Goal: Task Accomplishment & Management: Manage account settings

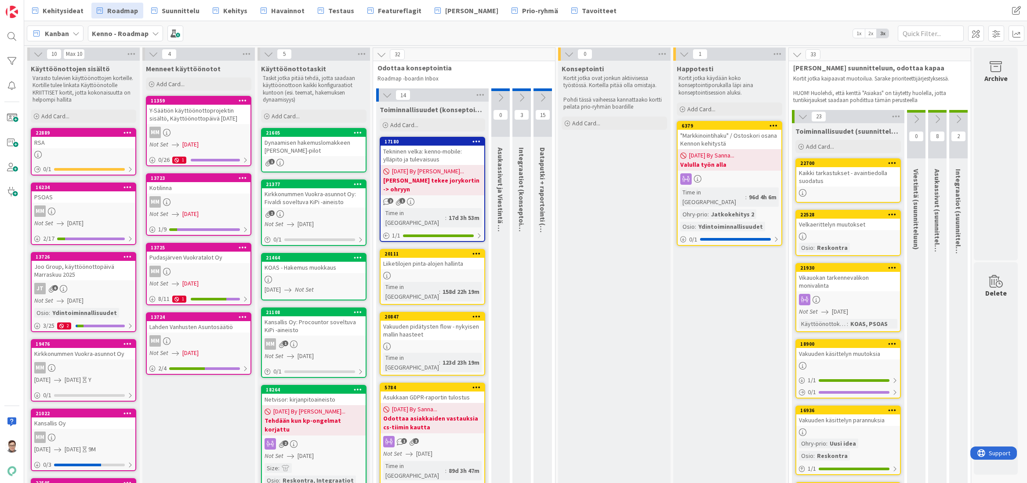
scroll to position [483, 0]
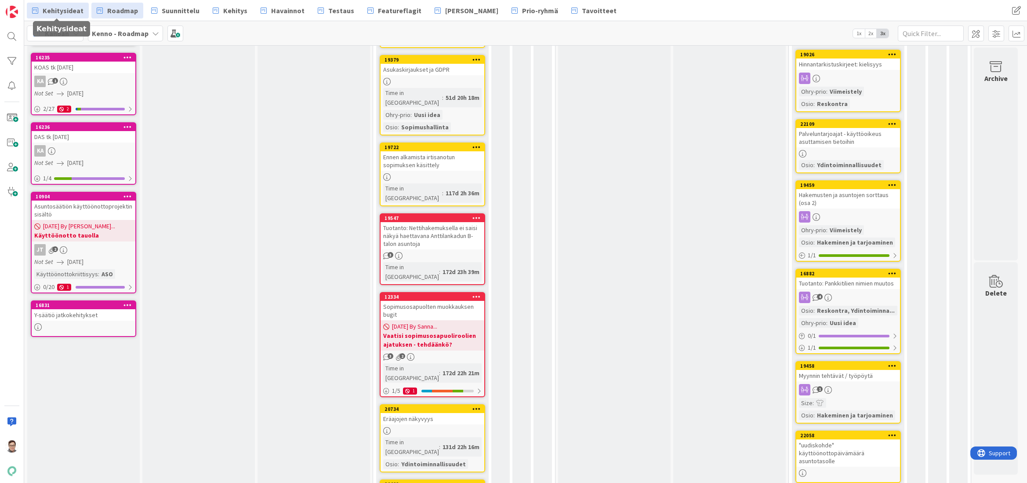
click at [64, 13] on span "Kehitysideat" at bounding box center [63, 10] width 41 height 11
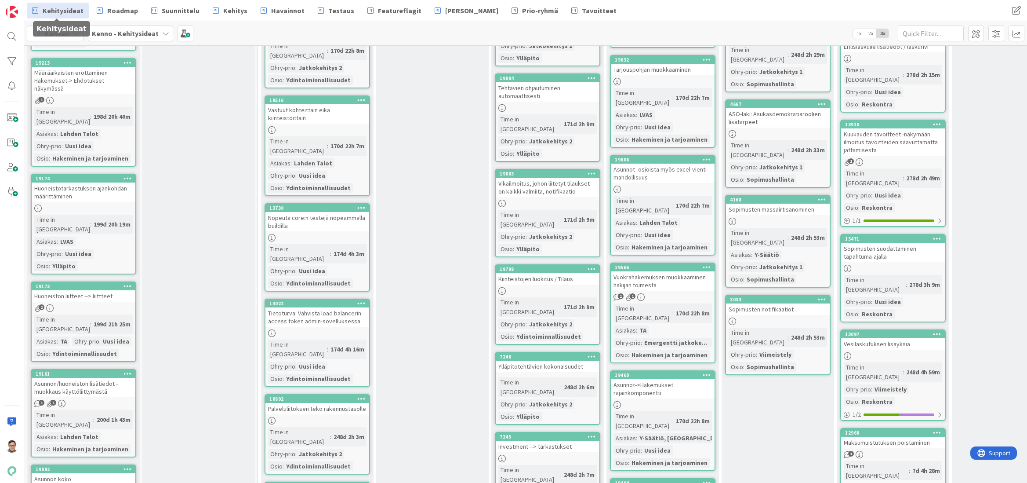
scroll to position [4703, 0]
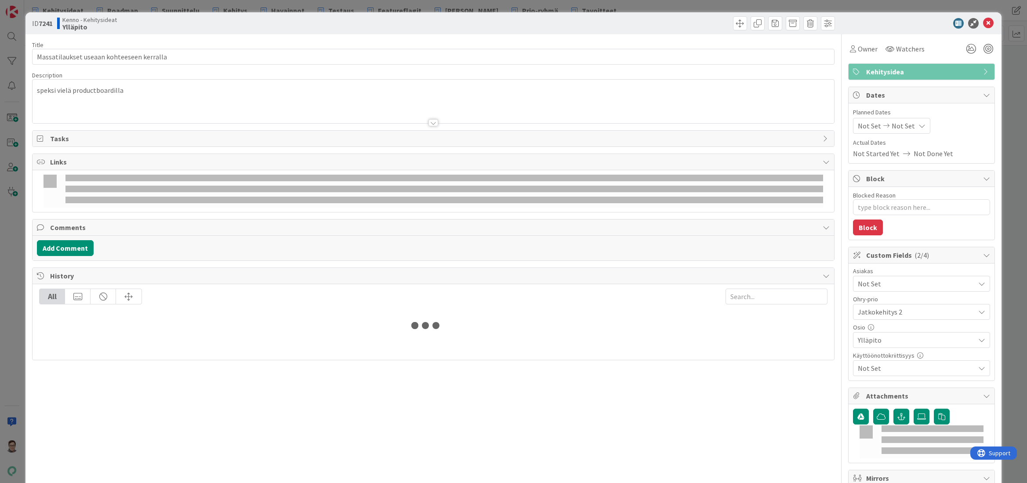
type textarea "x"
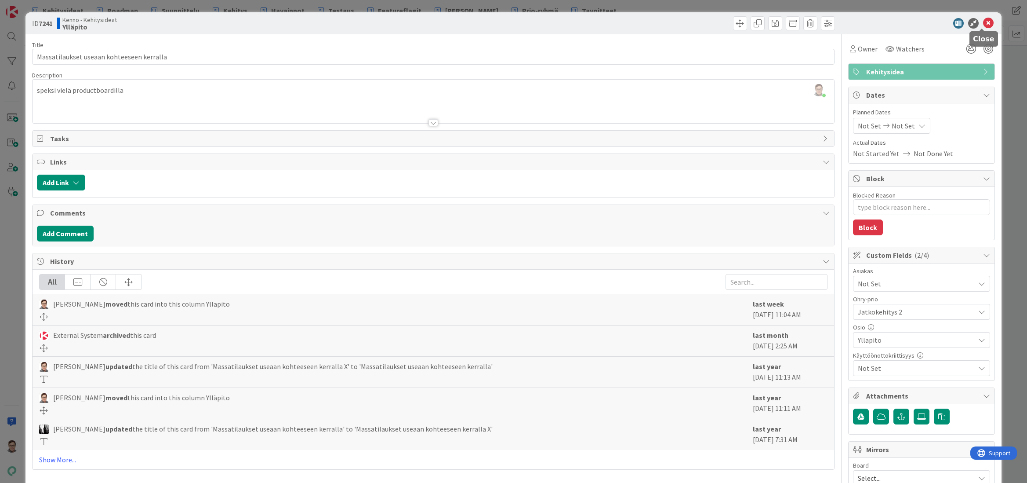
click at [983, 23] on icon at bounding box center [988, 23] width 11 height 11
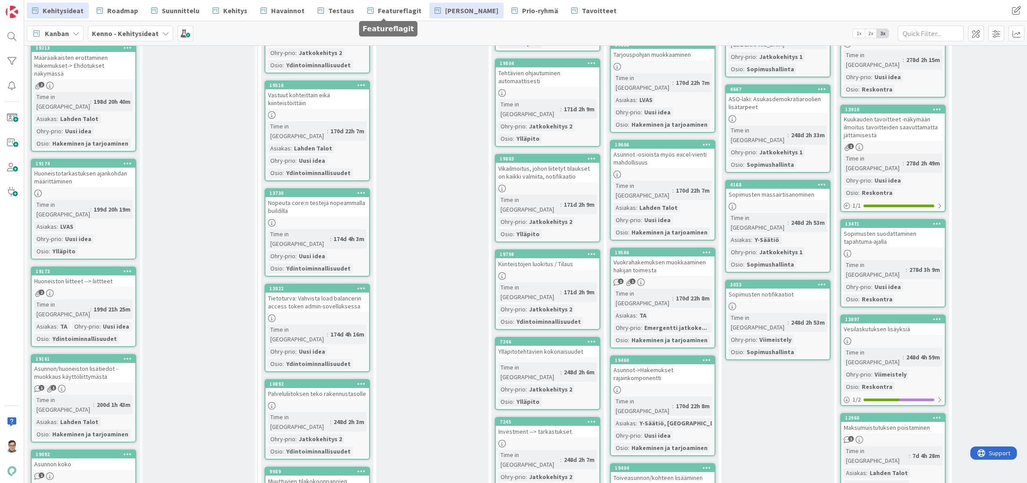
click at [459, 10] on span "[PERSON_NAME]" at bounding box center [471, 10] width 53 height 11
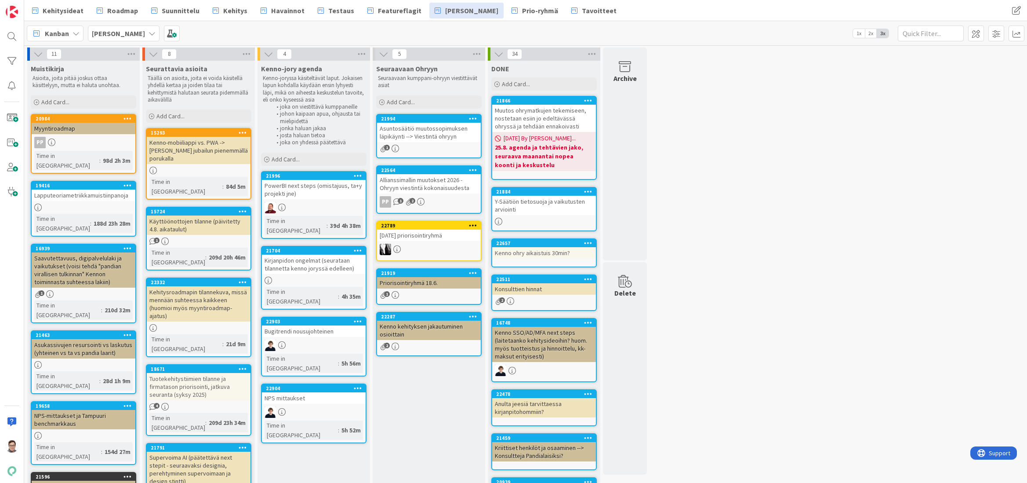
click at [436, 476] on div "Seuraavaan Ohryyn Seuraavaan kumppani-ohryyn viestittävät asiat Add Card... 219…" at bounding box center [429, 460] width 113 height 798
click at [11, 38] on div at bounding box center [12, 37] width 18 height 18
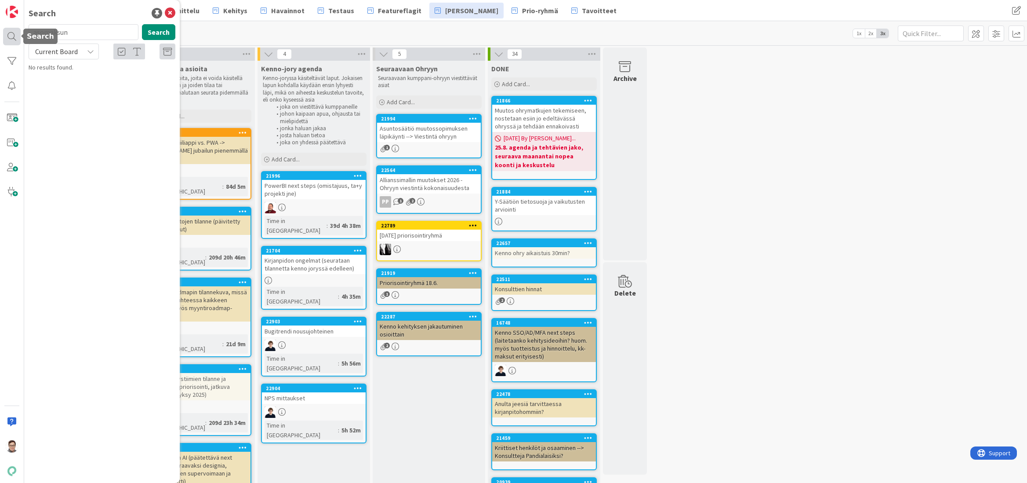
drag, startPoint x: 18, startPoint y: 35, endPoint x: 7, endPoint y: 35, distance: 11.4
click at [7, 35] on div "Search asomaksun Search Current Board No results found." at bounding box center [12, 241] width 24 height 483
type input "21930"
click at [58, 53] on span "Current Board" at bounding box center [56, 51] width 43 height 9
click at [74, 87] on span "All Boards" at bounding box center [78, 87] width 91 height 13
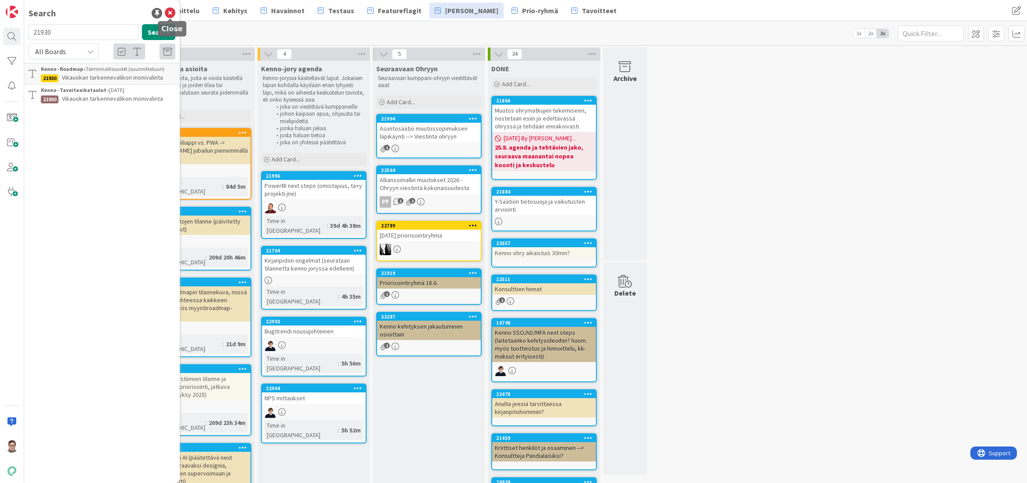
click at [171, 14] on icon at bounding box center [170, 13] width 11 height 11
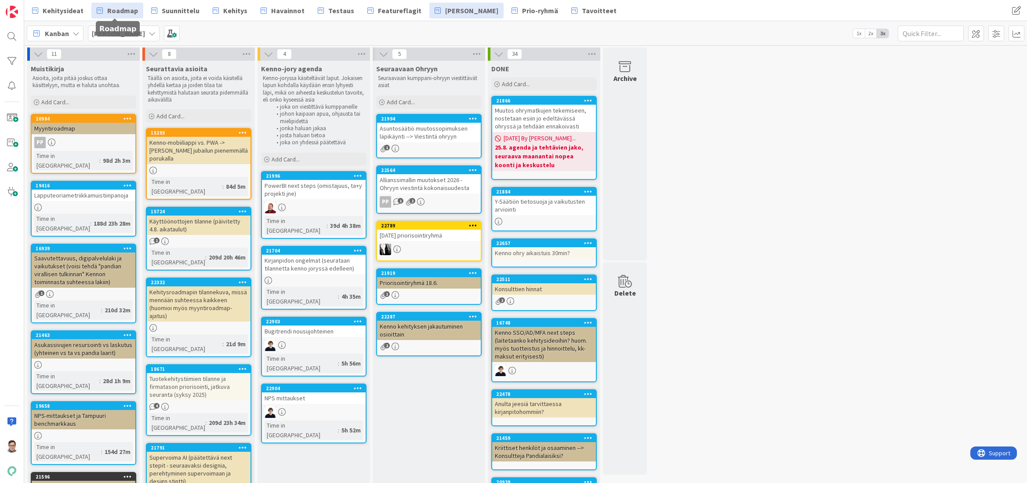
click at [124, 9] on span "Roadmap" at bounding box center [122, 10] width 31 height 11
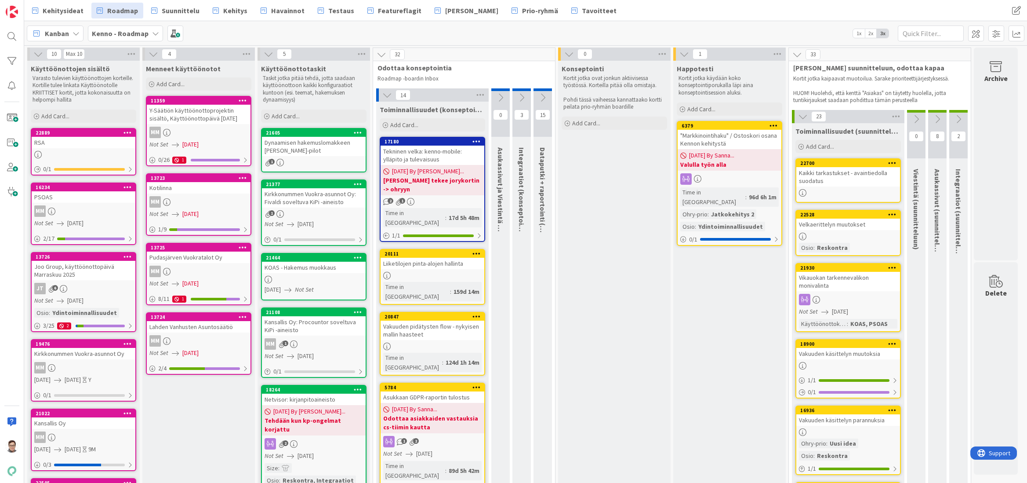
click at [893, 267] on icon at bounding box center [892, 267] width 8 height 6
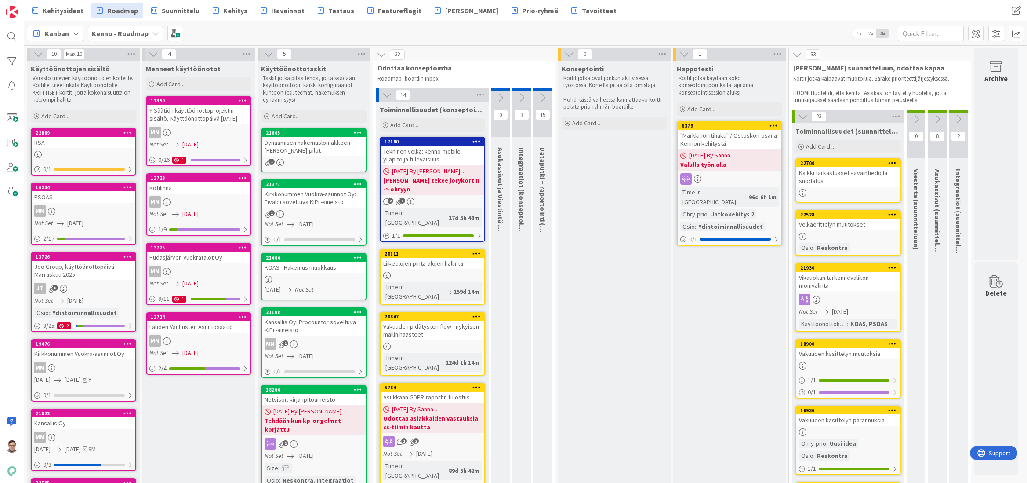
click at [849, 297] on div at bounding box center [848, 299] width 104 height 11
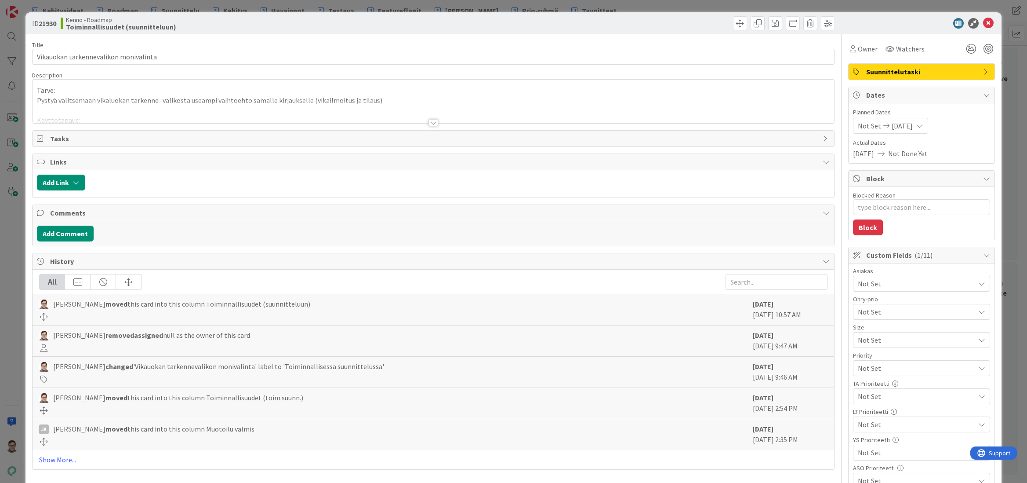
click at [430, 122] on div at bounding box center [434, 122] width 10 height 7
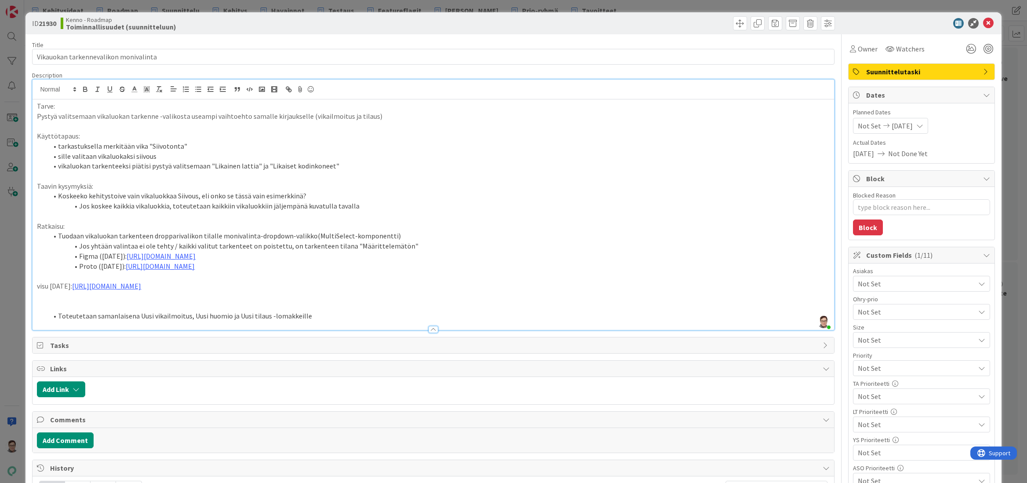
click at [36, 310] on div "Tarve: Pystyä valitsemaan vikaluokan tarkenne -valikosta useampi vaihtoehto sam…" at bounding box center [433, 214] width 801 height 230
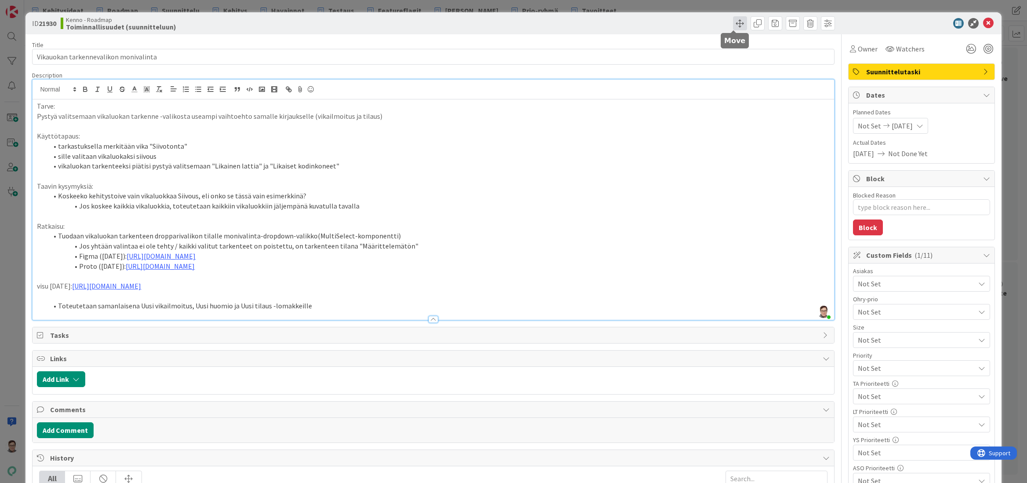
click at [734, 24] on span at bounding box center [740, 23] width 14 height 14
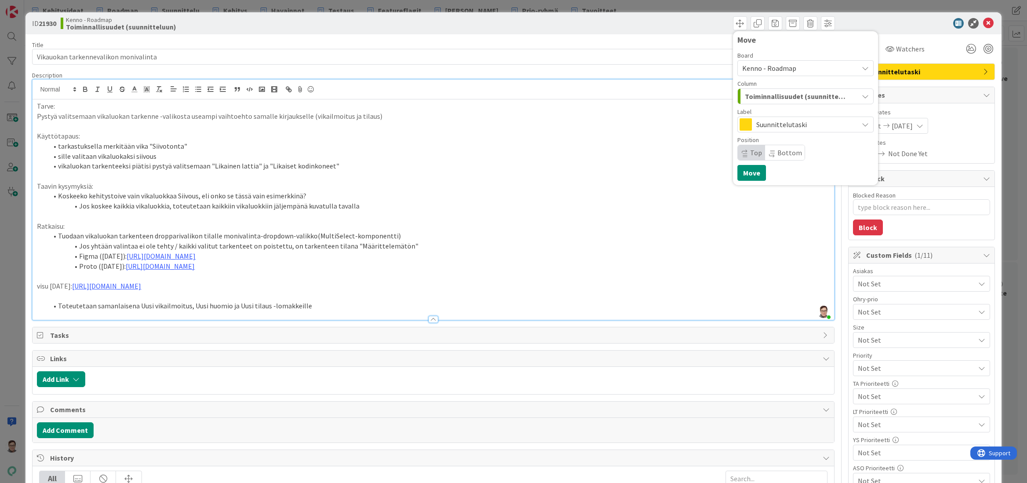
click at [778, 65] on span "Kenno - Roadmap" at bounding box center [769, 68] width 54 height 9
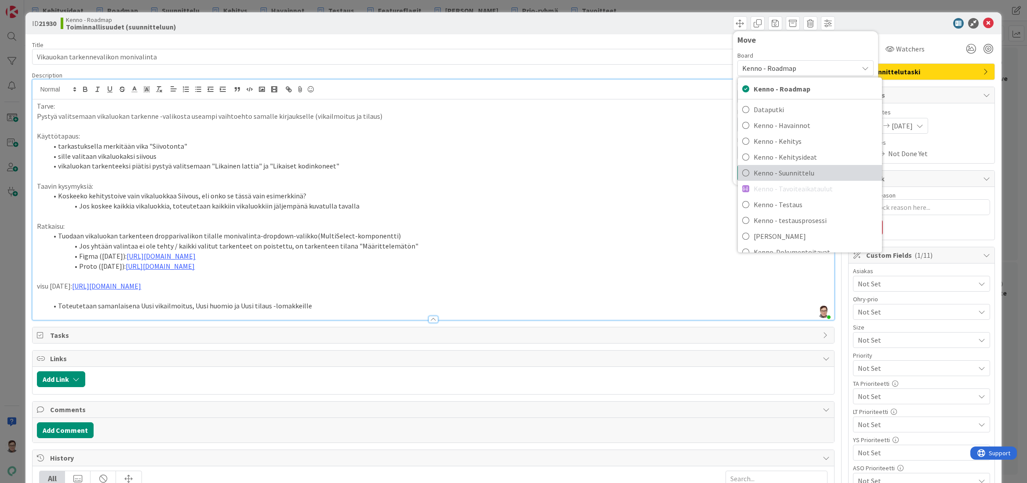
click at [789, 167] on span "Kenno - Suunnittelu" at bounding box center [816, 172] width 124 height 13
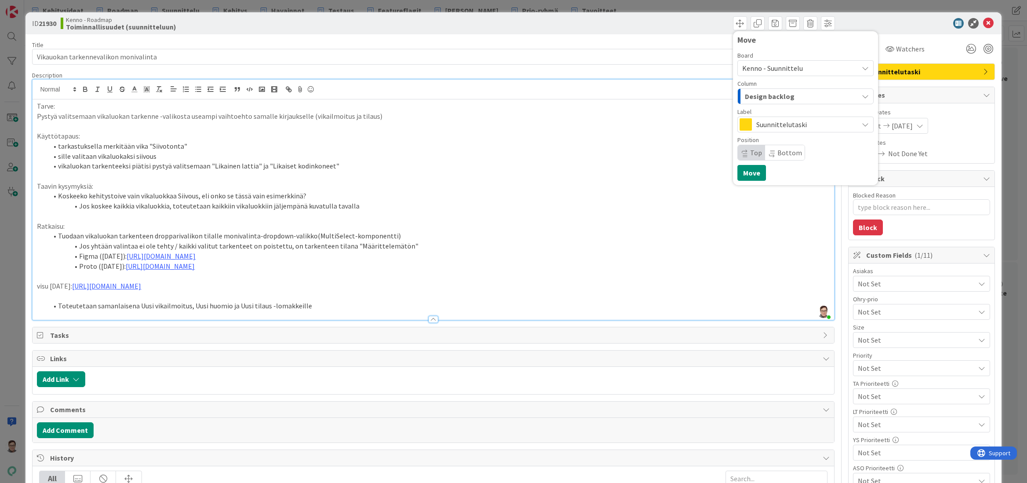
click at [792, 93] on div "Design backlog" at bounding box center [801, 96] width 116 height 14
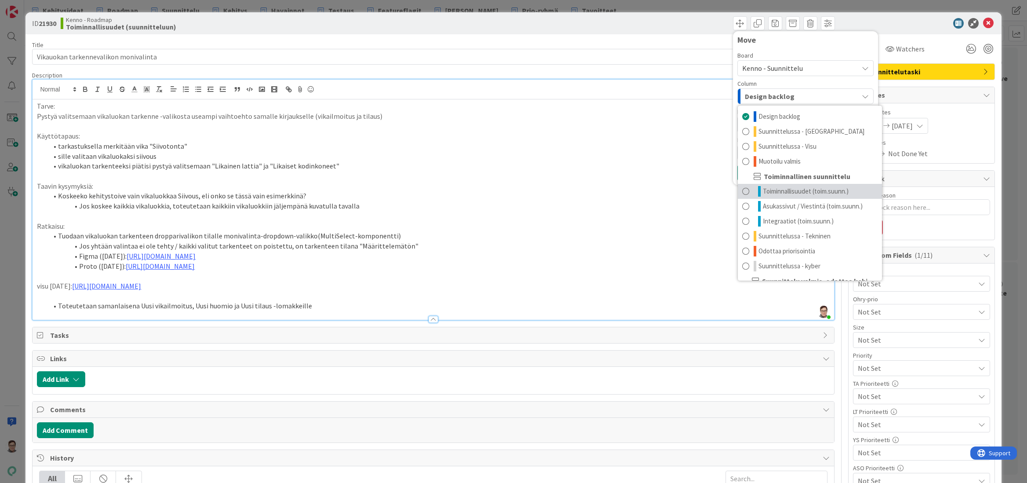
click at [796, 188] on span "Toiminnallisuudet (toim.suunn.)" at bounding box center [806, 191] width 86 height 11
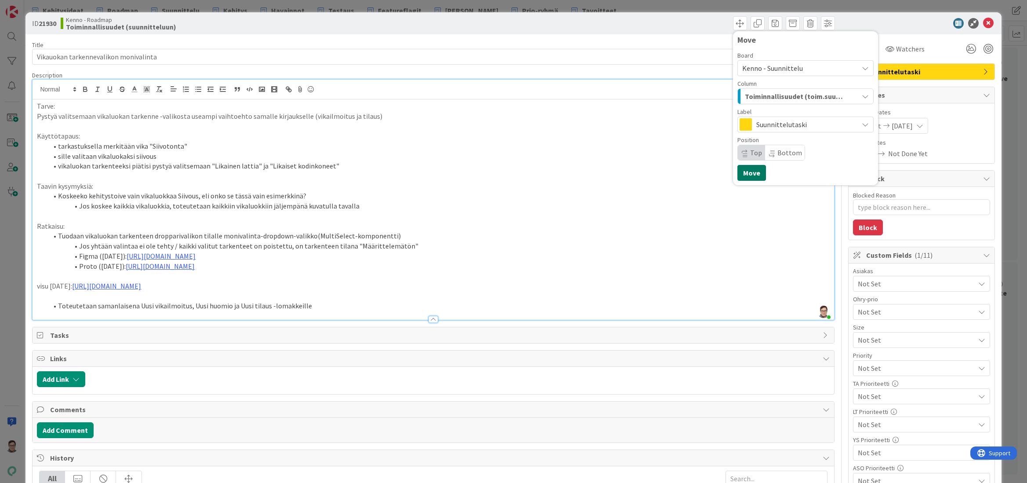
click at [748, 174] on button "Move" at bounding box center [752, 173] width 29 height 16
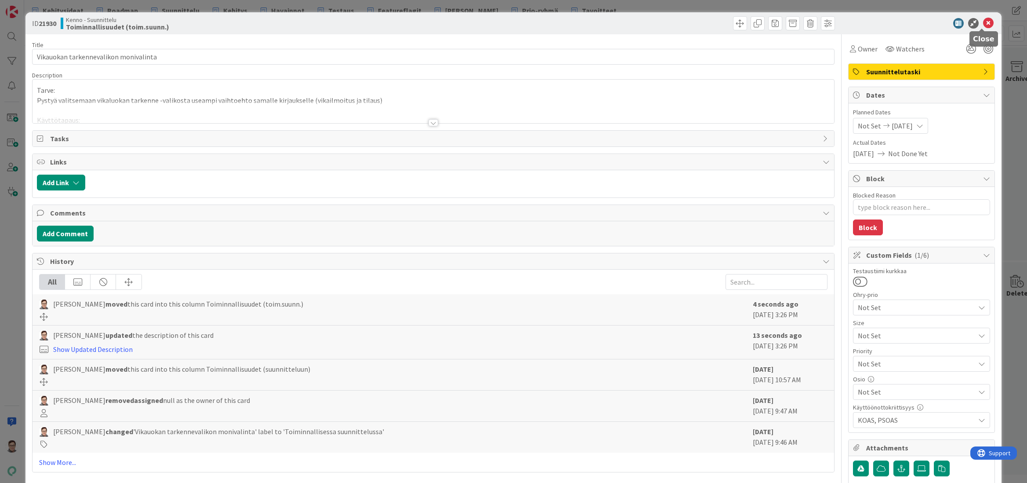
click at [983, 22] on icon at bounding box center [988, 23] width 11 height 11
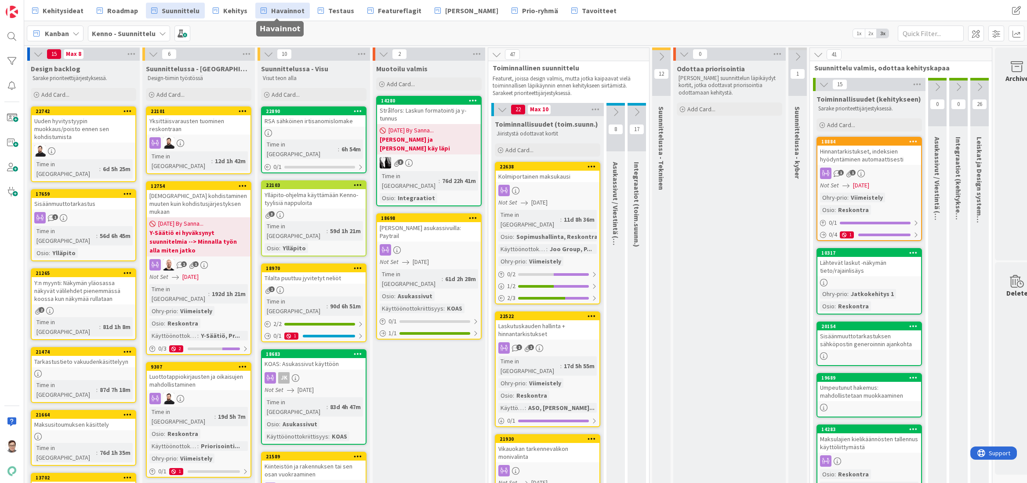
click at [295, 15] on span "Havainnot" at bounding box center [287, 10] width 33 height 11
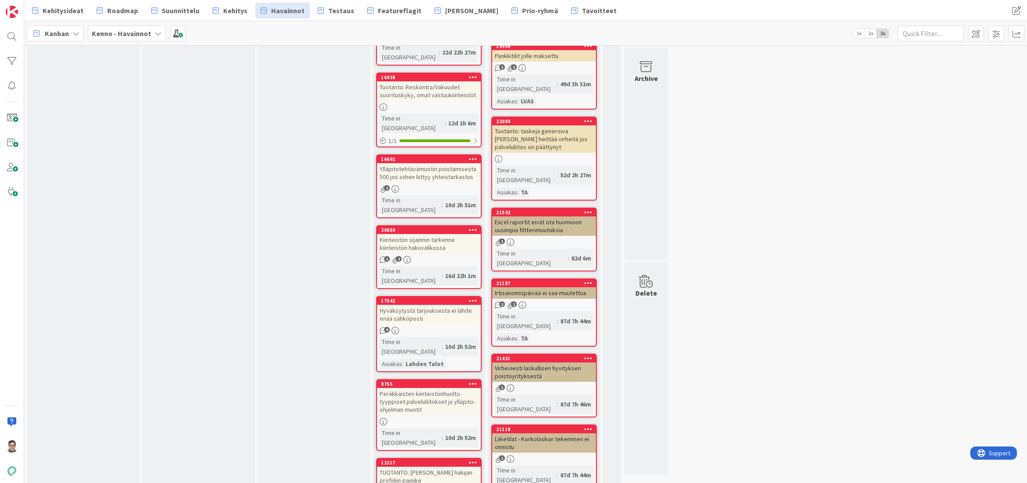
scroll to position [2271, 0]
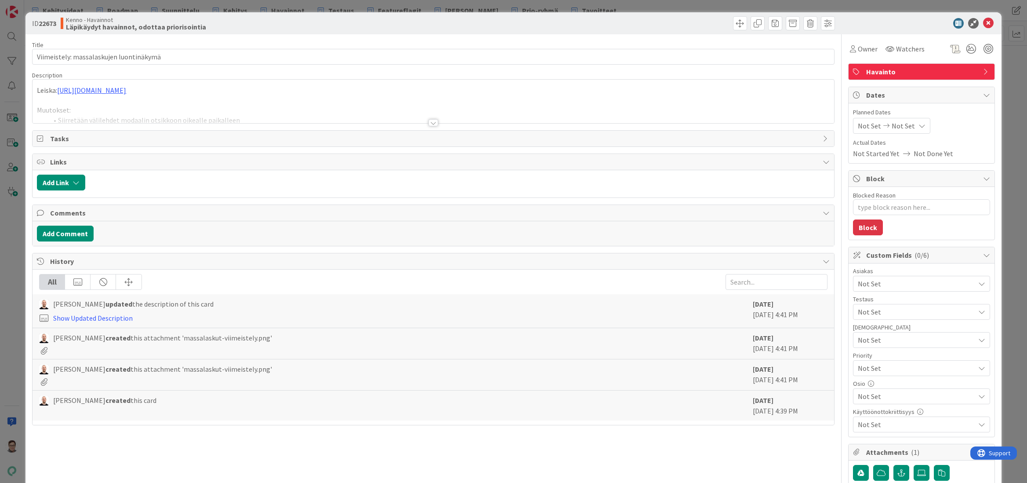
click at [431, 120] on div at bounding box center [434, 122] width 10 height 7
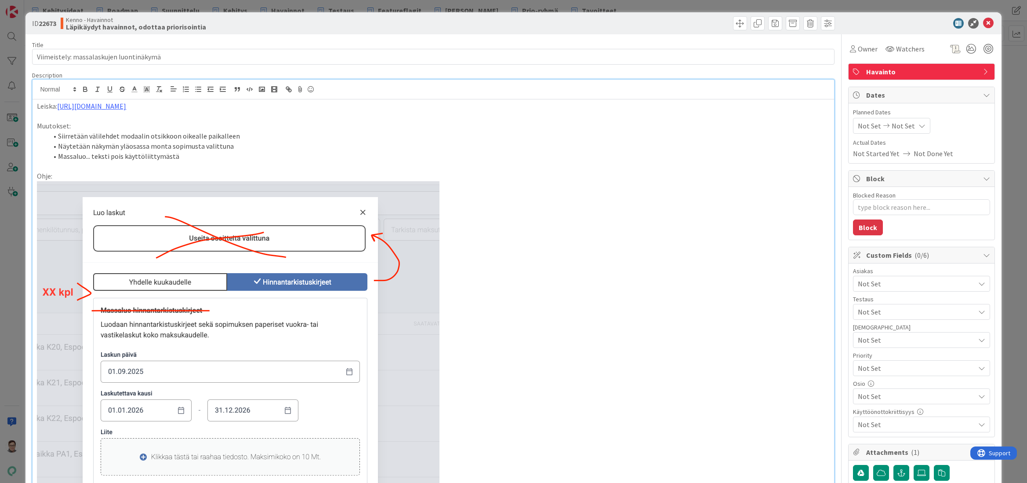
click at [422, 475] on img at bounding box center [238, 380] width 403 height 399
click at [871, 203] on textarea "Blocked Reason" at bounding box center [921, 207] width 137 height 16
type textarea "x"
type textarea "V"
type textarea "x"
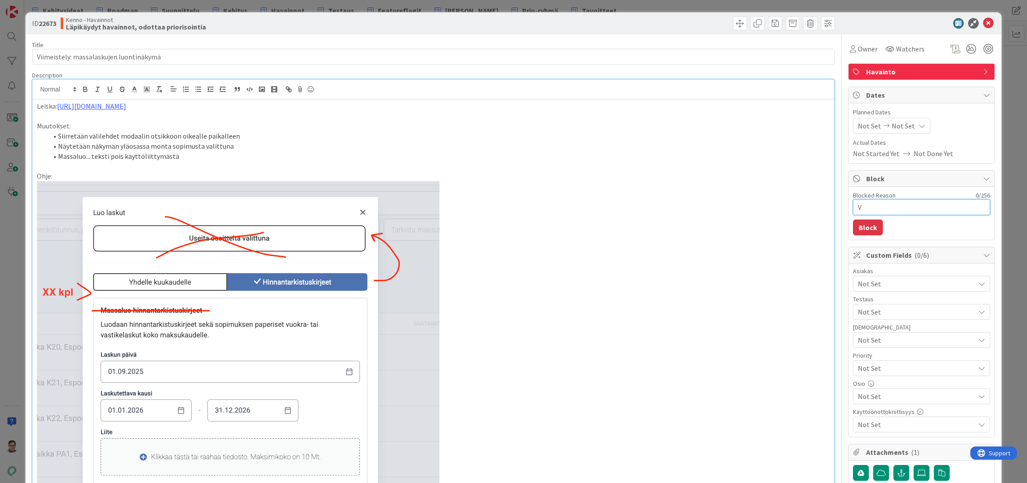
type textarea "VI"
type textarea "x"
type textarea "VIe"
type textarea "x"
type textarea "VIek"
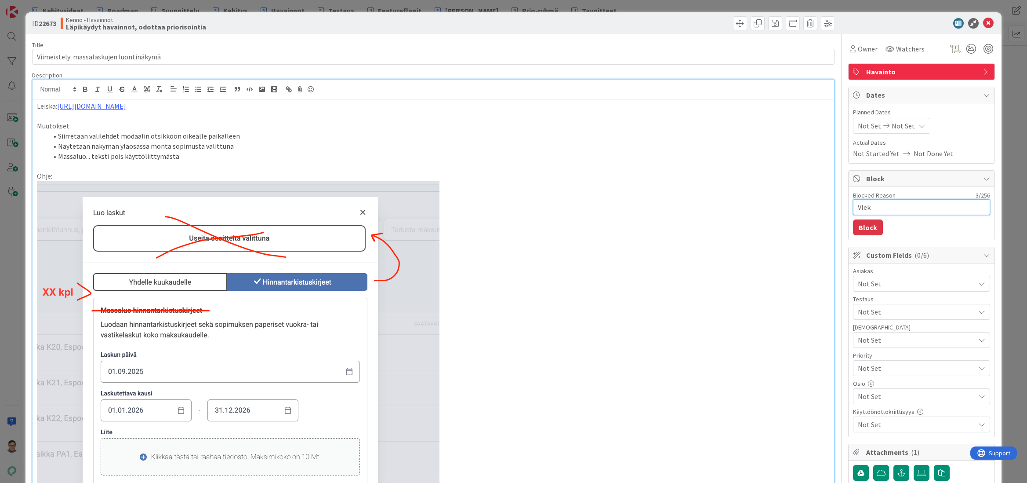
type textarea "x"
type textarea "VIekk"
type textarea "x"
type textarea "VIekka"
type textarea "x"
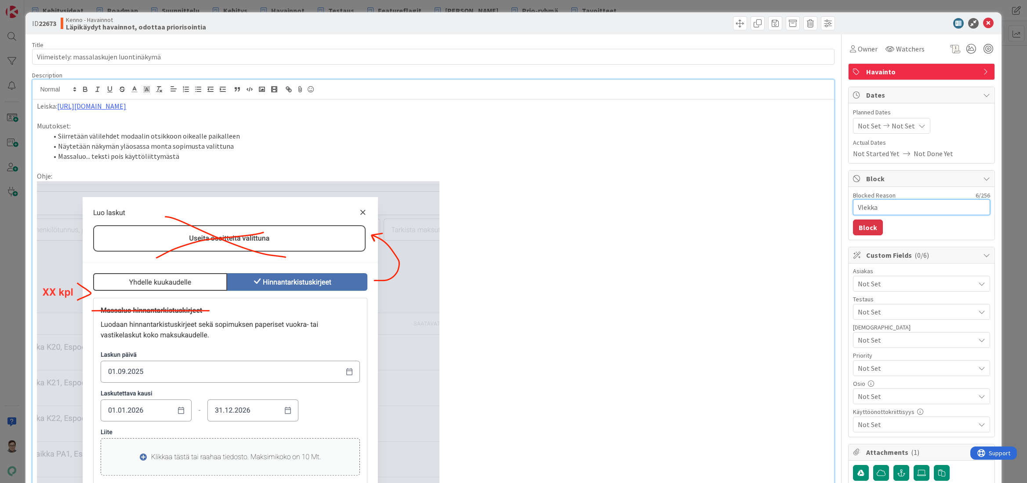
type textarea "VIekkaa"
type textarea "x"
type textarea "VIekkaal"
type textarea "x"
type textarea "VIekkaall"
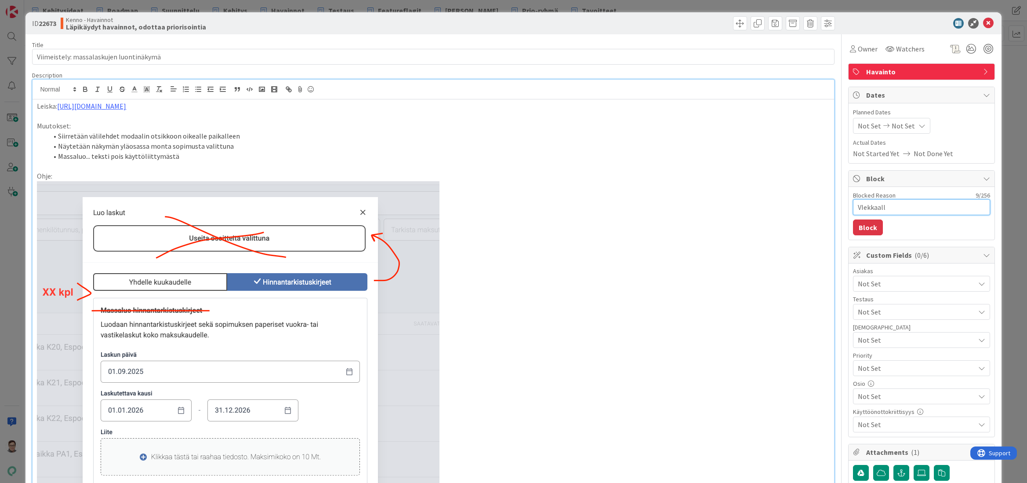
type textarea "x"
type textarea "VIekkaalle"
type textarea "x"
type textarea "VIekkaalle?"
click at [858, 207] on textarea "VIekkaalle?" at bounding box center [921, 207] width 137 height 16
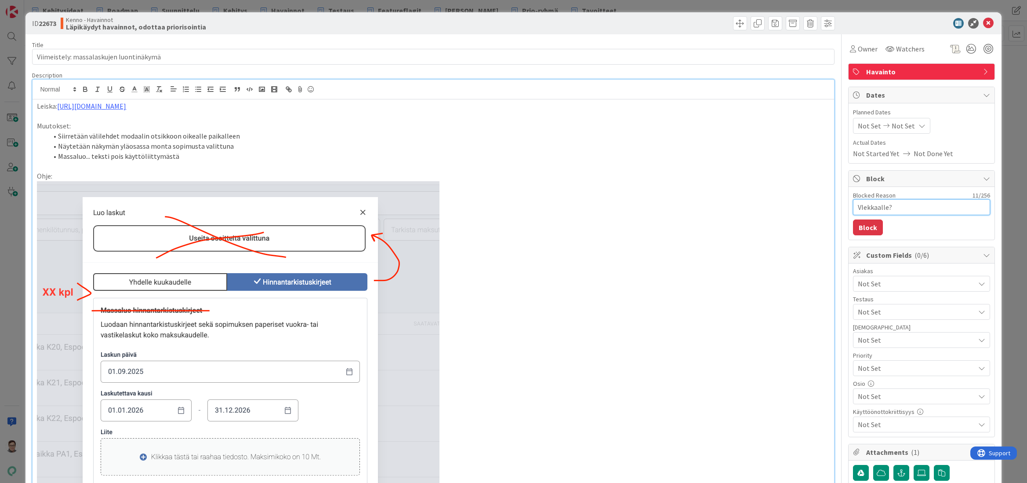
type textarea "x"
type textarea "Vekkaalle?"
type textarea "x"
type textarea "Viekkaalle?"
click at [866, 230] on button "Block" at bounding box center [868, 227] width 30 height 16
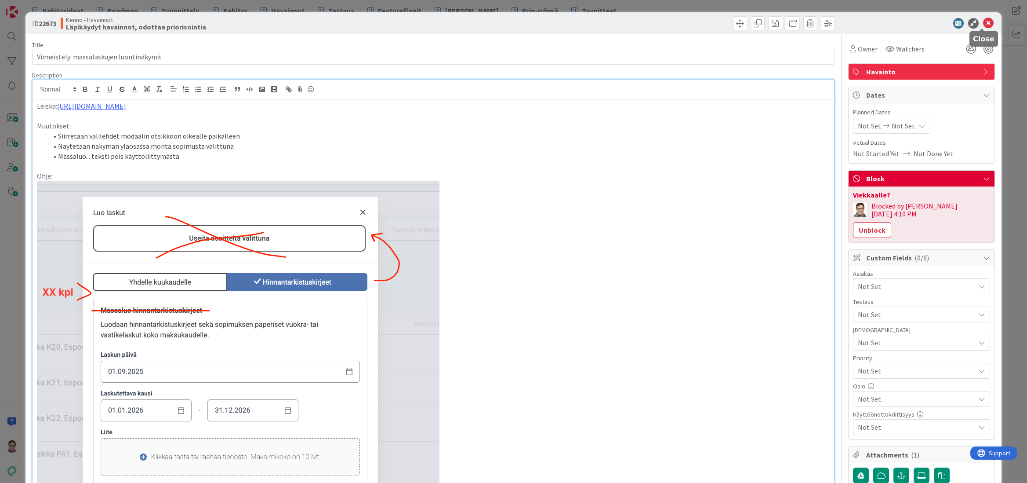
click at [985, 27] on icon at bounding box center [988, 23] width 11 height 11
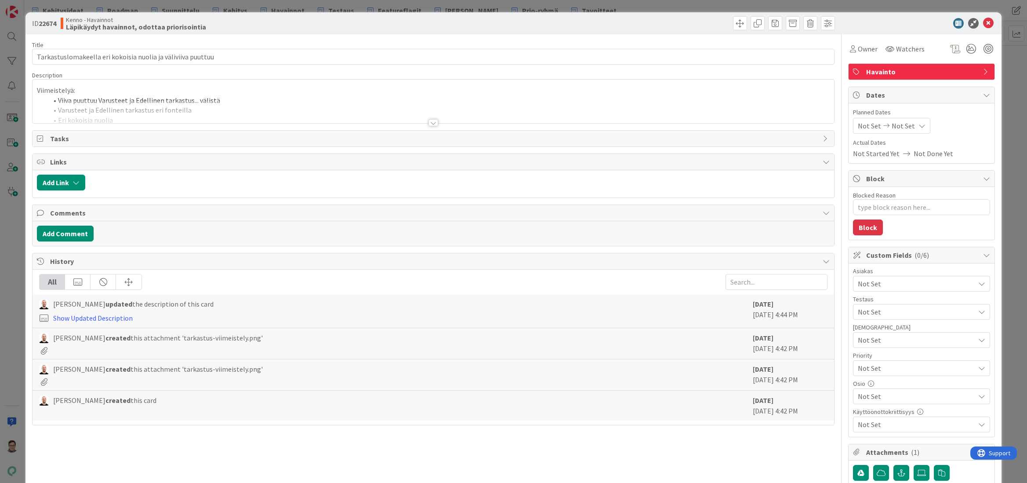
click at [429, 121] on div at bounding box center [434, 122] width 10 height 7
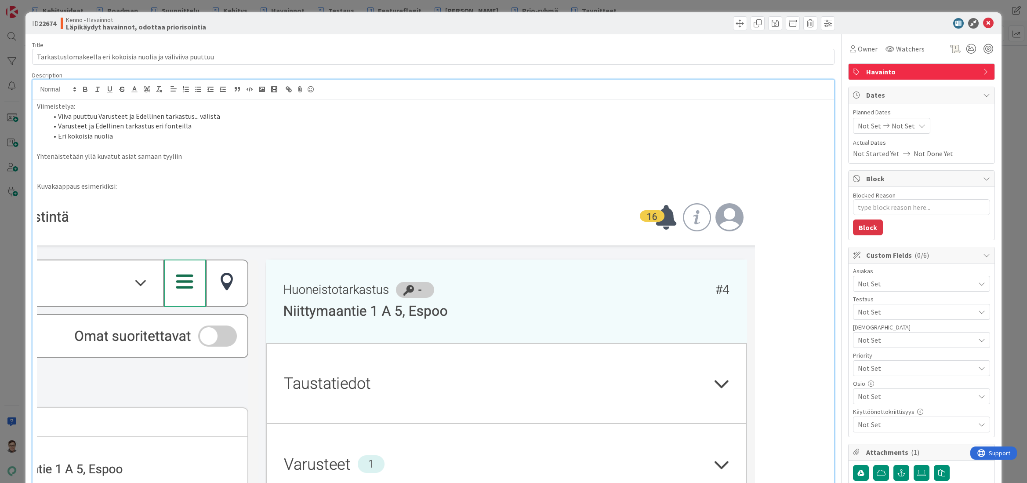
click at [465, 481] on img at bounding box center [396, 406] width 718 height 431
click at [865, 210] on textarea "Blocked Reason" at bounding box center [921, 207] width 137 height 16
type textarea "x"
type textarea "V"
type textarea "x"
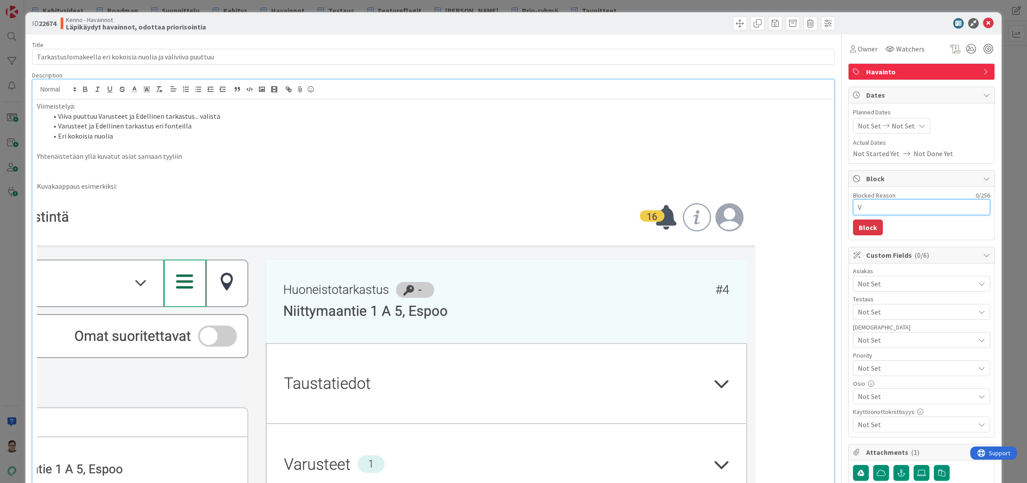
type textarea "VI"
type textarea "x"
type textarea "VIE"
type textarea "x"
type textarea "VIEK"
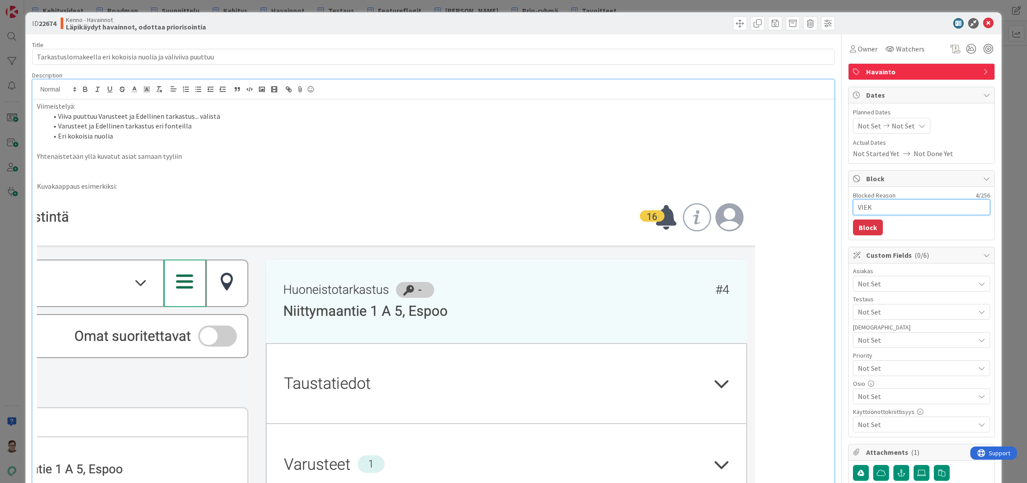
type textarea "x"
type textarea "VIEKK"
type textarea "x"
type textarea "VIEKKA"
type textarea "x"
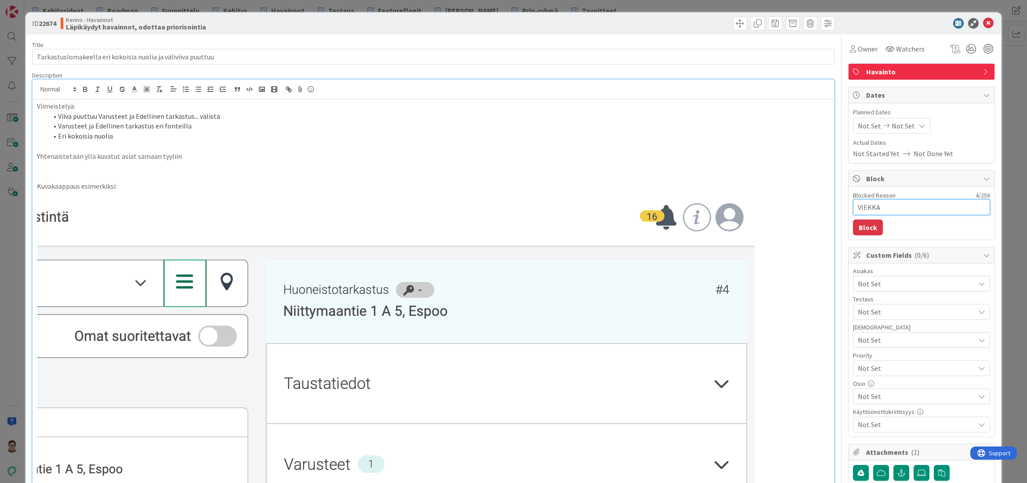
type textarea "VIEKKAA"
type textarea "x"
type textarea "VIEKKAAL"
type textarea "x"
type textarea "VIEKKAALL"
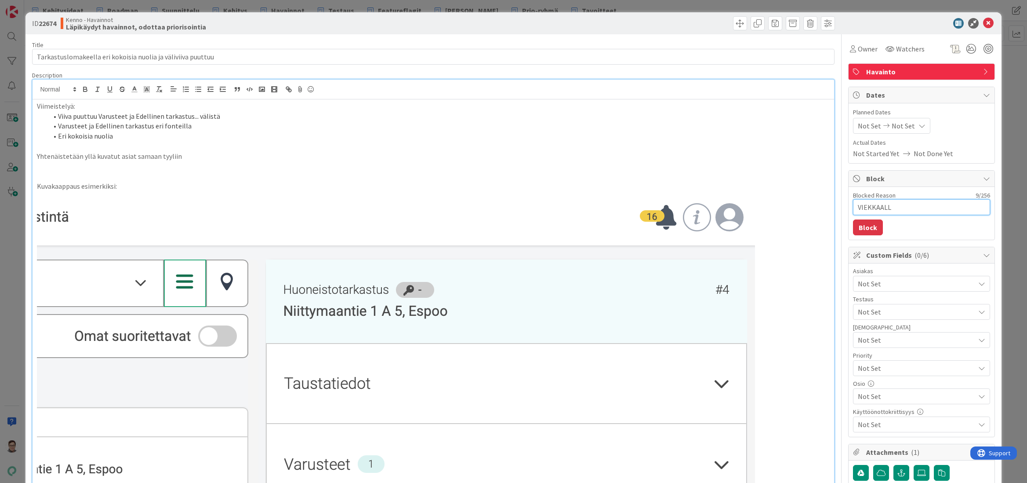
type textarea "x"
type textarea "VIEKKAAL"
type textarea "x"
type textarea "VIEKKAA"
type textarea "x"
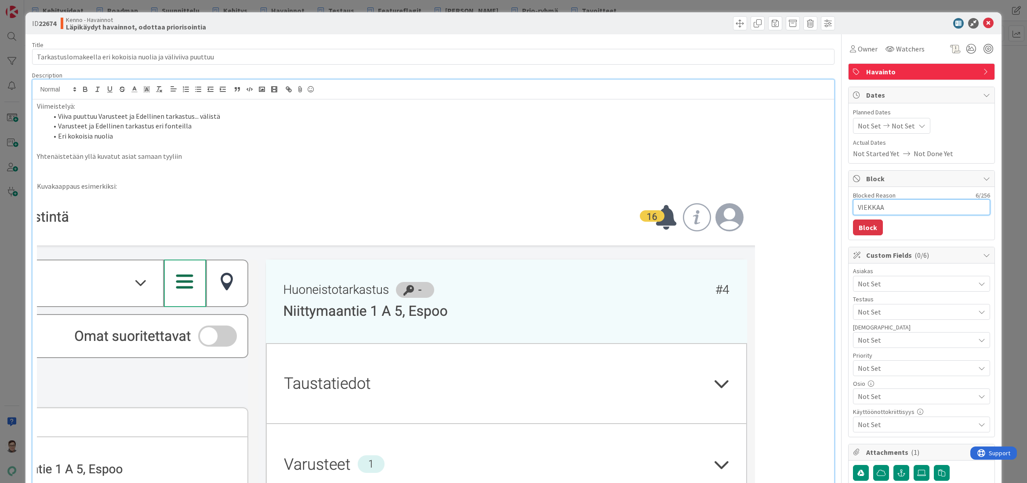
type textarea "VIEKKA"
type textarea "x"
type textarea "VIEKK"
type textarea "x"
type textarea "VIEK"
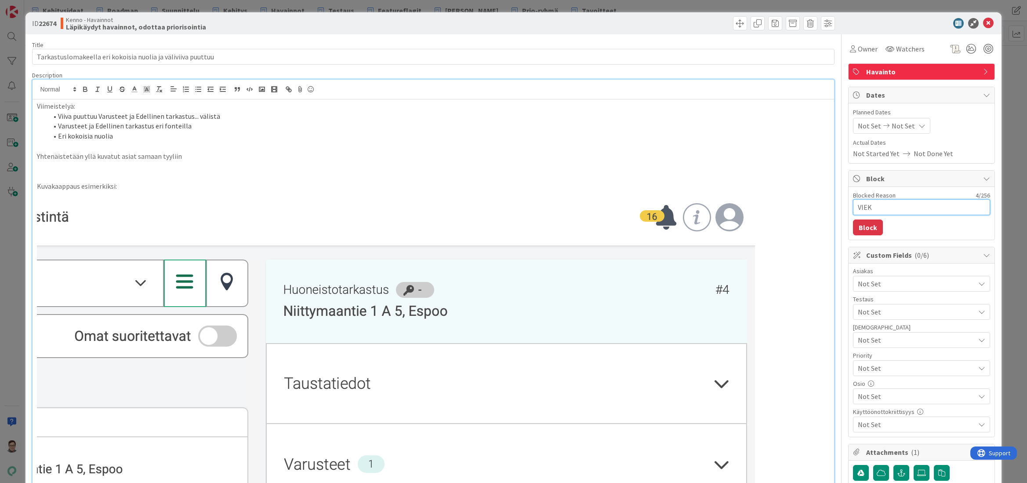
type textarea "x"
type textarea "VIE"
type textarea "x"
type textarea "VI"
type textarea "x"
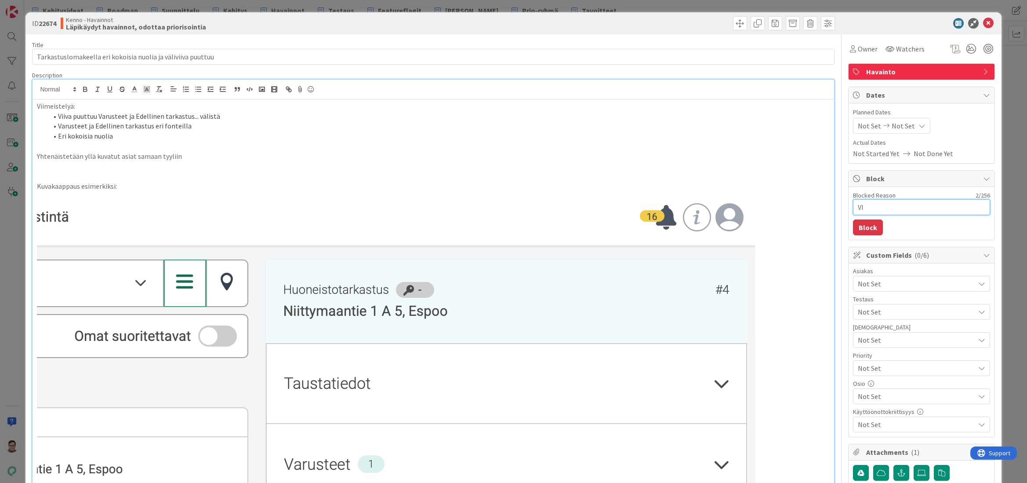
type textarea "V"
type textarea "x"
type textarea "V"
type textarea "x"
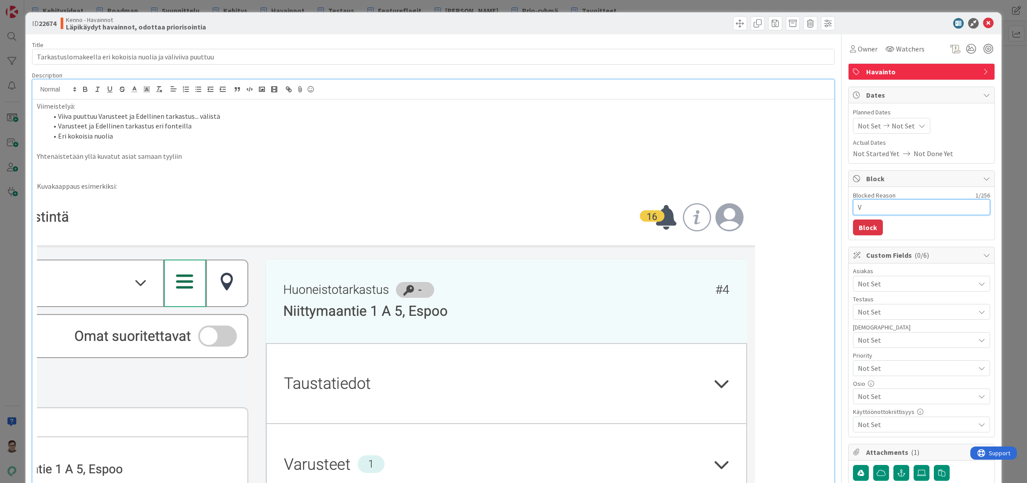
type textarea "Vi"
type textarea "x"
type textarea "Vie"
type textarea "x"
type textarea "Viek"
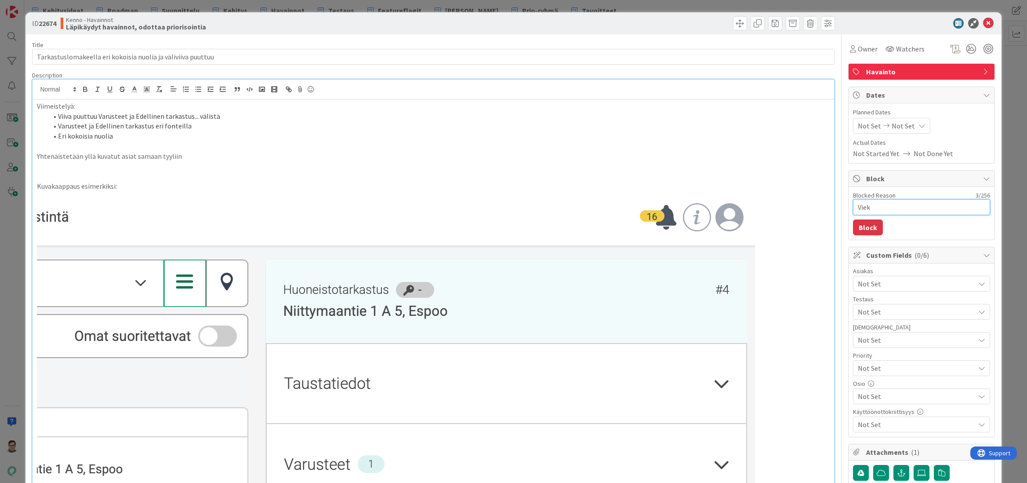
type textarea "x"
type textarea "Viekk"
type textarea "x"
type textarea "Viekka"
type textarea "x"
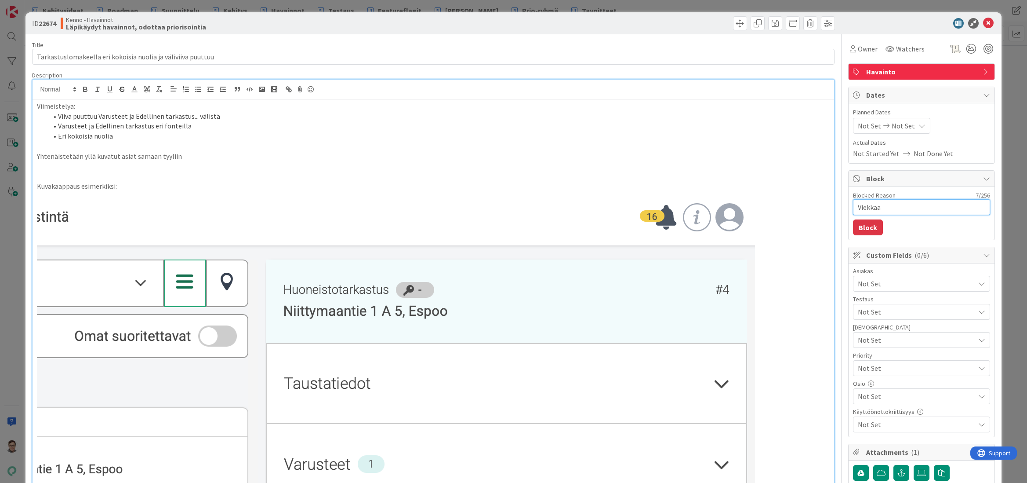
type textarea "Viekkaal"
type textarea "x"
type textarea "Viekkaall"
type textarea "x"
type textarea "Viekkaalle"
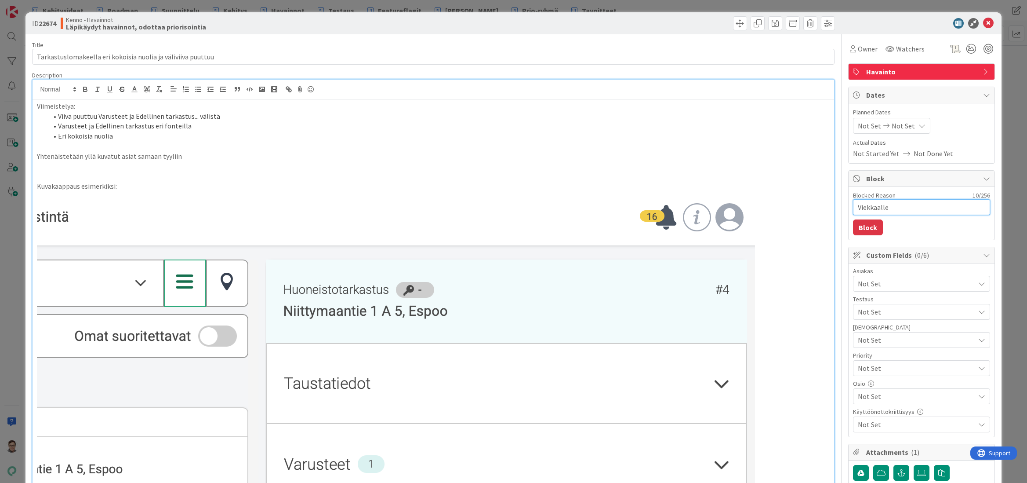
type textarea "x"
type textarea "Viekkaalle?"
click at [865, 225] on button "Block" at bounding box center [868, 227] width 30 height 16
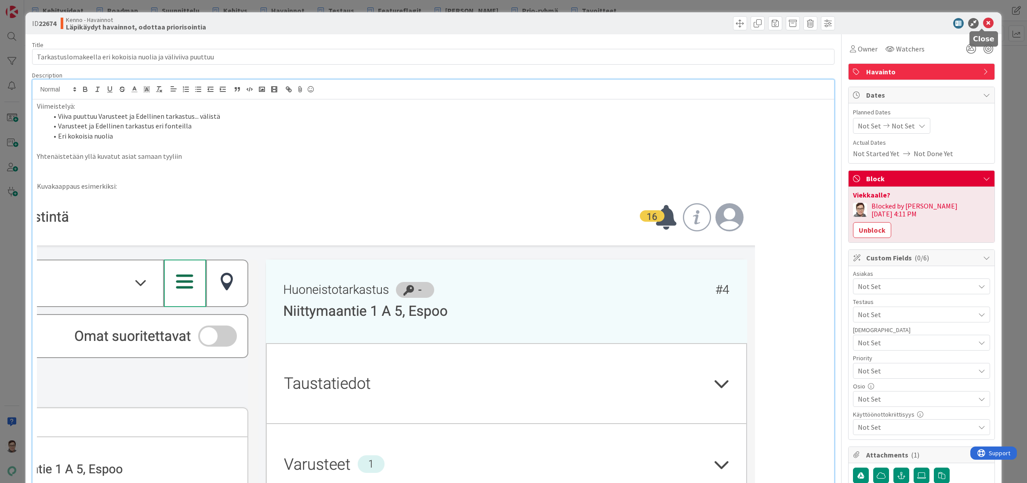
click at [983, 25] on icon at bounding box center [988, 23] width 11 height 11
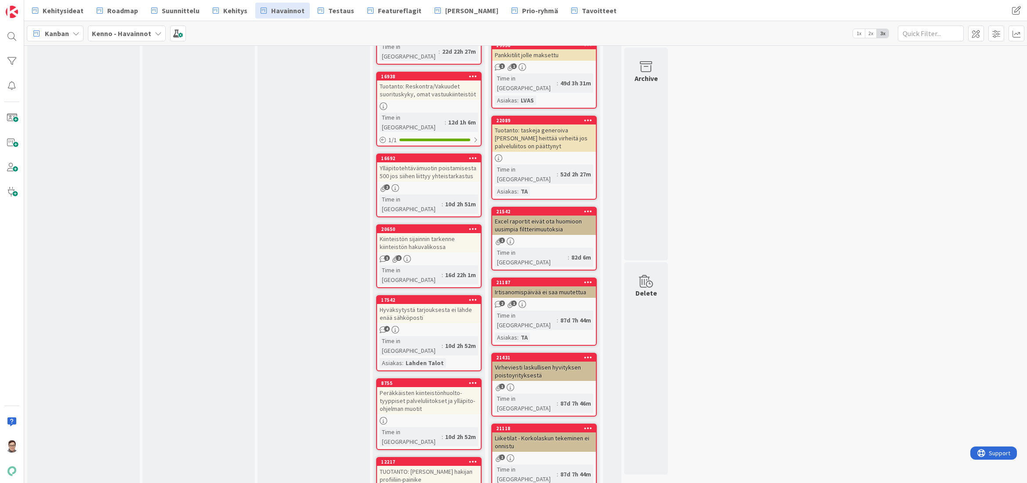
click at [449, 465] on div "TUOTANTO: [PERSON_NAME] hakijan profiiliin-painike" at bounding box center [429, 474] width 104 height 19
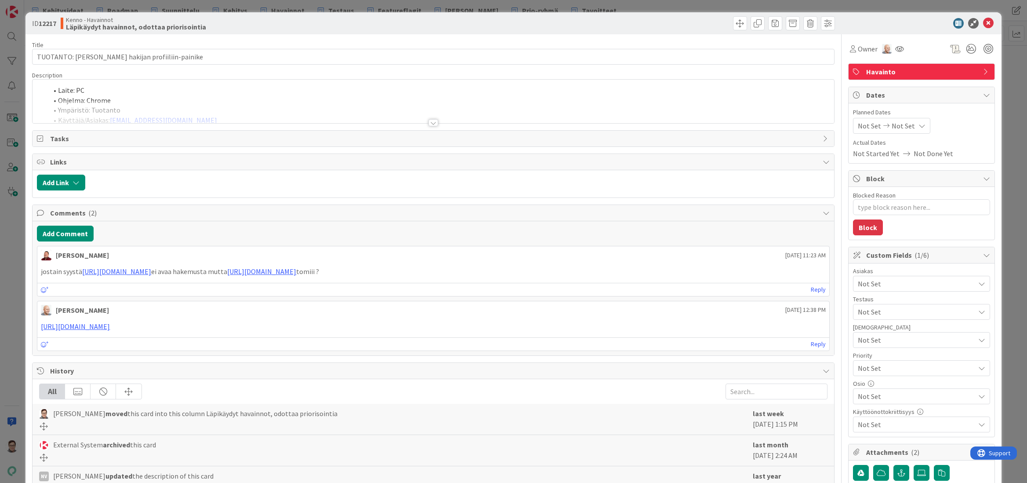
click at [429, 122] on div at bounding box center [434, 122] width 10 height 7
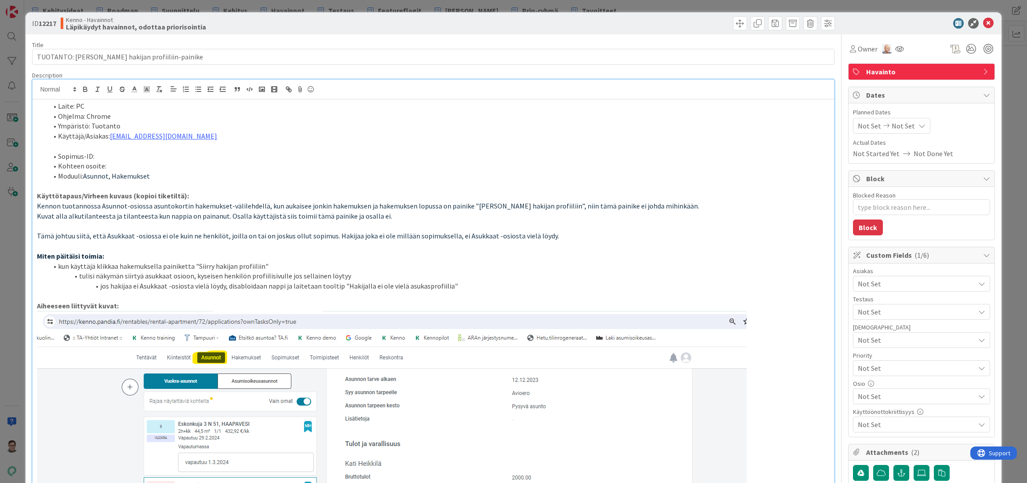
click at [885, 209] on textarea "Blocked Reason" at bounding box center [921, 207] width 137 height 16
type textarea "x"
type textarea "V"
type textarea "x"
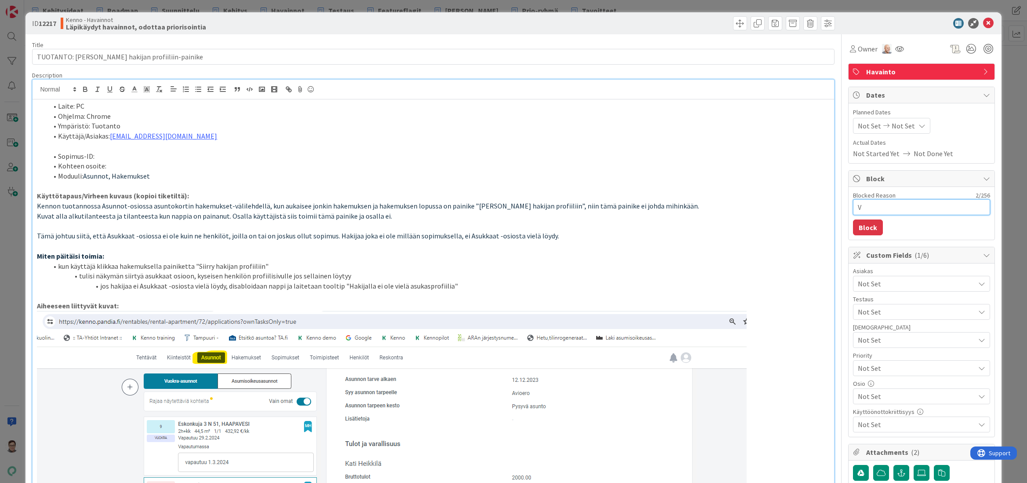
type textarea "Vi"
type textarea "x"
type textarea "Vie"
type textarea "x"
type textarea "Viek"
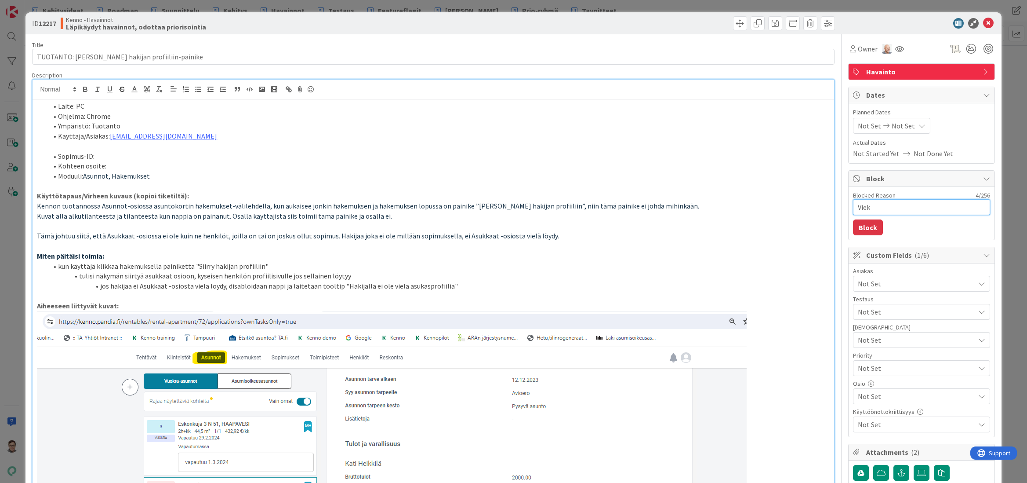
type textarea "x"
type textarea "Viekk"
type textarea "x"
type textarea "Viekka"
type textarea "x"
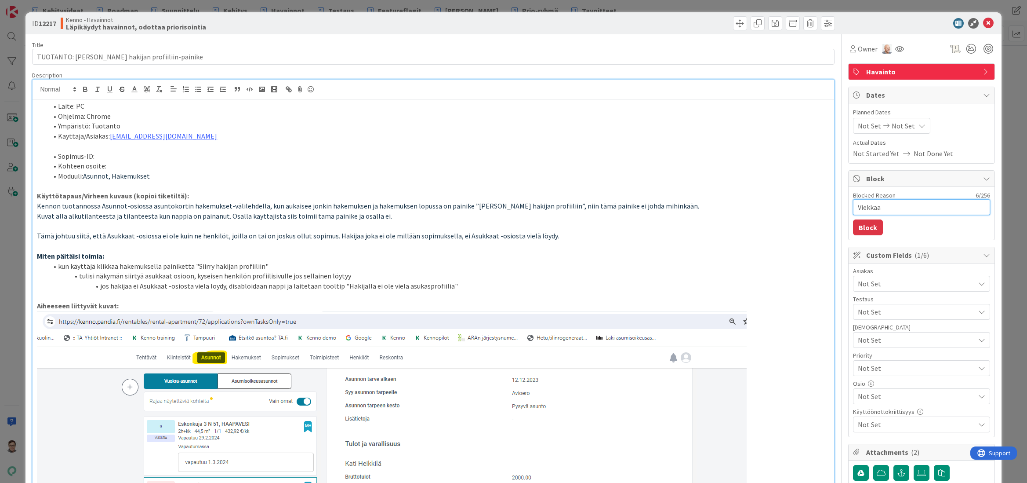
type textarea "Viekkaal"
type textarea "x"
type textarea "Viekkaall"
type textarea "x"
type textarea "Viekkaalle"
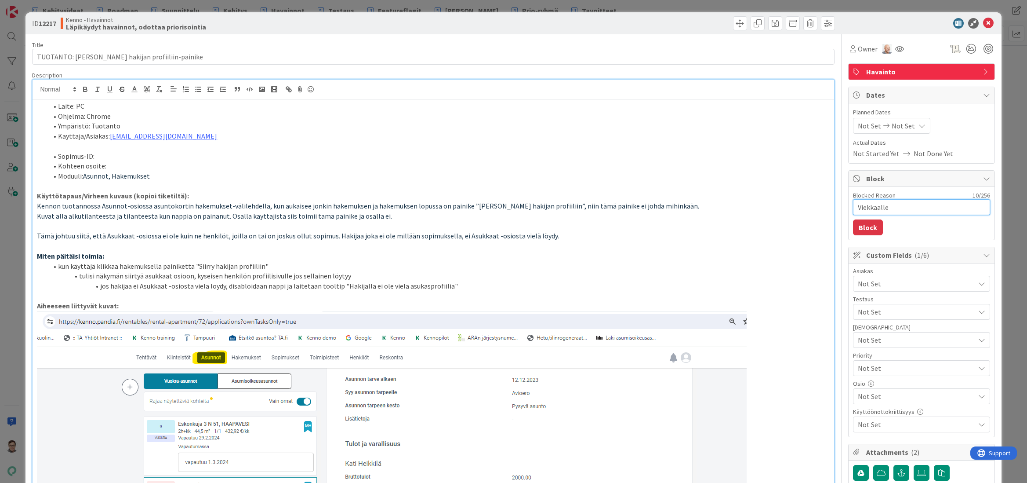
type textarea "x"
type textarea "Viekkaalle?"
click at [863, 226] on button "Block" at bounding box center [868, 227] width 30 height 16
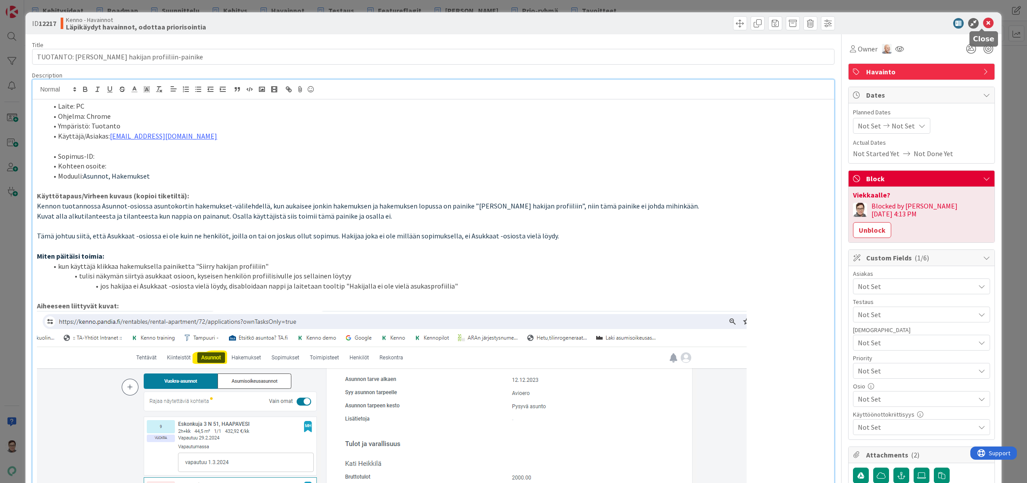
click at [983, 24] on icon at bounding box center [988, 23] width 11 height 11
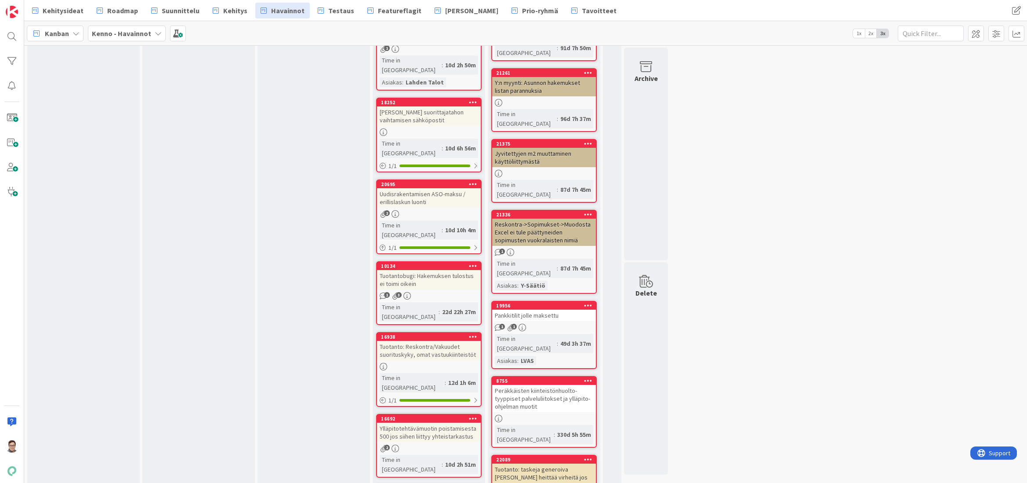
scroll to position [1980, 0]
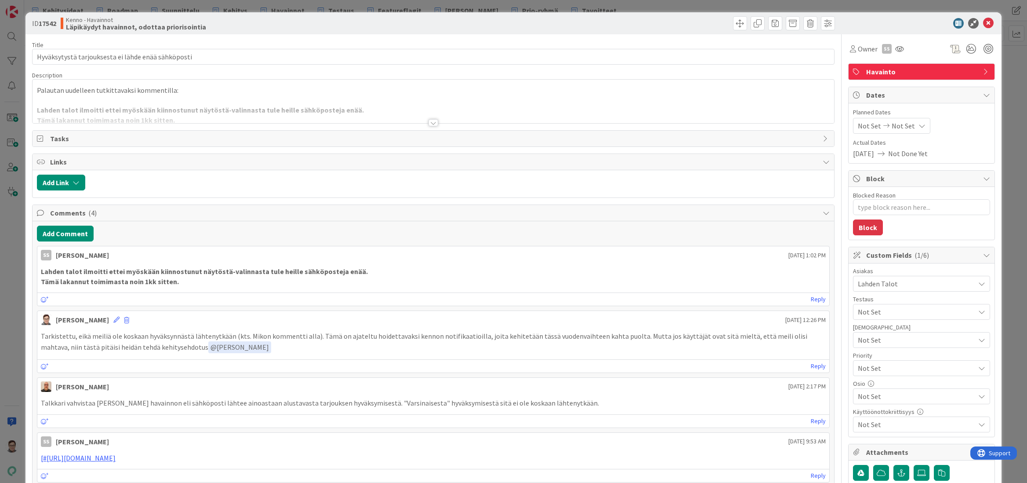
click at [431, 123] on div at bounding box center [434, 122] width 10 height 7
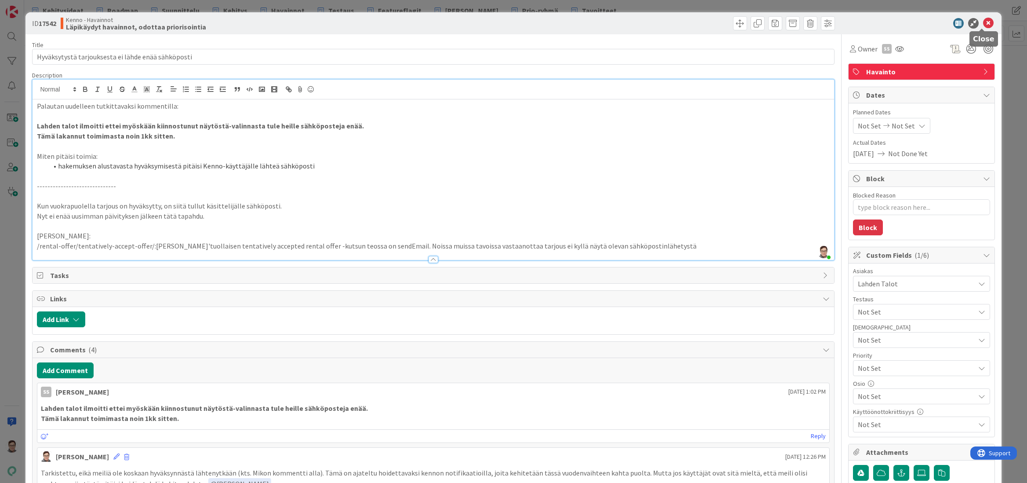
click at [983, 25] on icon at bounding box center [988, 23] width 11 height 11
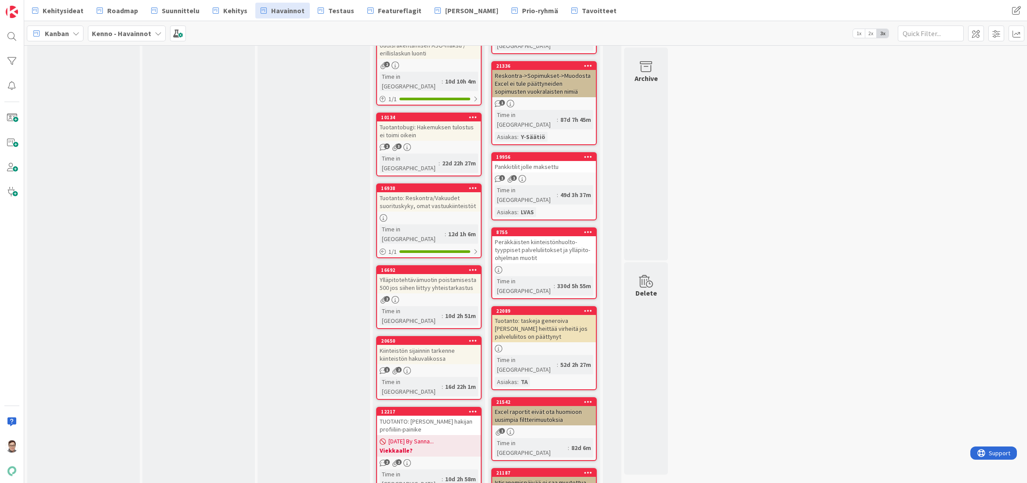
scroll to position [1983, 0]
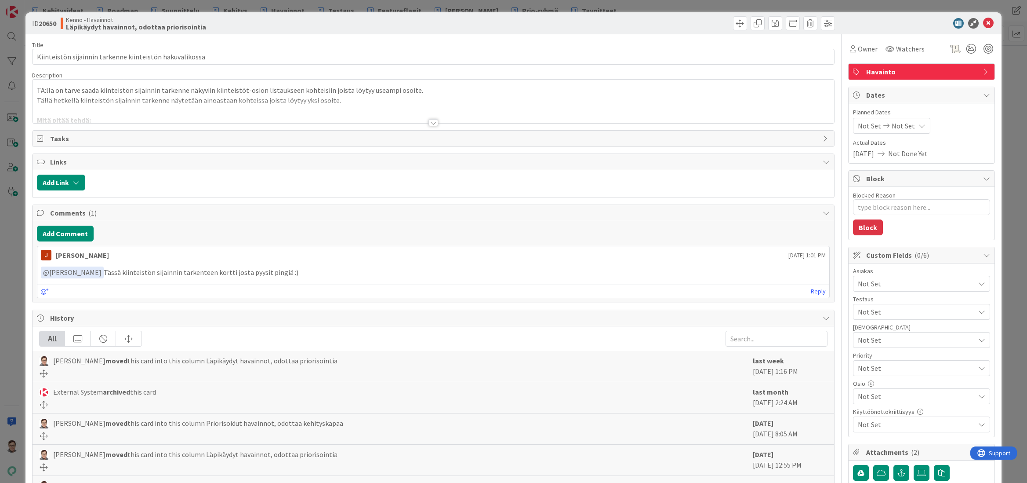
click at [429, 123] on div at bounding box center [434, 122] width 10 height 7
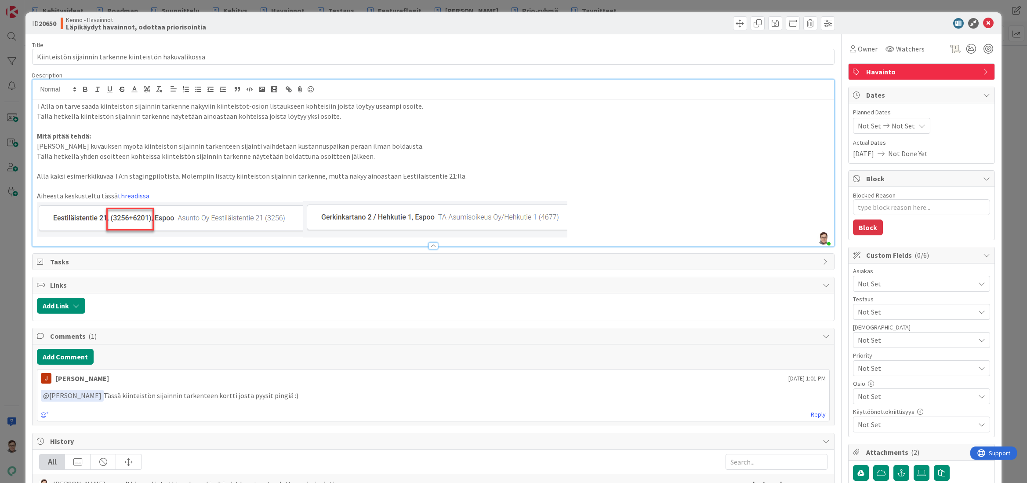
click at [697, 475] on div "[PERSON_NAME] moved this card into this column Läpikäydyt havainnot, odottaa pr…" at bounding box center [433, 489] width 801 height 31
click at [883, 205] on textarea "Blocked Reason" at bounding box center [921, 207] width 137 height 16
type textarea "x"
type textarea "V"
type textarea "x"
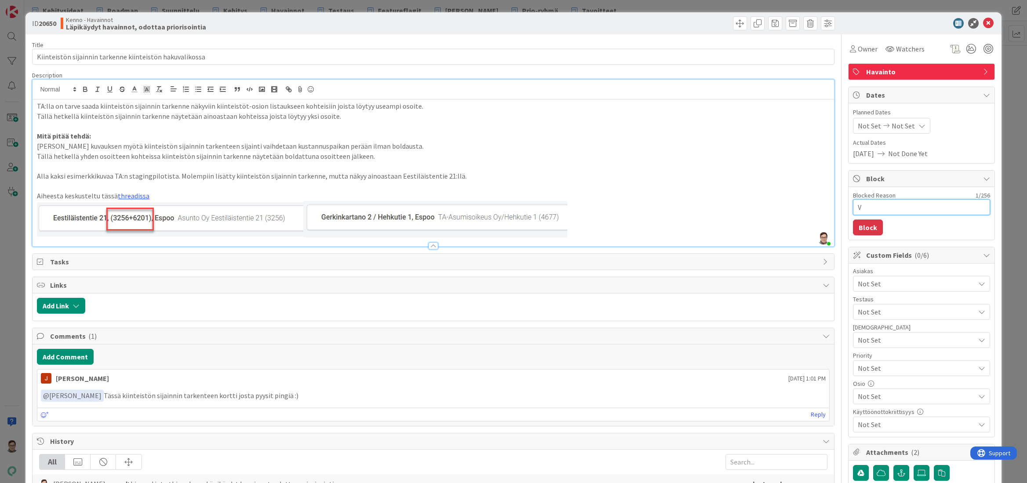
type textarea "Vi"
type textarea "x"
type textarea "Vir"
type textarea "x"
type textarea "Vi"
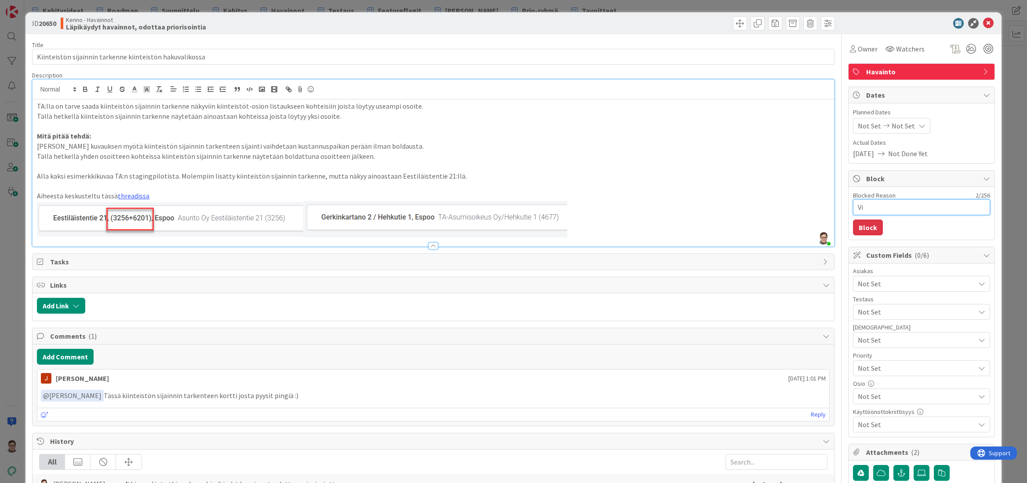
type textarea "x"
type textarea "Vie"
type textarea "x"
type textarea "Viek"
type textarea "x"
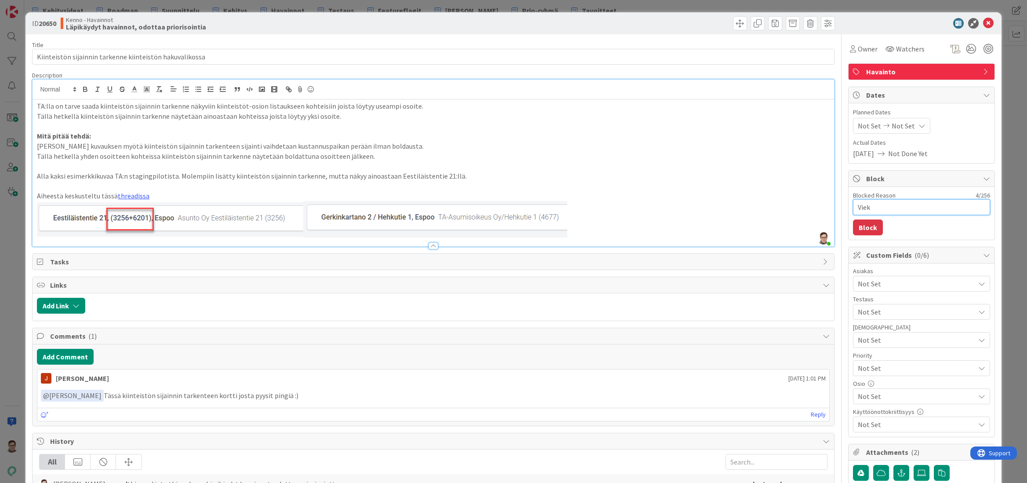
type textarea "Vieka"
type textarea "x"
type textarea "Viekaa"
type textarea "x"
type textarea "Vieka"
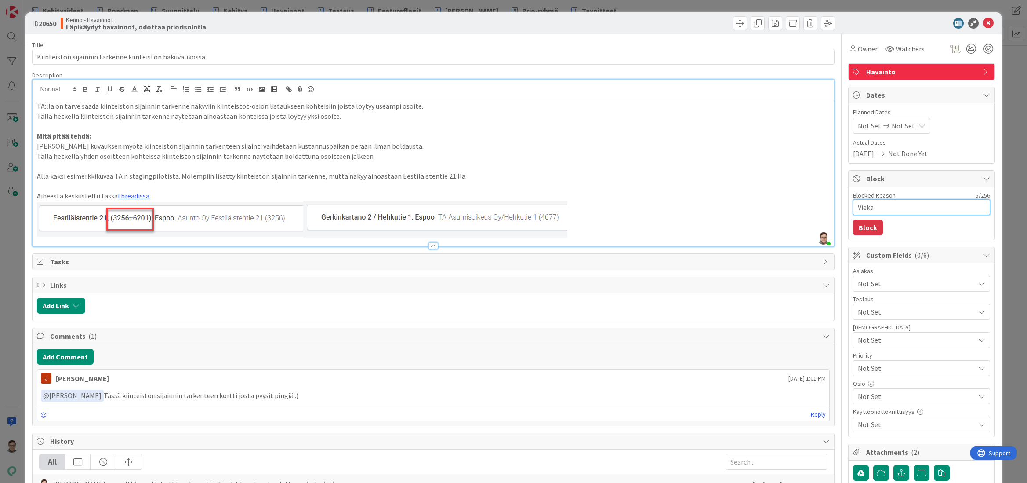
type textarea "x"
type textarea "Viek"
type textarea "x"
type textarea "Viekk"
type textarea "x"
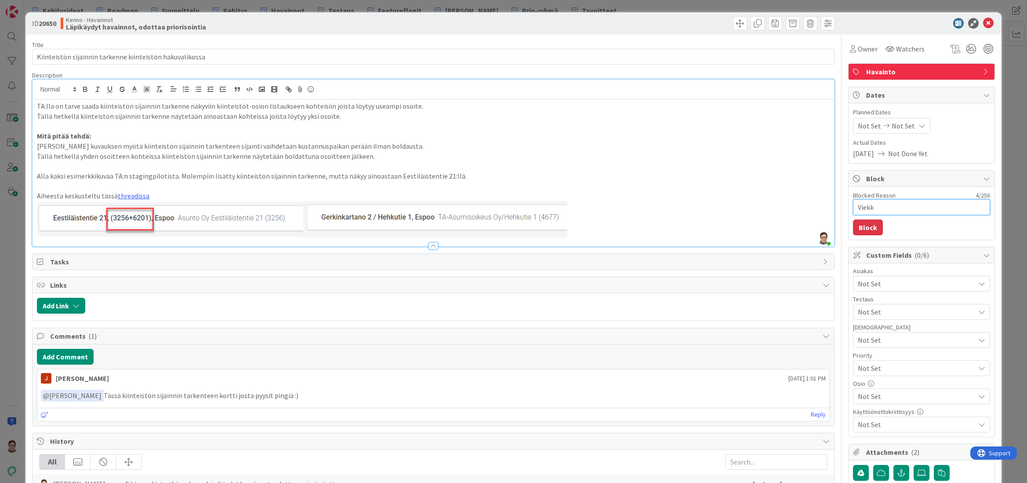
type textarea "Viekka"
type textarea "x"
type textarea "Viekkaa"
type textarea "x"
type textarea "Viekkaal"
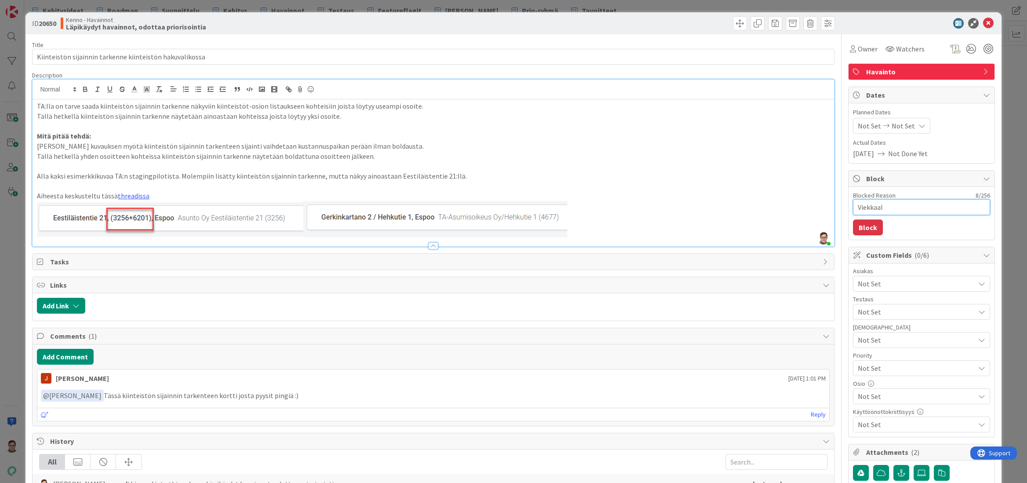
type textarea "x"
type textarea "Viekkaall"
type textarea "x"
type textarea "Viekkaalle"
type textarea "x"
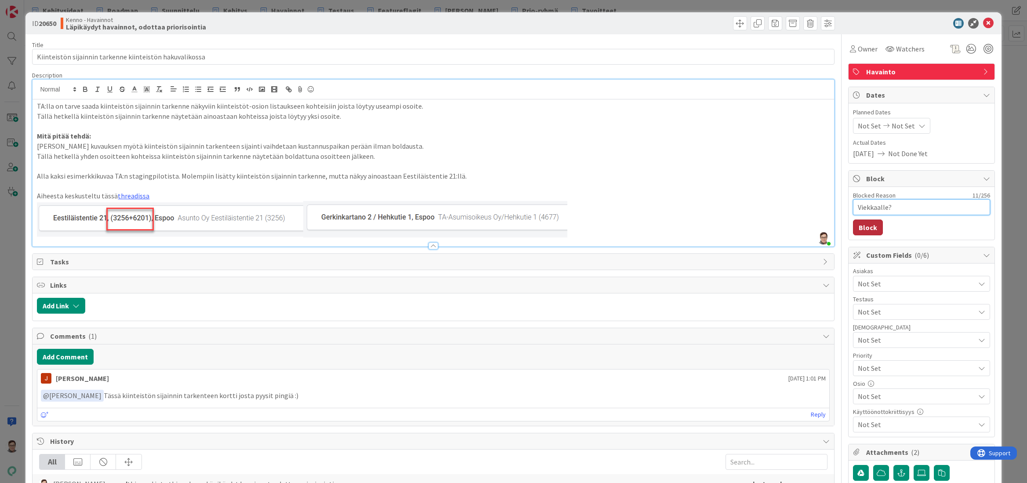
type textarea "Viekkaalle?"
click at [866, 225] on button "Block" at bounding box center [868, 227] width 30 height 16
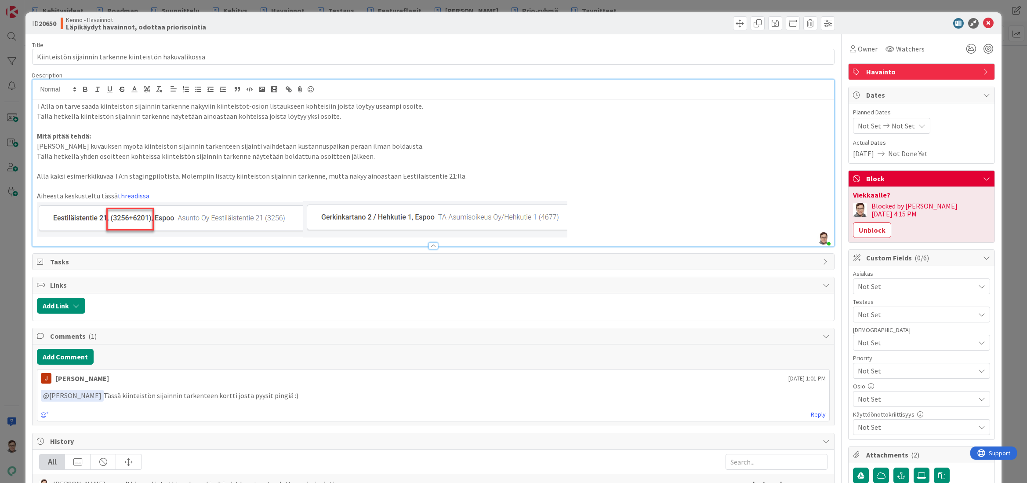
click at [985, 26] on icon at bounding box center [988, 23] width 11 height 11
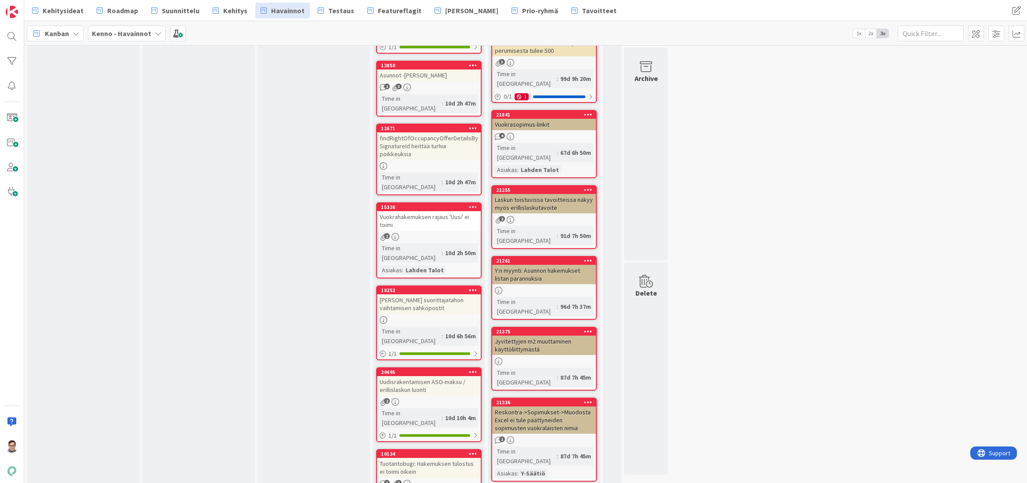
scroll to position [1787, 0]
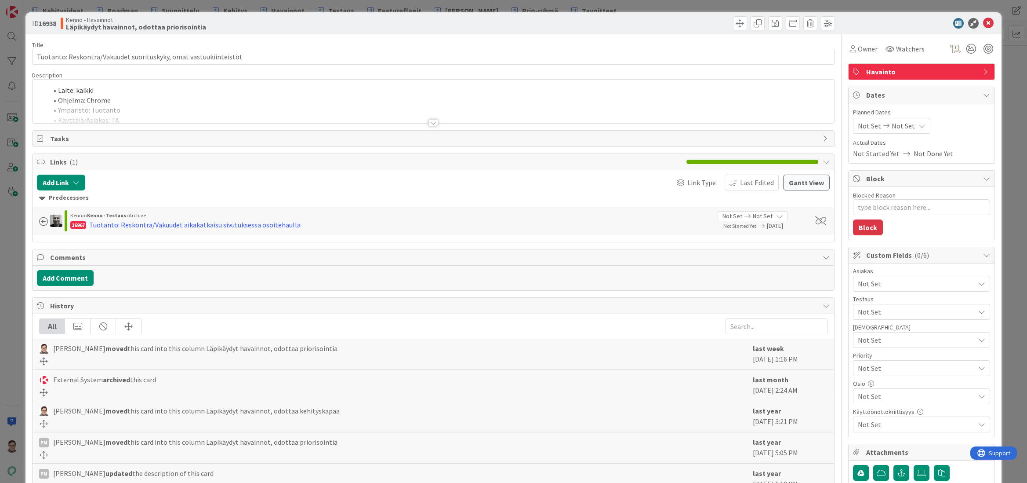
click at [429, 123] on div at bounding box center [434, 122] width 10 height 7
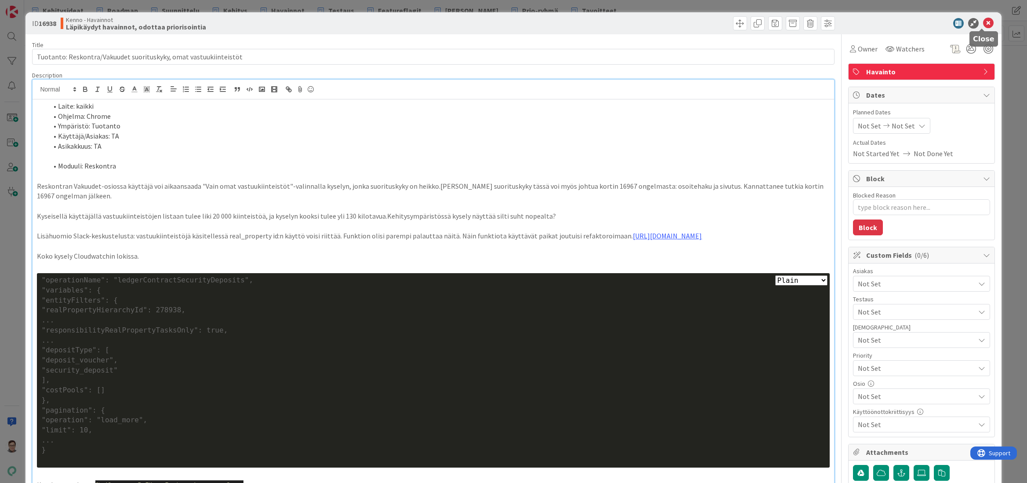
click at [983, 22] on icon at bounding box center [988, 23] width 11 height 11
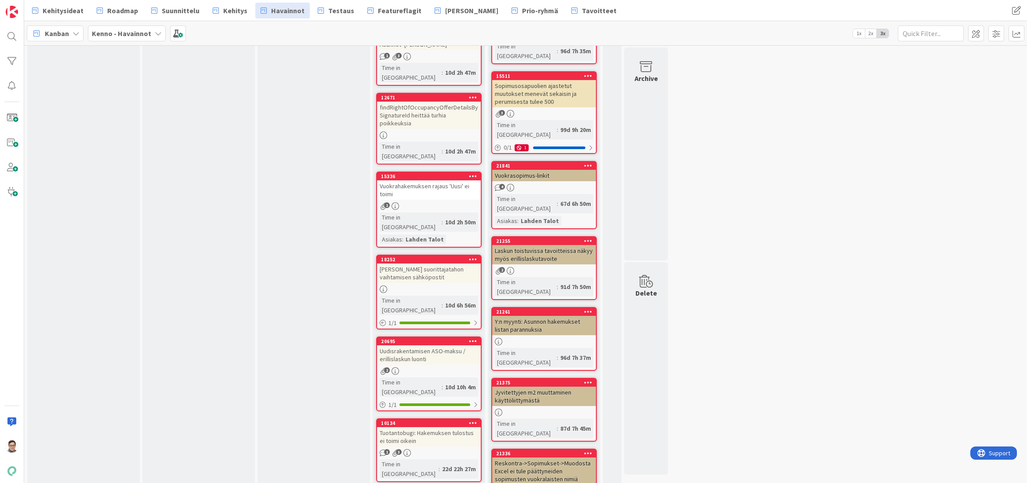
scroll to position [1846, 0]
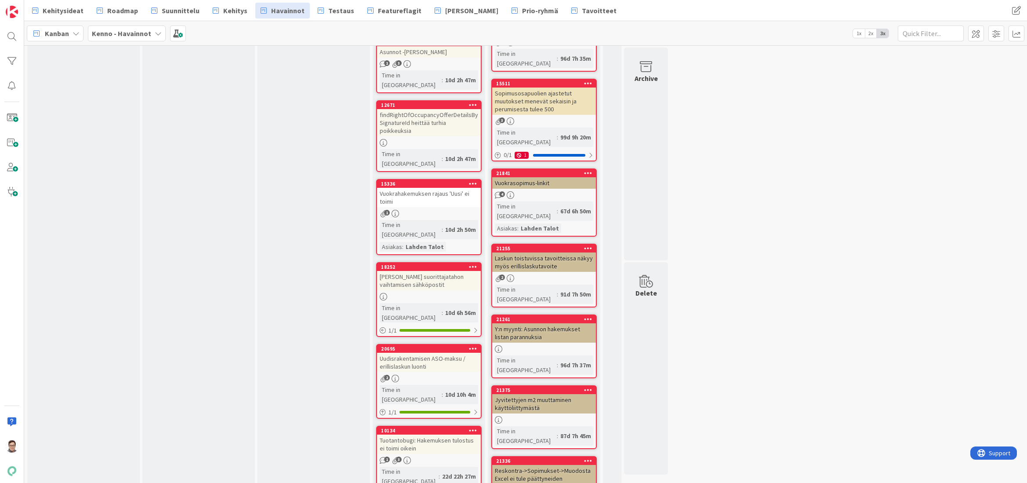
click at [434, 434] on div "Tuotantobugi: Hakemuksen tulostus ei toimi oikein" at bounding box center [429, 443] width 104 height 19
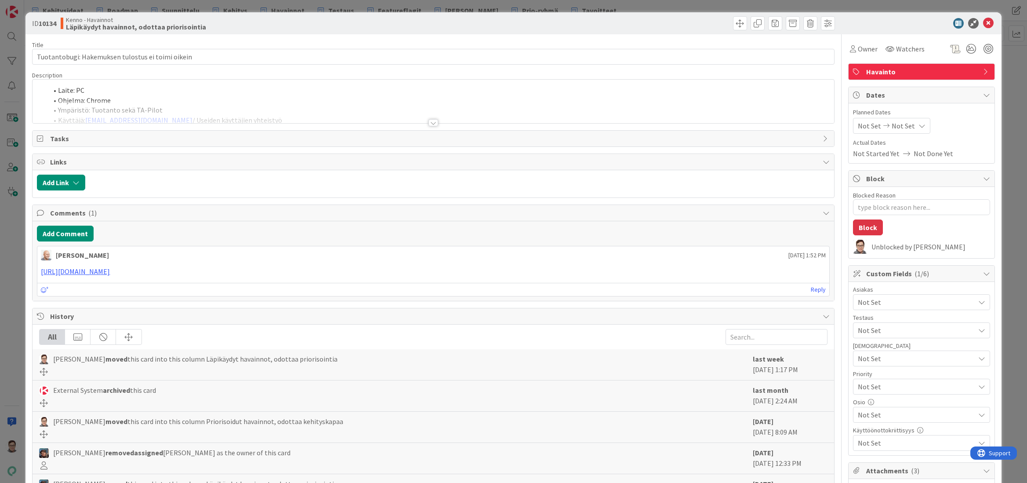
click at [433, 121] on div at bounding box center [434, 122] width 10 height 7
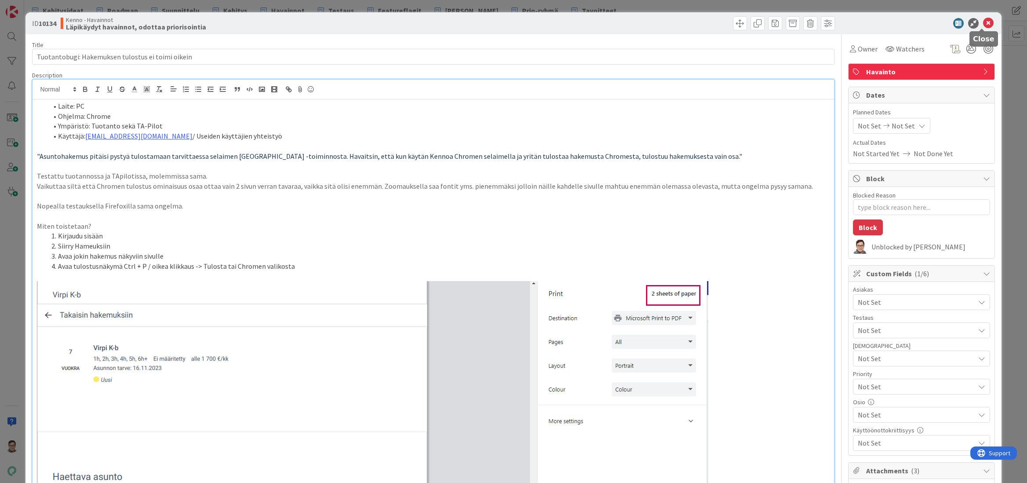
click at [983, 24] on icon at bounding box center [988, 23] width 11 height 11
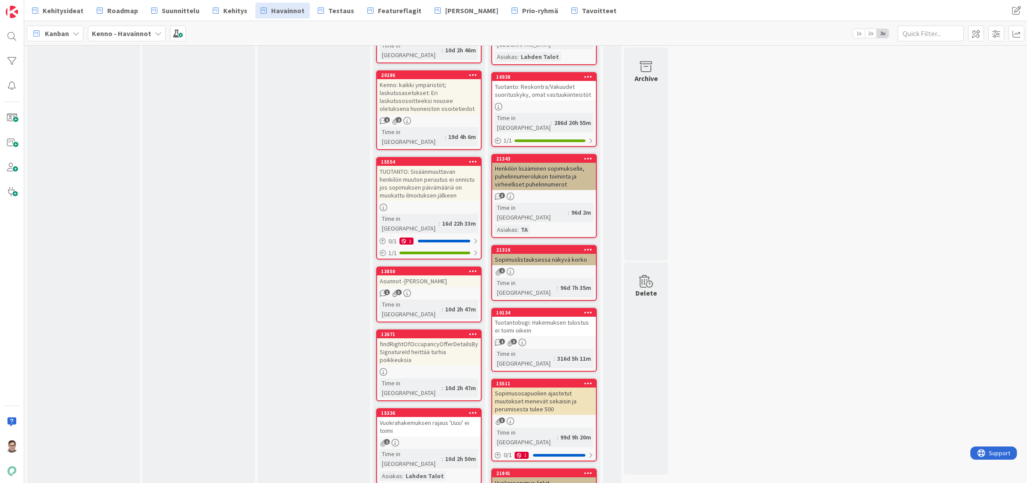
scroll to position [1679, 0]
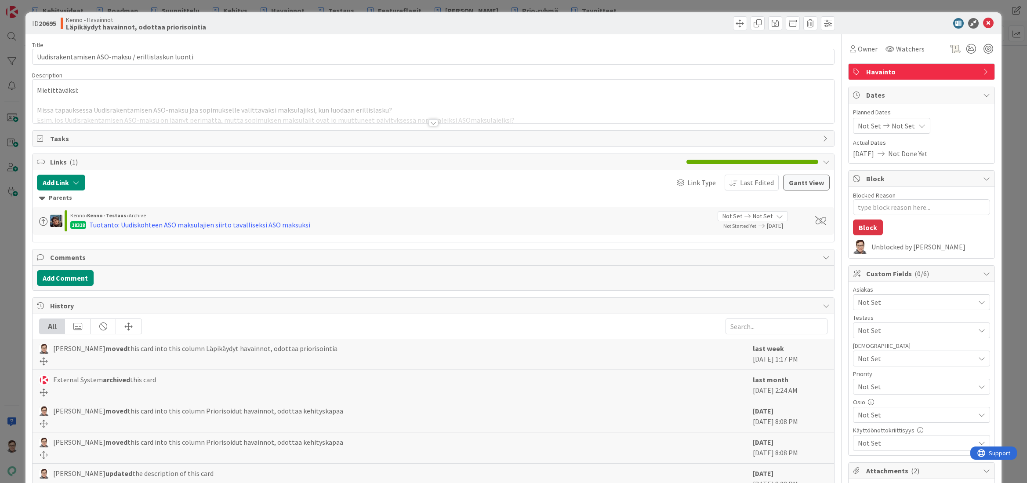
click at [432, 123] on div at bounding box center [434, 122] width 10 height 7
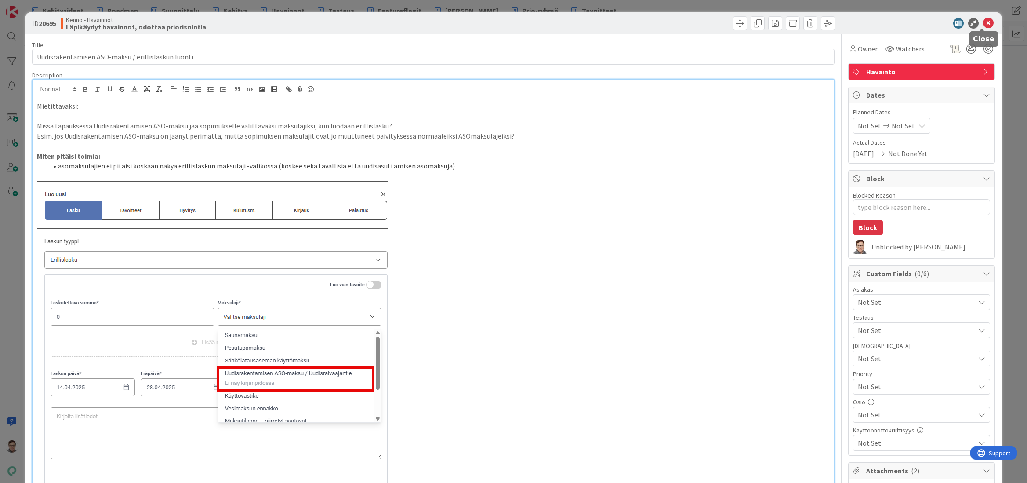
click at [983, 22] on icon at bounding box center [988, 23] width 11 height 11
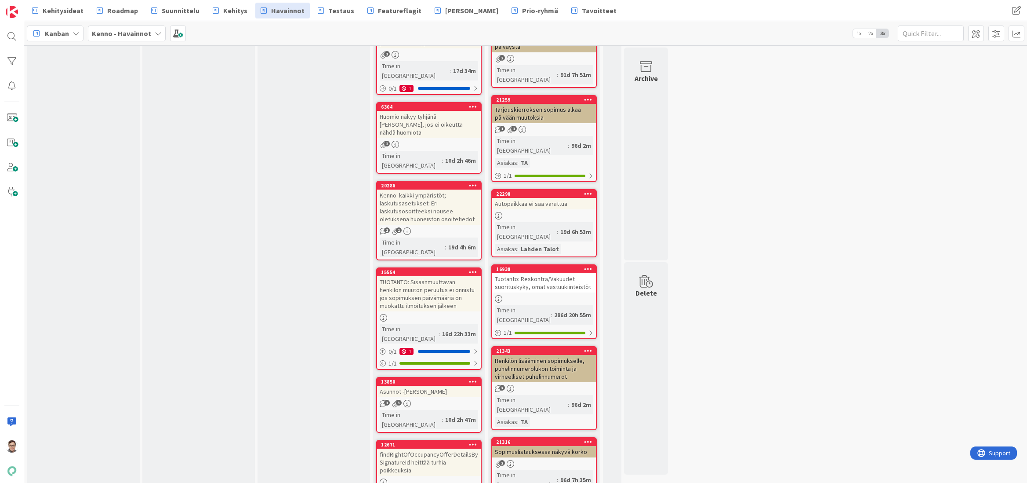
scroll to position [1507, 0]
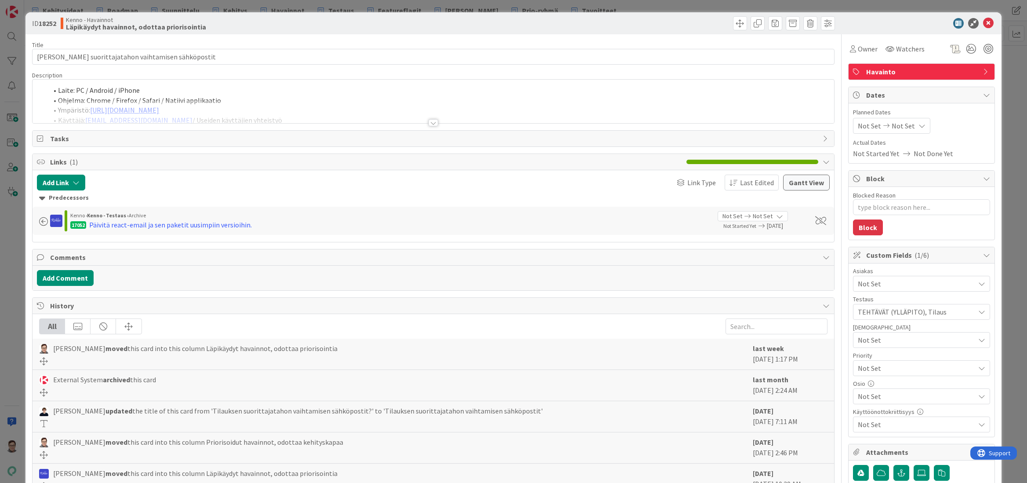
click at [431, 122] on div at bounding box center [434, 122] width 10 height 7
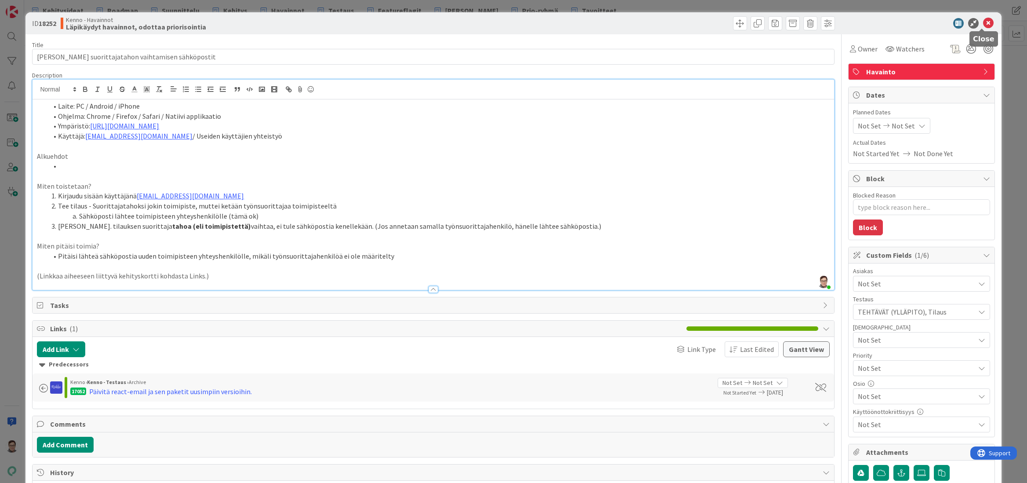
click at [985, 24] on icon at bounding box center [988, 23] width 11 height 11
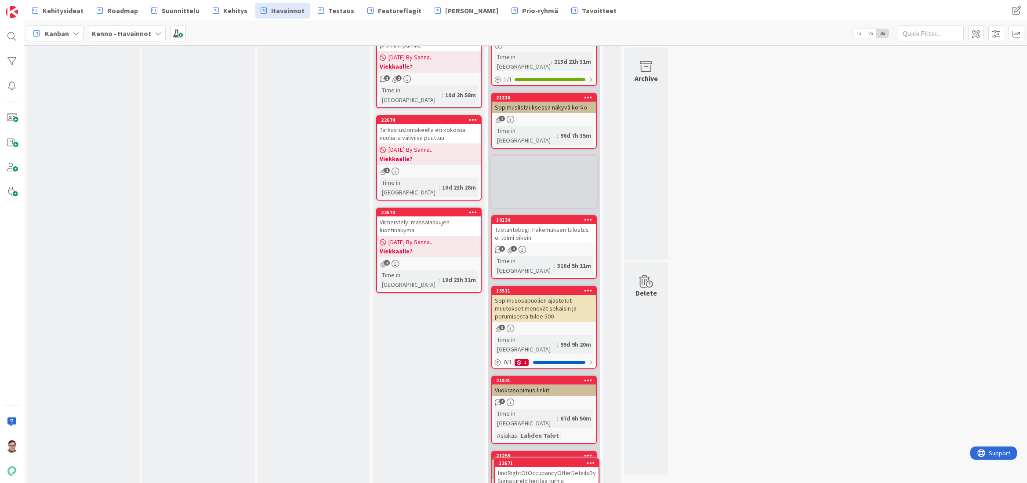
scroll to position [2036, 0]
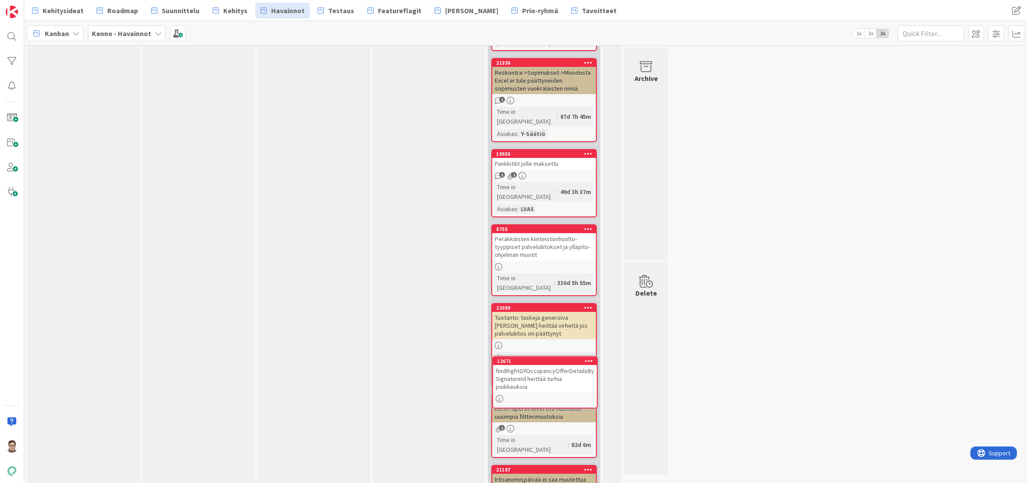
scroll to position [2562, 0]
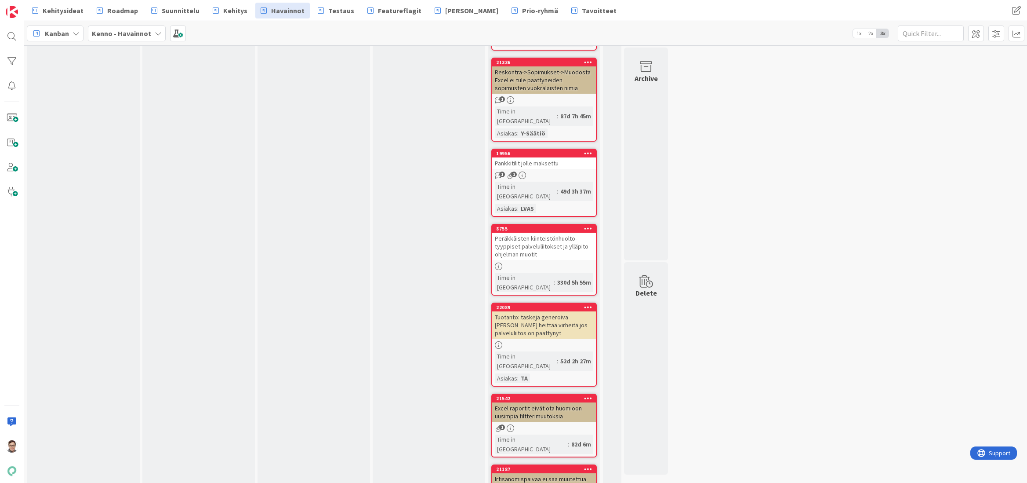
click at [276, 473] on div "Odottaa Add Card... 22798 Kohde löytyy tuplana [DATE] By Sanna... Odottaa [PERS…" at bounding box center [314, 404] width 113 height 5811
click at [241, 473] on div "Suunnittelussa Odottaa liiketoimen / teknistäläpikäyntiä, joka tehdään coren su…" at bounding box center [198, 404] width 113 height 5811
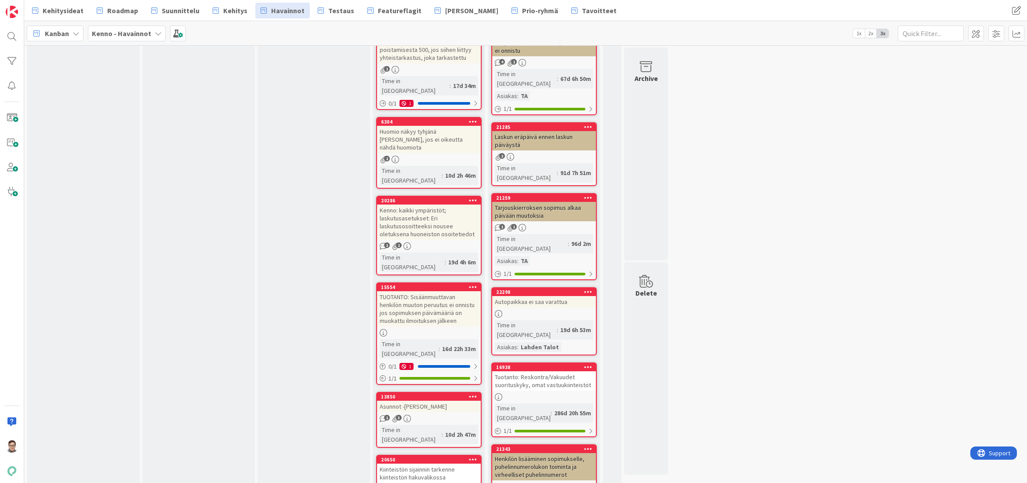
scroll to position [1463, 0]
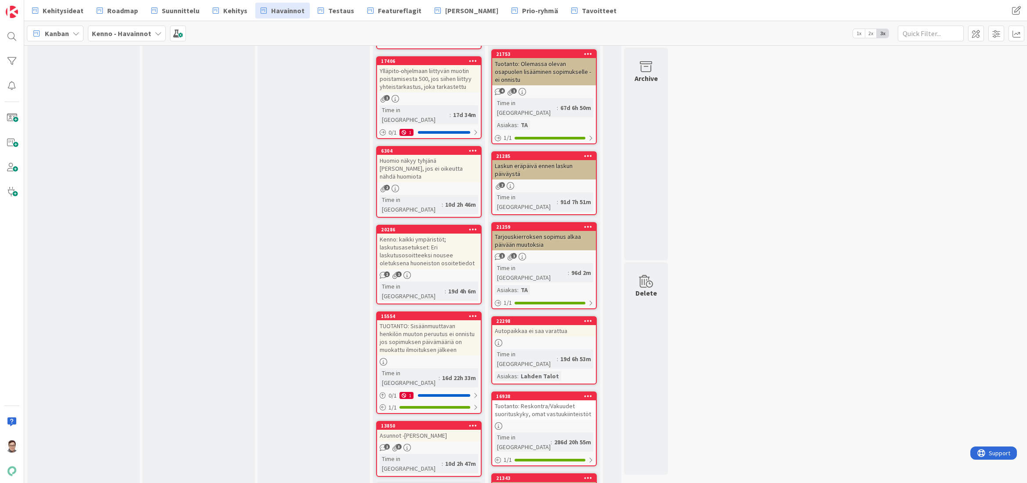
click at [432, 421] on link "13850 Asunnot -osion rajaimet 1 3 Time in [GEOGRAPHIC_DATA] : 10d 2h 47m" at bounding box center [428, 449] width 105 height 56
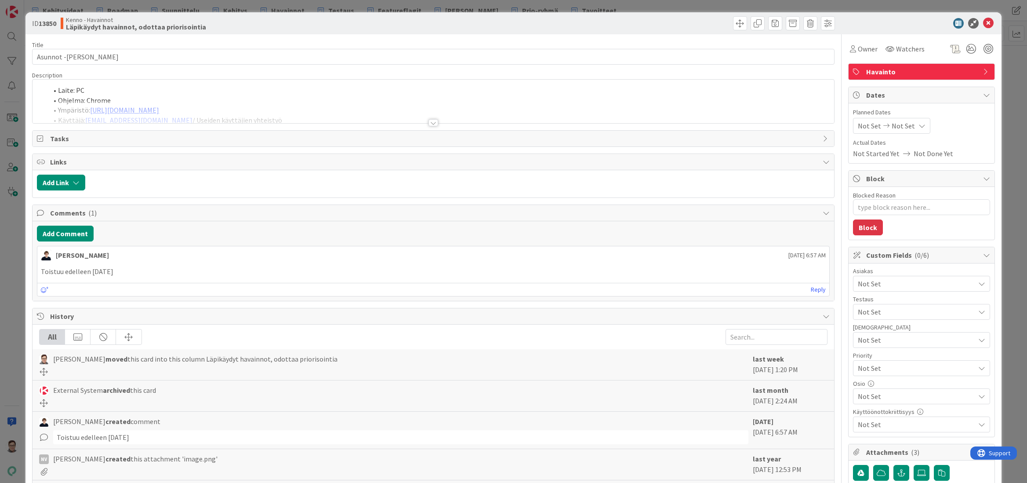
click at [429, 120] on div at bounding box center [434, 122] width 10 height 7
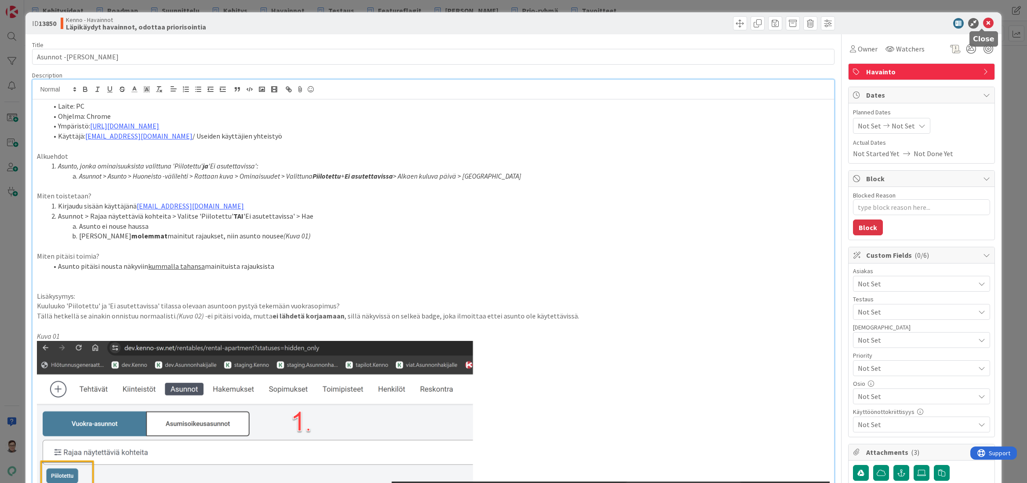
click at [983, 23] on icon at bounding box center [988, 23] width 11 height 11
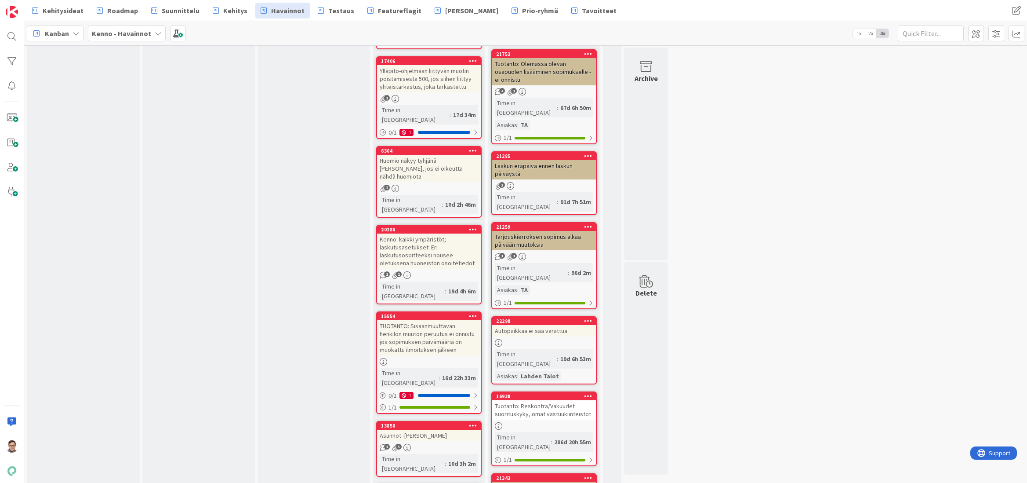
click at [438, 429] on div "Asunnot -[PERSON_NAME]" at bounding box center [429, 434] width 104 height 11
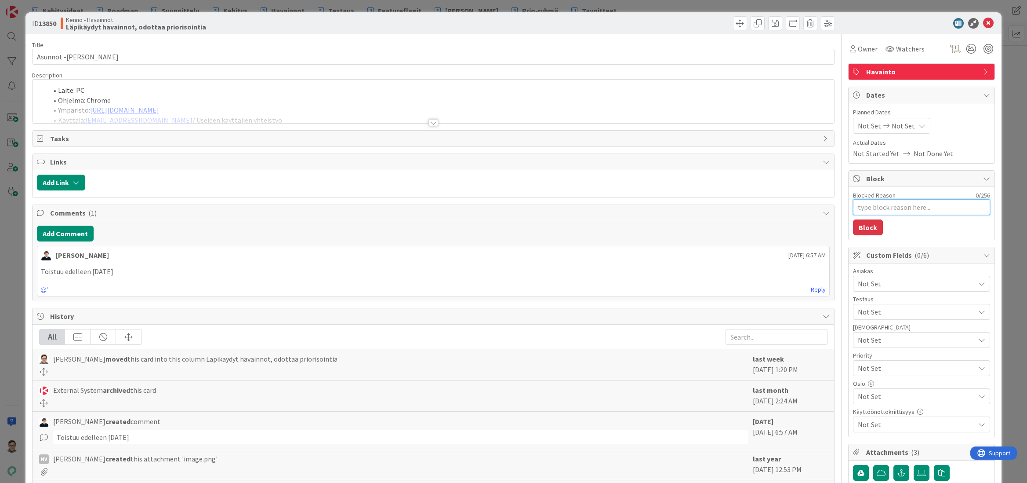
click at [875, 204] on textarea "Blocked Reason" at bounding box center [921, 207] width 137 height 16
type textarea "x"
type textarea "V"
type textarea "x"
type textarea "Vi"
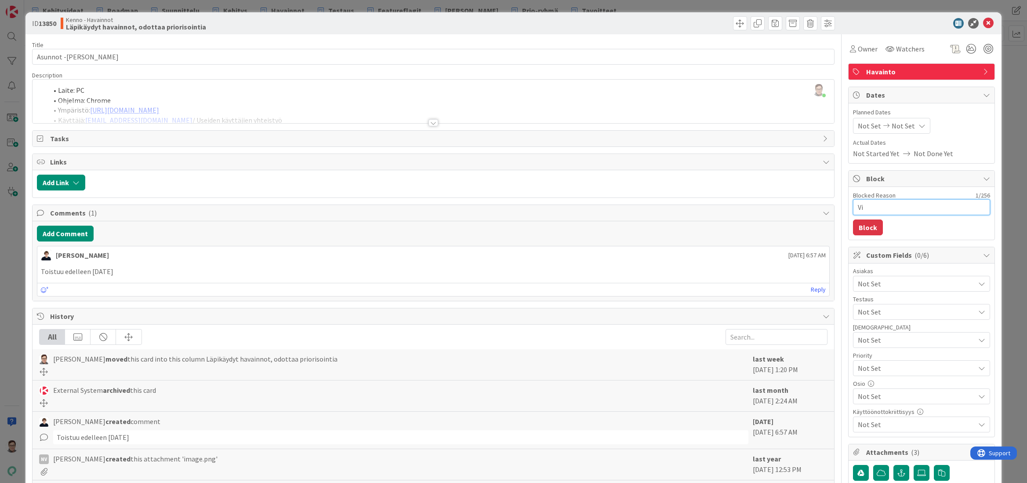
type textarea "x"
type textarea "Vie"
type textarea "x"
type textarea "Viek"
type textarea "x"
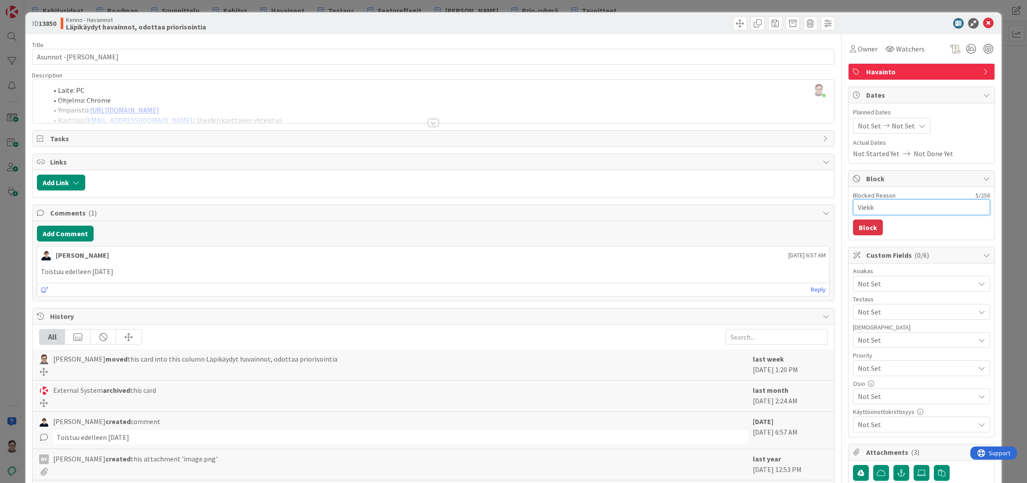
type textarea "Viekka"
type textarea "x"
type textarea "Viekkaa"
type textarea "x"
type textarea "Viekkaal"
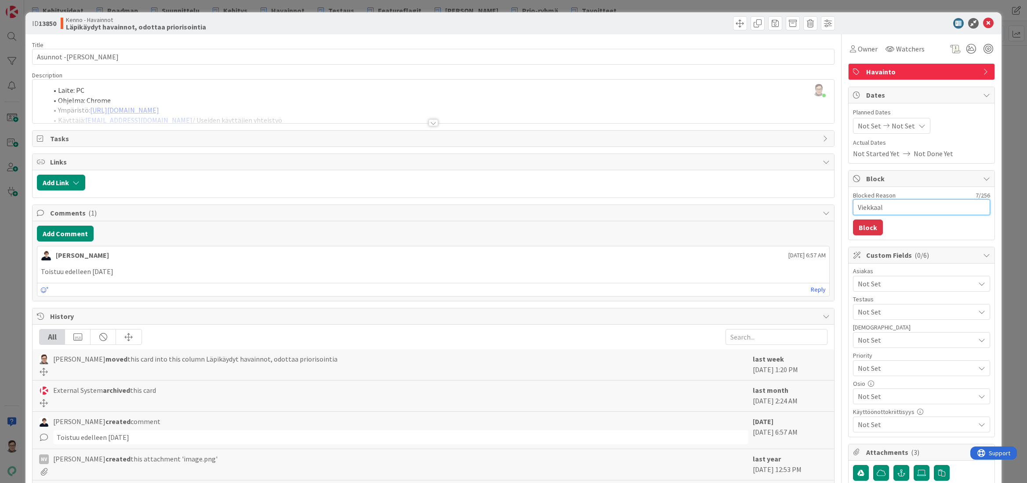
type textarea "x"
type textarea "Viekkaall"
type textarea "x"
type textarea "Viekkaalle"
type textarea "x"
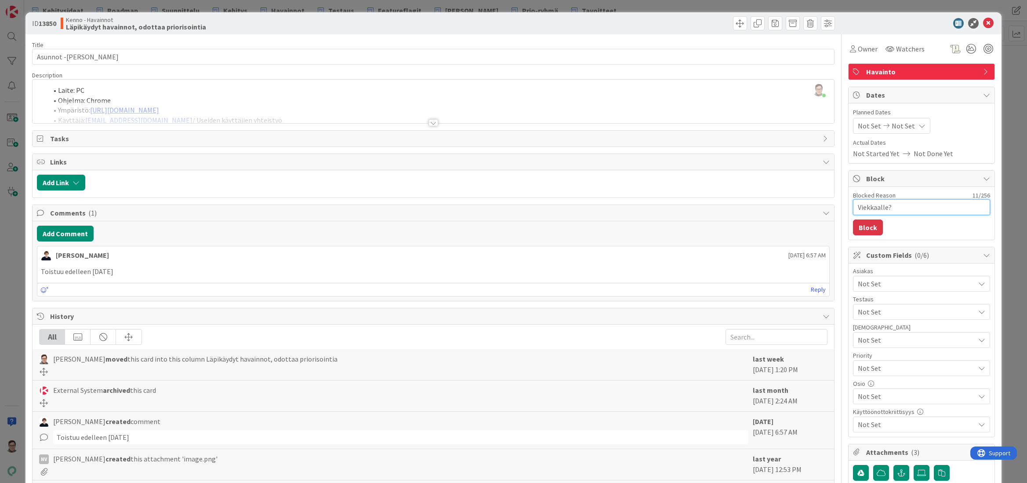
type textarea "Viekkaalle?"
click at [984, 26] on icon at bounding box center [988, 23] width 11 height 11
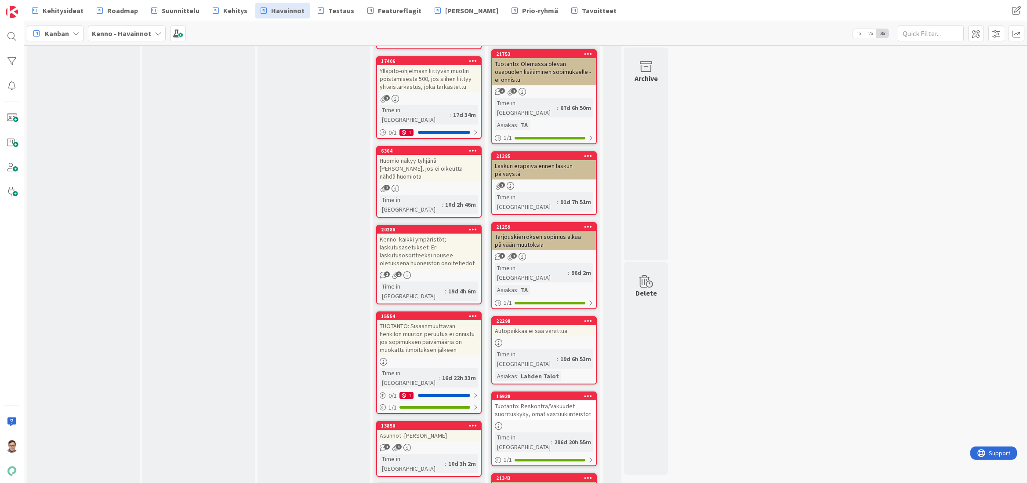
click at [426, 429] on div "Asunnot -[PERSON_NAME]" at bounding box center [429, 434] width 104 height 11
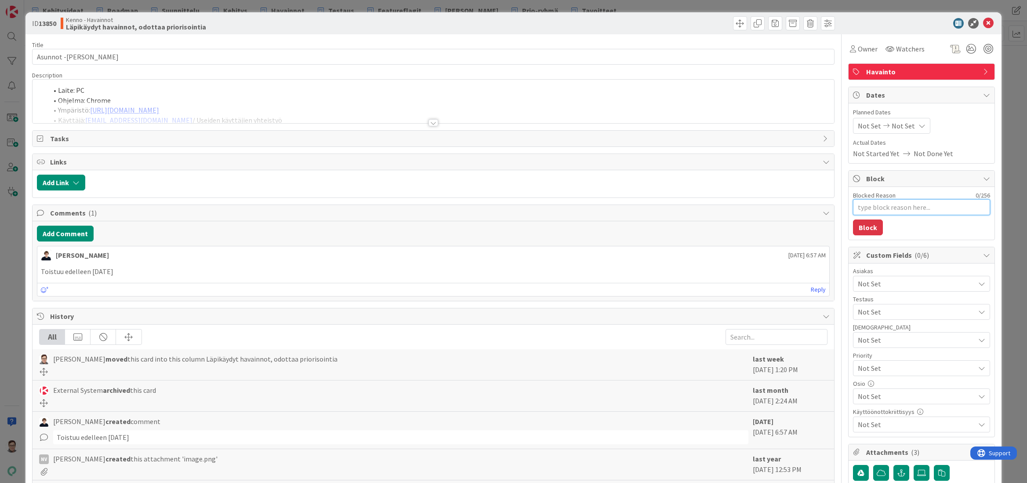
click at [861, 203] on textarea "Blocked Reason" at bounding box center [921, 207] width 137 height 16
type textarea "x"
type textarea "V"
type textarea "x"
type textarea "Vi"
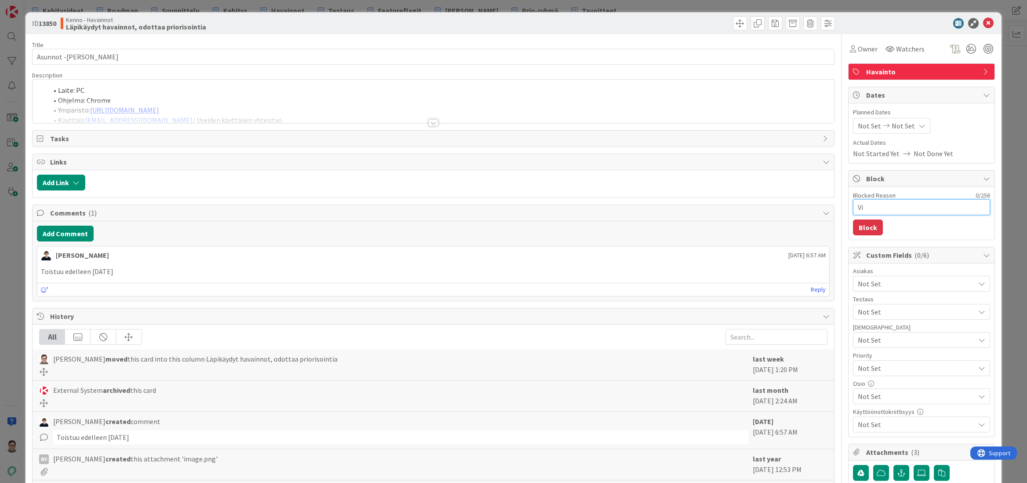
type textarea "x"
type textarea "Vie"
type textarea "x"
type textarea "Viek"
type textarea "x"
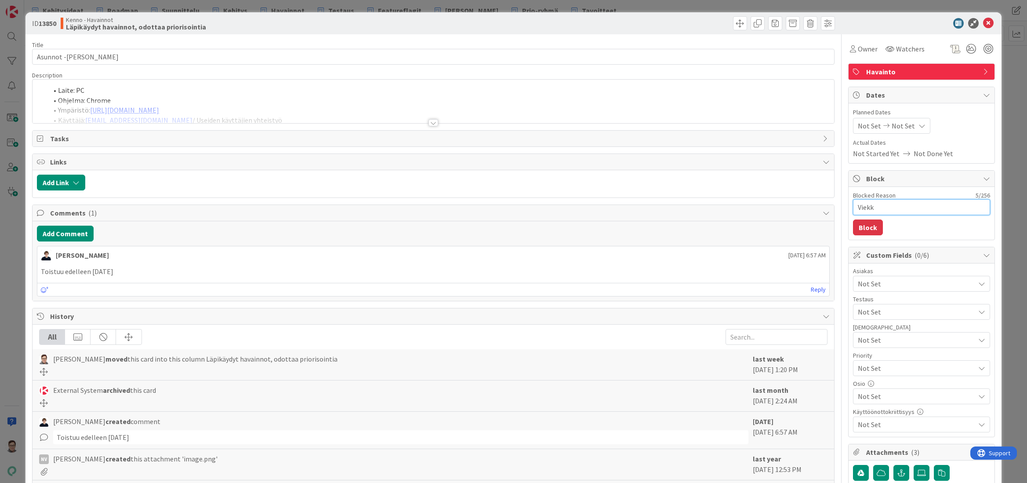
type textarea "Viekka"
type textarea "x"
type textarea "Viekkaa"
type textarea "x"
type textarea "Viekkaal"
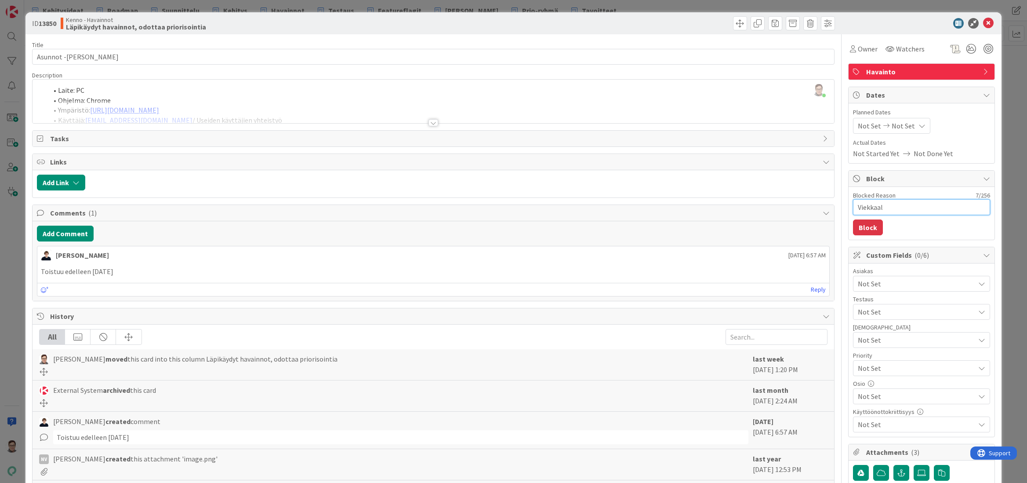
type textarea "x"
type textarea "Viekkaall"
type textarea "x"
type textarea "Viekkaalle"
type textarea "x"
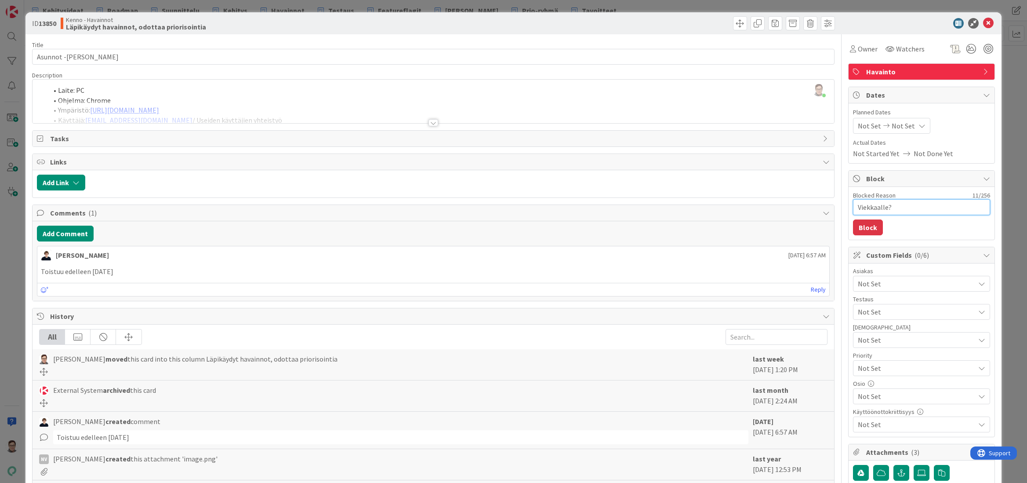
type textarea "Viekkaalle?"
click at [860, 224] on button "Block" at bounding box center [868, 227] width 30 height 16
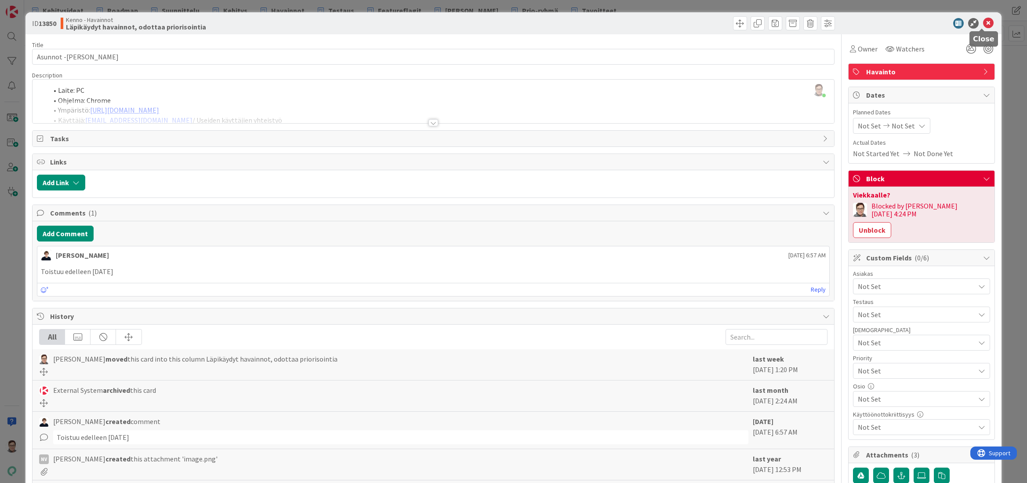
click at [983, 20] on icon at bounding box center [988, 23] width 11 height 11
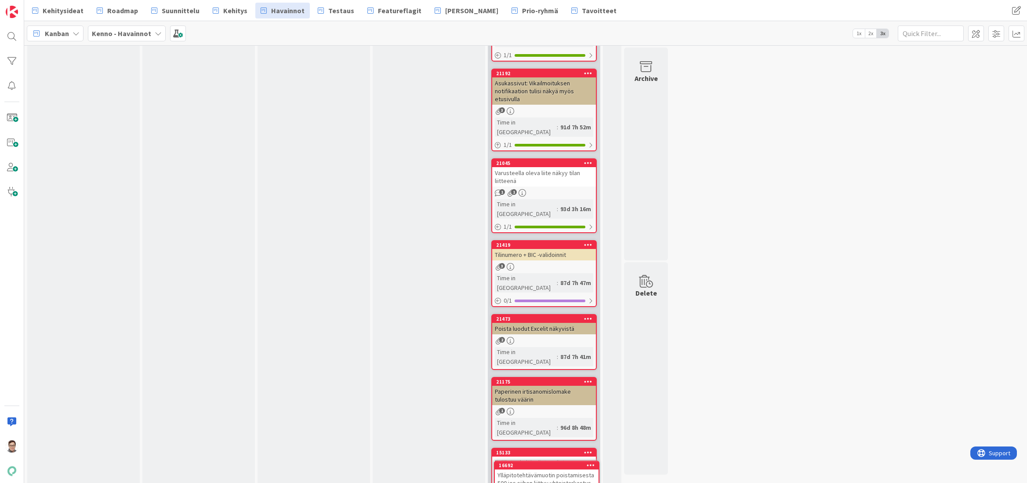
scroll to position [4903, 0]
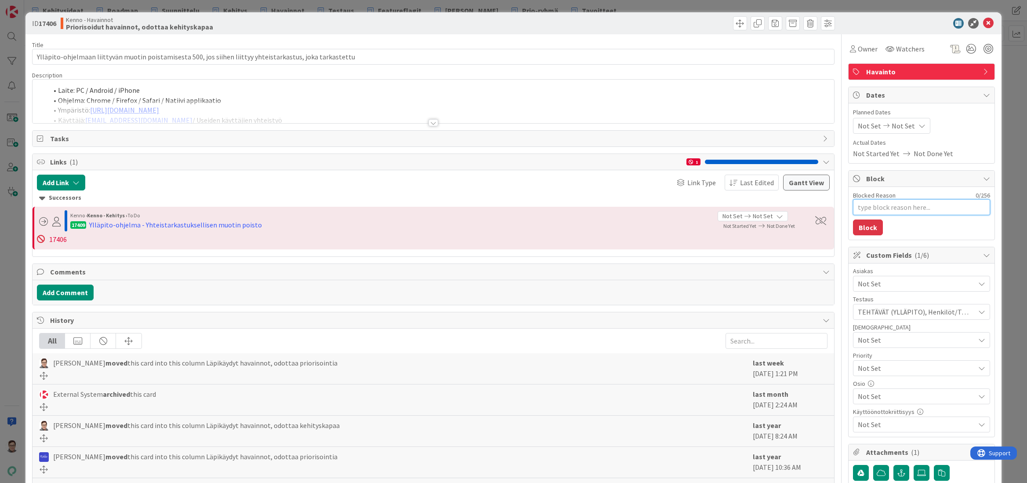
click at [869, 207] on textarea "Blocked Reason" at bounding box center [921, 207] width 137 height 16
type textarea "x"
type textarea "t"
type textarea "x"
type textarea "tu"
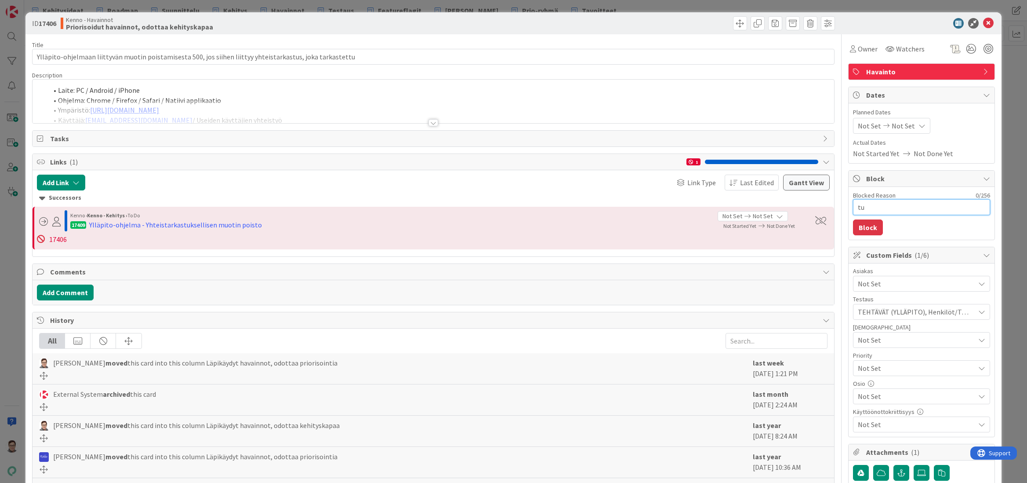
type textarea "x"
type textarea "tup"
type textarea "x"
type textarea "tupl"
type textarea "x"
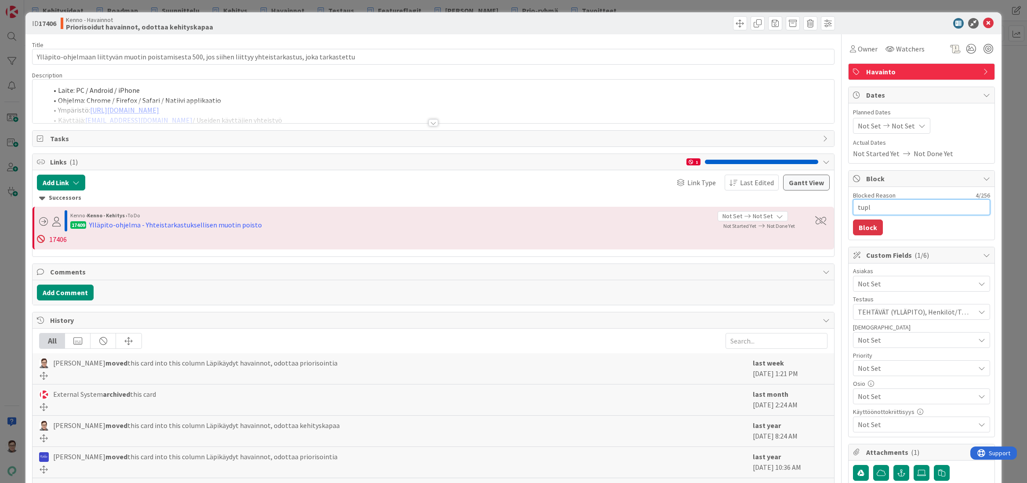
type textarea "tupla"
type textarea "x"
type textarea "tupla"
type textarea "x"
type textarea "tupla k"
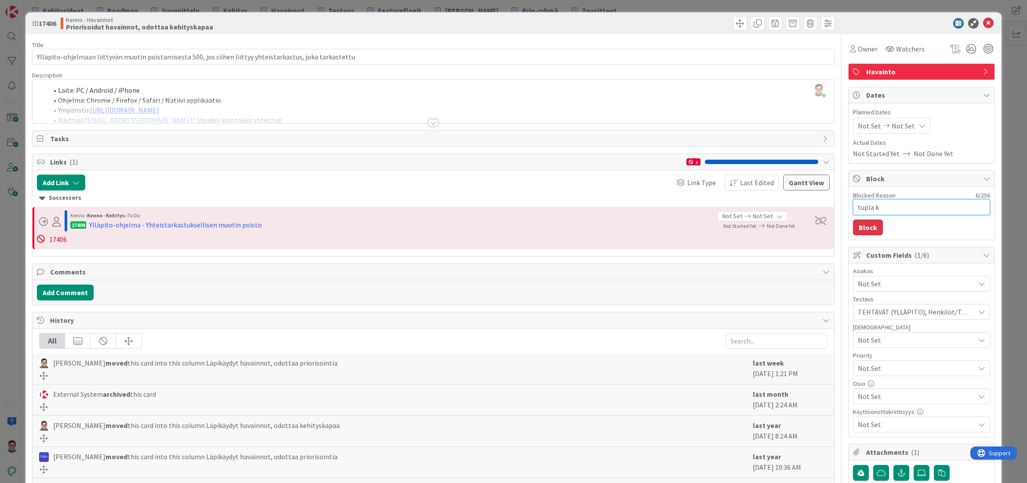
type textarea "x"
type textarea "tupla ko"
type textarea "x"
type textarea "tupla kort"
type textarea "x"
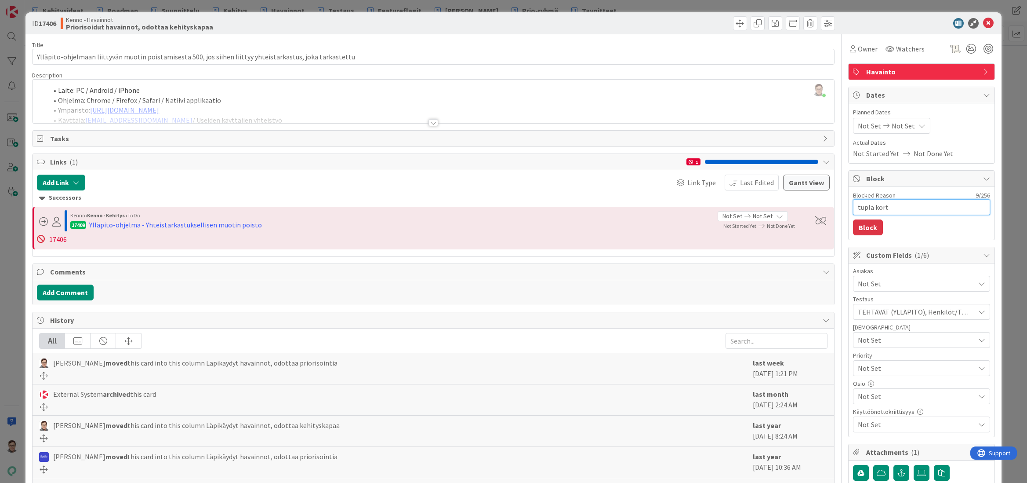
type textarea "tupla korti"
type textarea "x"
type textarea "tupla kortil"
click at [983, 25] on icon at bounding box center [988, 23] width 11 height 11
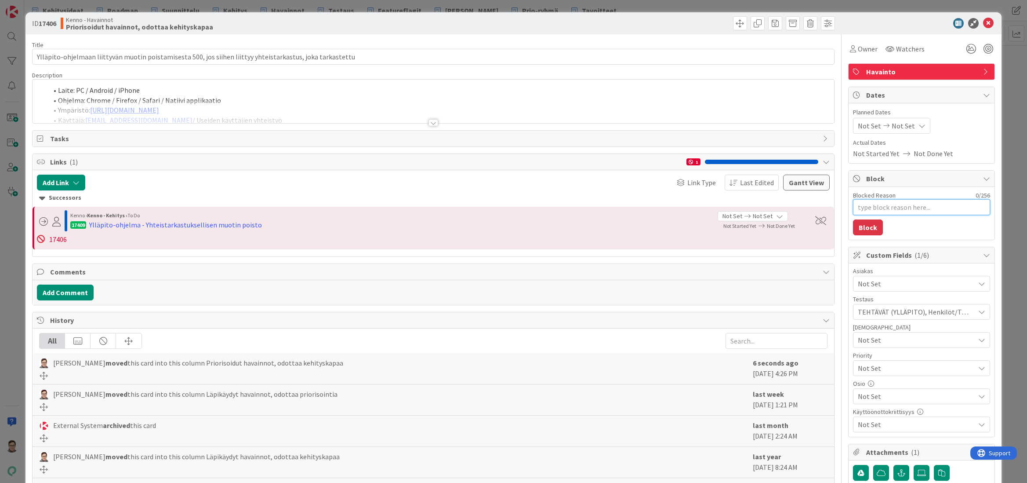
click at [878, 208] on textarea "Blocked Reason" at bounding box center [921, 207] width 137 height 16
click at [853, 208] on textarea "16692" at bounding box center [921, 207] width 137 height 16
click at [865, 224] on button "Block" at bounding box center [868, 227] width 30 height 16
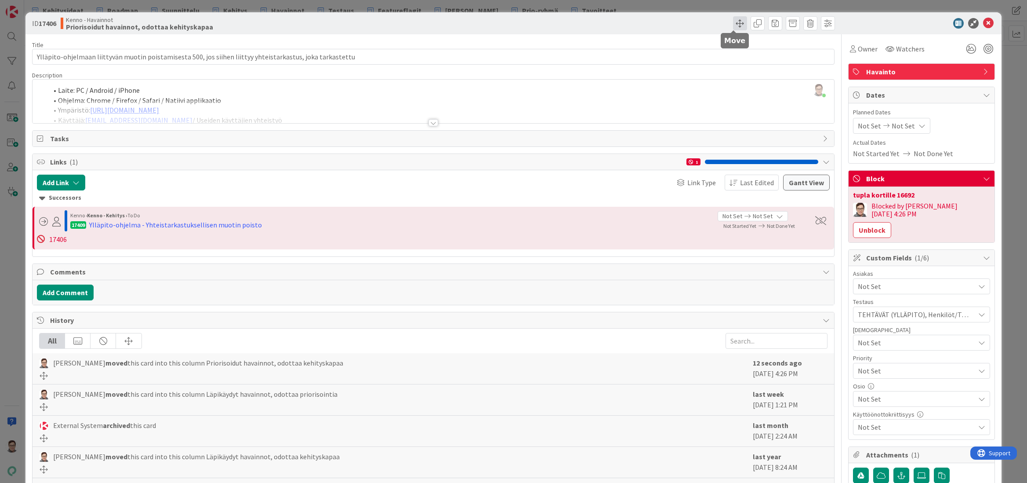
click at [734, 25] on span at bounding box center [740, 23] width 14 height 14
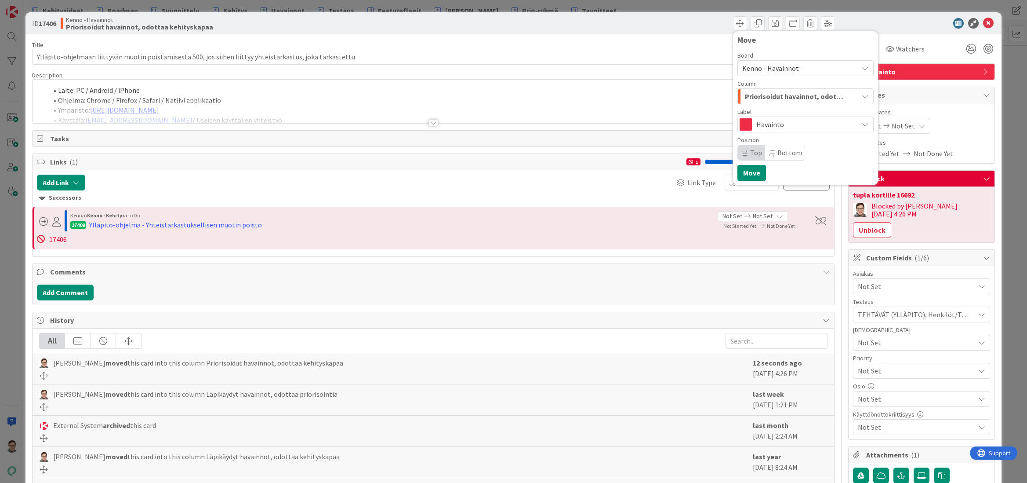
click at [771, 68] on span "Kenno - Havainnot" at bounding box center [770, 68] width 57 height 9
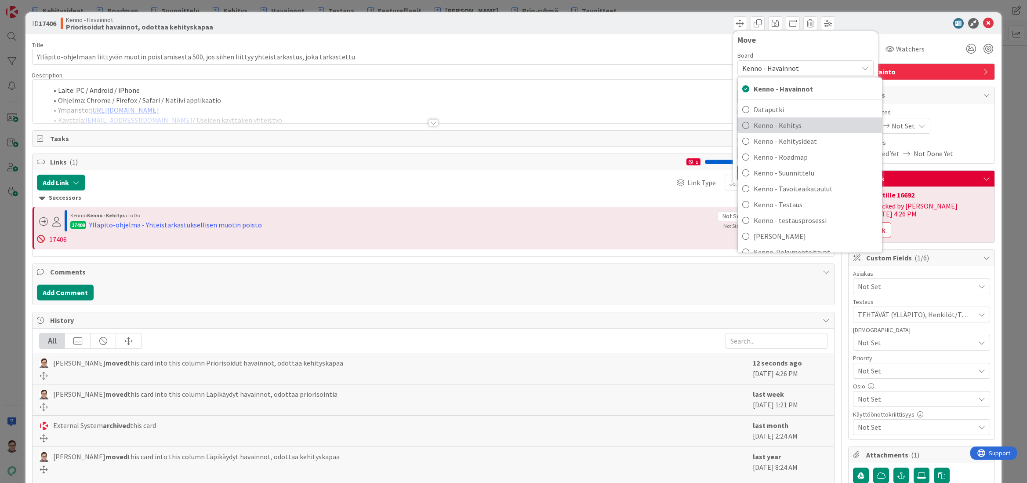
click at [782, 123] on span "Kenno - Kehitys" at bounding box center [816, 125] width 124 height 13
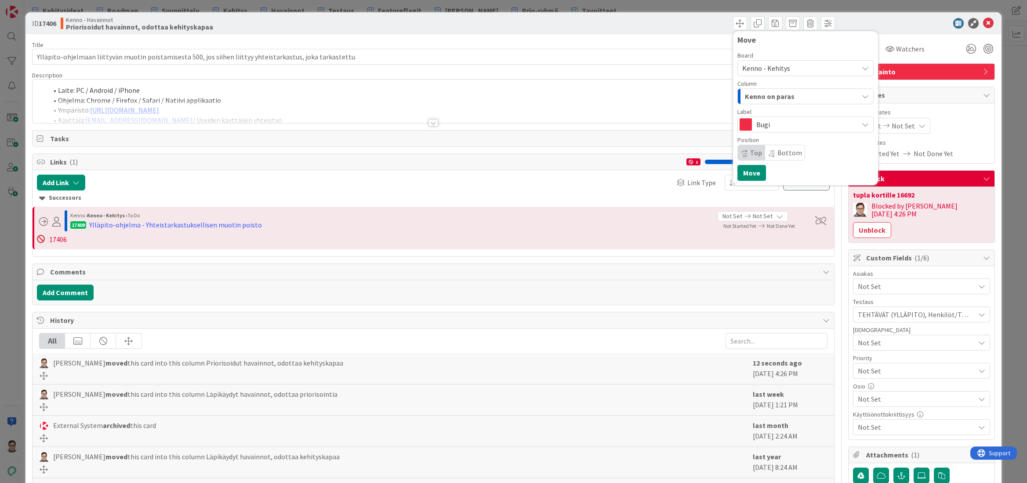
click at [771, 94] on span "Kenno on paras" at bounding box center [770, 96] width 50 height 11
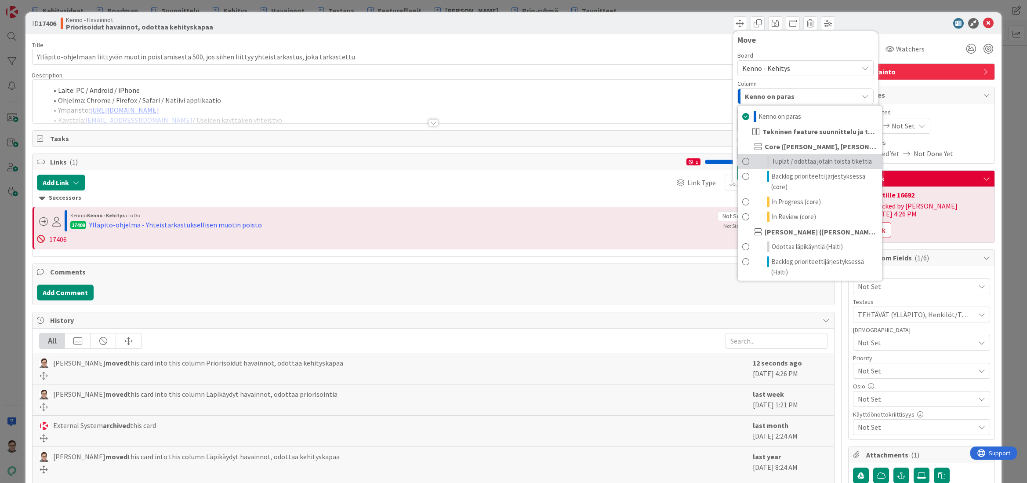
click at [779, 162] on span "Tuplat / odottaa jotain toista tikettiä" at bounding box center [822, 161] width 100 height 11
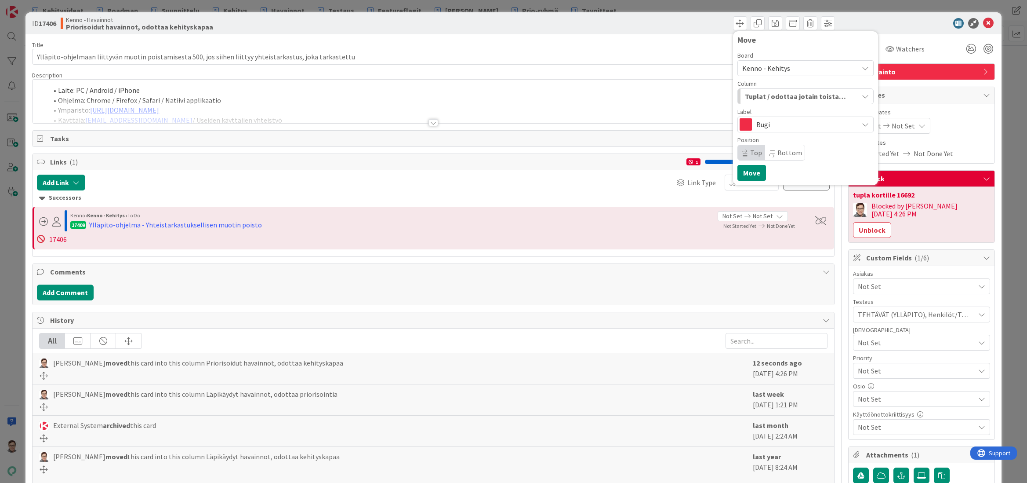
click at [750, 153] on span "Top" at bounding box center [756, 152] width 12 height 9
click at [745, 175] on button "Move" at bounding box center [752, 173] width 29 height 16
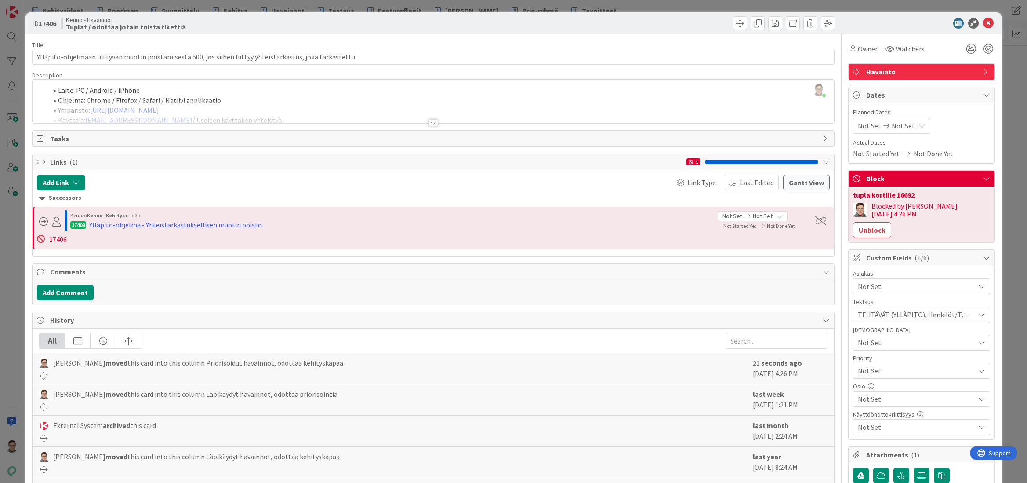
scroll to position [4825, 0]
click at [983, 24] on icon at bounding box center [988, 23] width 11 height 11
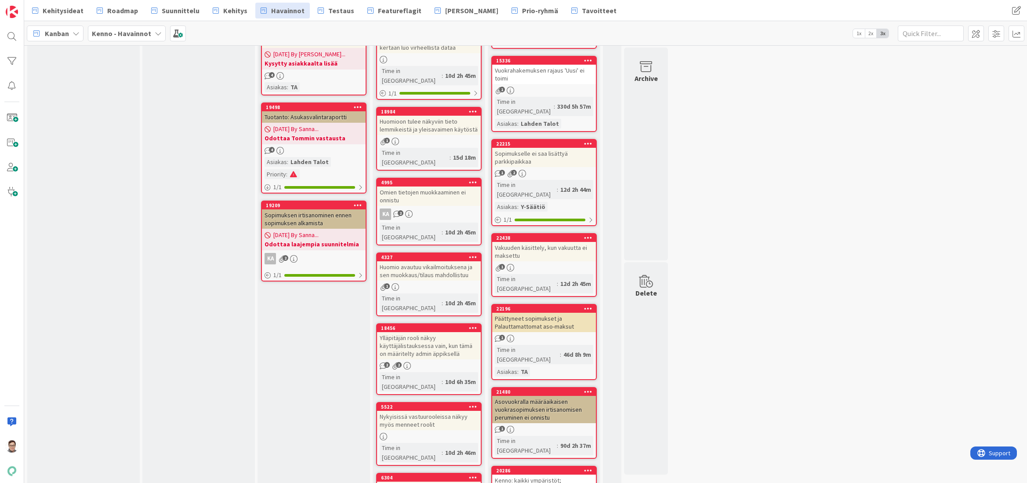
scroll to position [1045, 0]
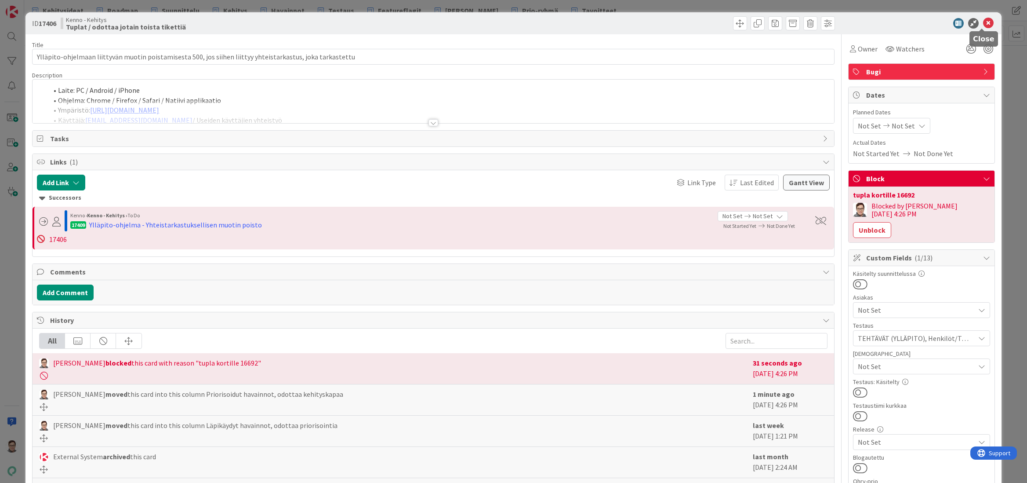
click at [983, 23] on icon at bounding box center [988, 23] width 11 height 11
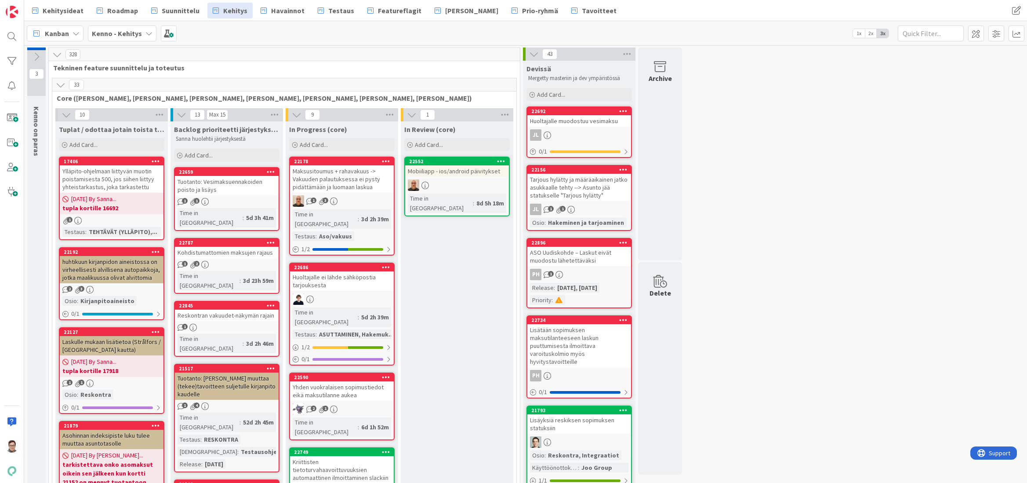
click at [91, 176] on div "Ylläpito-ohjelmaan liittyvän muotin poistamisesta 500, jos siihen liittyy yhtei…" at bounding box center [112, 178] width 104 height 27
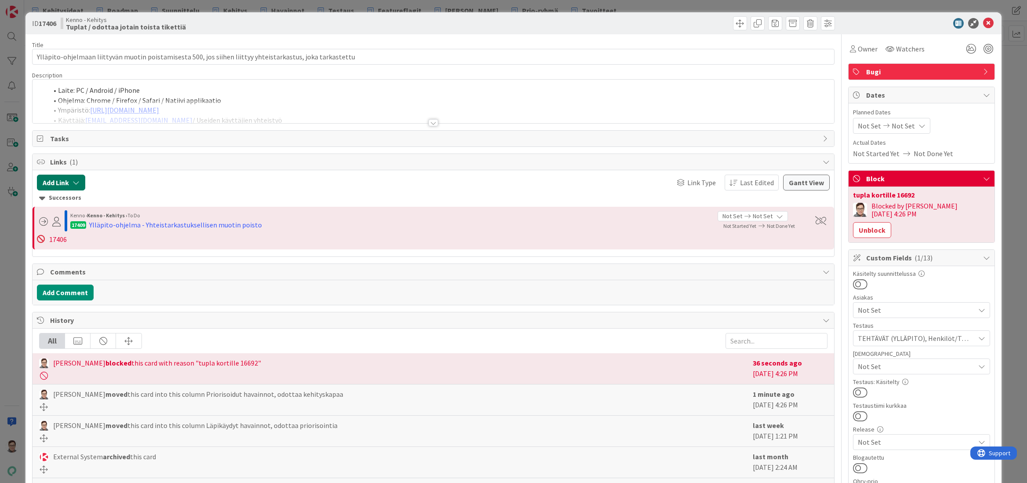
click at [60, 182] on button "Add Link" at bounding box center [61, 182] width 48 height 16
click at [74, 236] on span "Current Board" at bounding box center [69, 237] width 43 height 9
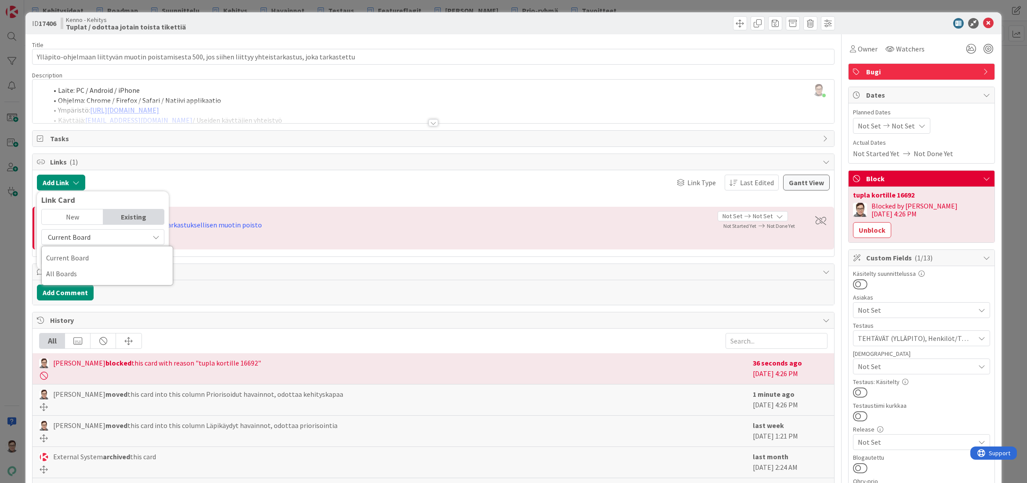
click at [73, 238] on span "Current Board" at bounding box center [69, 237] width 43 height 9
click at [73, 236] on span "Current Board" at bounding box center [69, 237] width 43 height 9
click at [74, 272] on span "All Boards" at bounding box center [107, 273] width 122 height 13
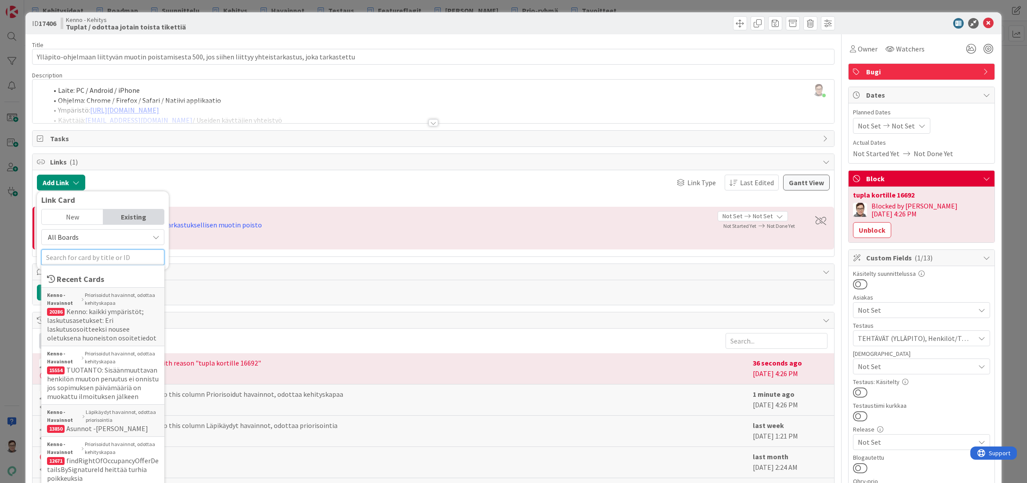
click at [70, 258] on input "text" at bounding box center [102, 257] width 123 height 16
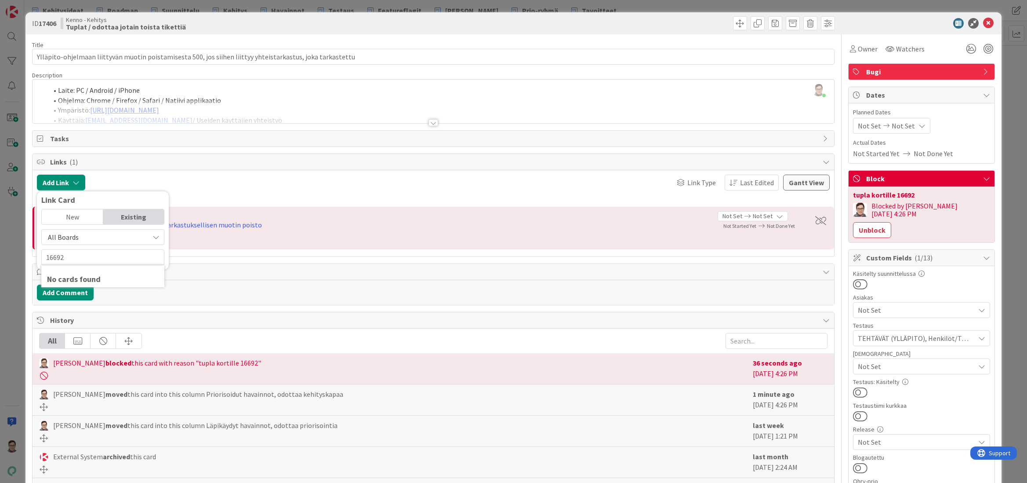
click at [125, 216] on div "Existing" at bounding box center [133, 216] width 61 height 15
click at [71, 234] on span "All Boards" at bounding box center [63, 237] width 31 height 9
click at [69, 277] on span "All Boards" at bounding box center [107, 273] width 122 height 13
click at [71, 255] on input "16692" at bounding box center [102, 257] width 123 height 16
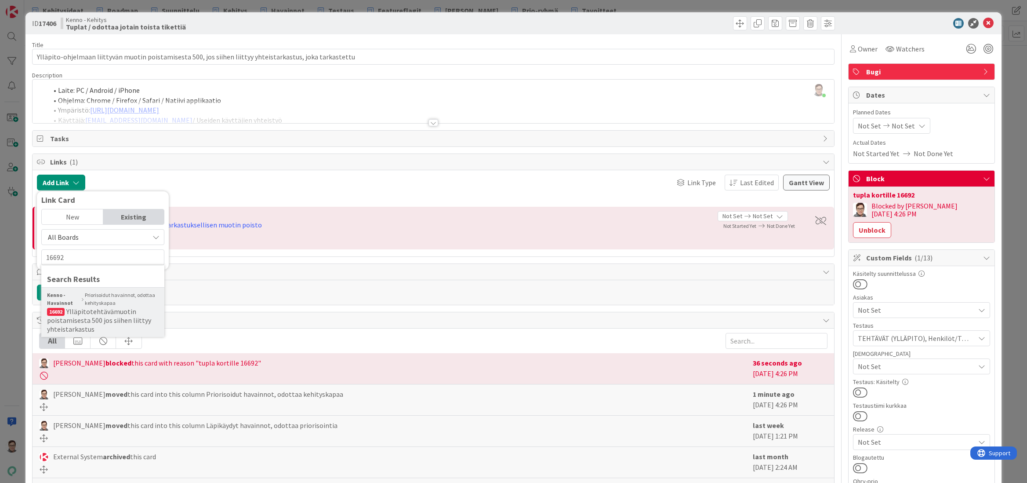
click at [83, 317] on span "Ylläpitotehtävämuotin poistamisesta 500 jos siihen liittyy yhteistarkastus" at bounding box center [99, 320] width 104 height 26
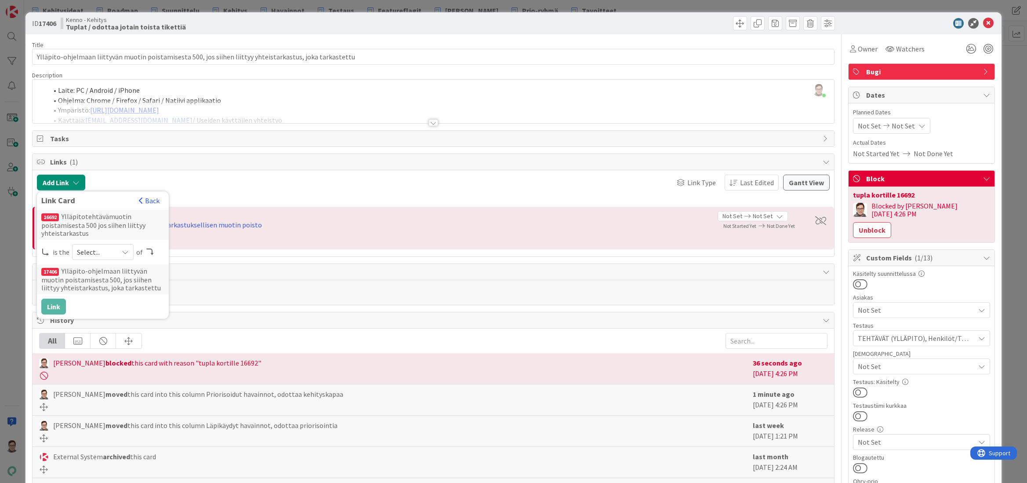
click at [97, 249] on span "Select..." at bounding box center [95, 252] width 37 height 12
click at [104, 321] on span "successor" at bounding box center [149, 319] width 99 height 13
click at [54, 305] on button "Link" at bounding box center [53, 306] width 25 height 16
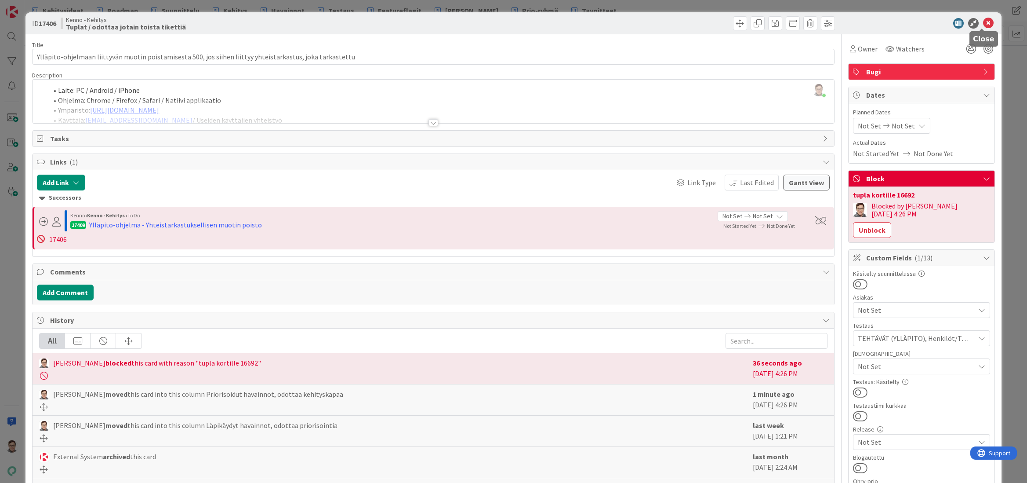
click at [983, 22] on icon at bounding box center [988, 23] width 11 height 11
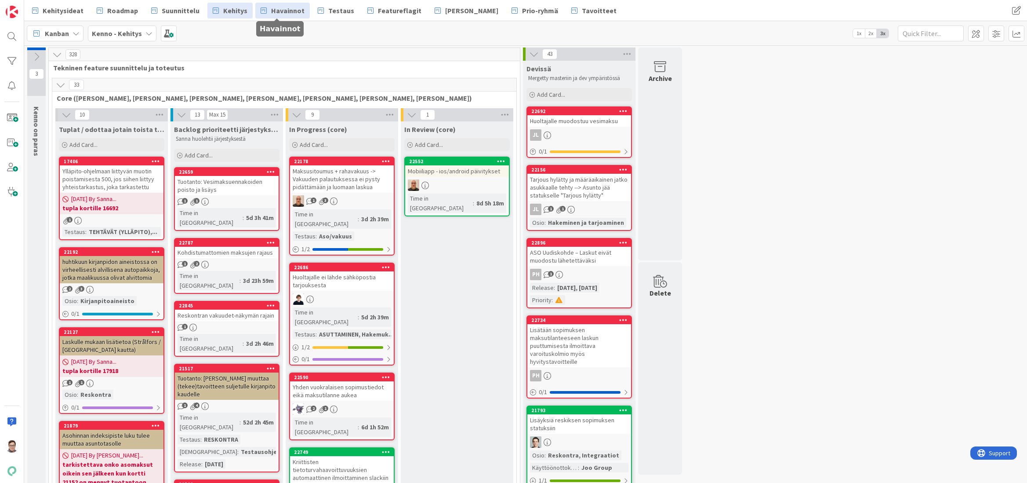
click at [281, 11] on span "Havainnot" at bounding box center [287, 10] width 33 height 11
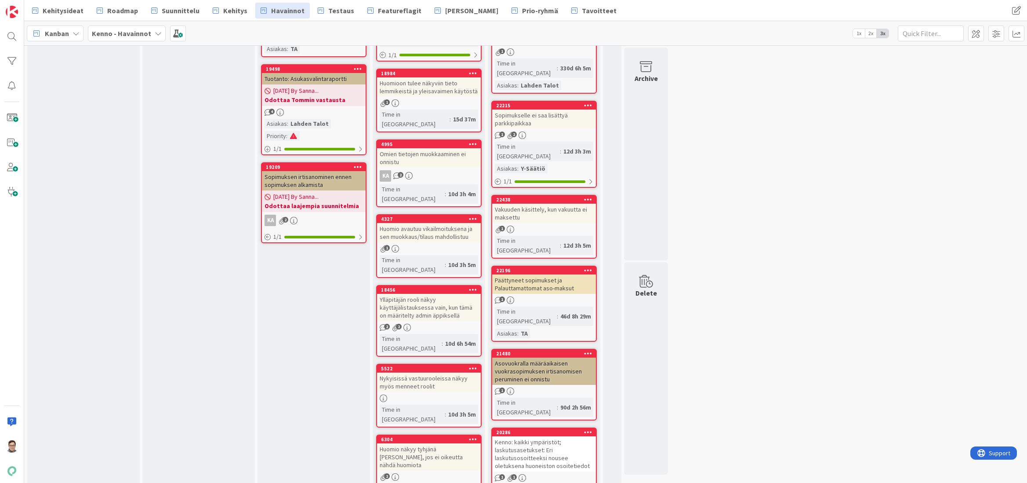
scroll to position [1055, 0]
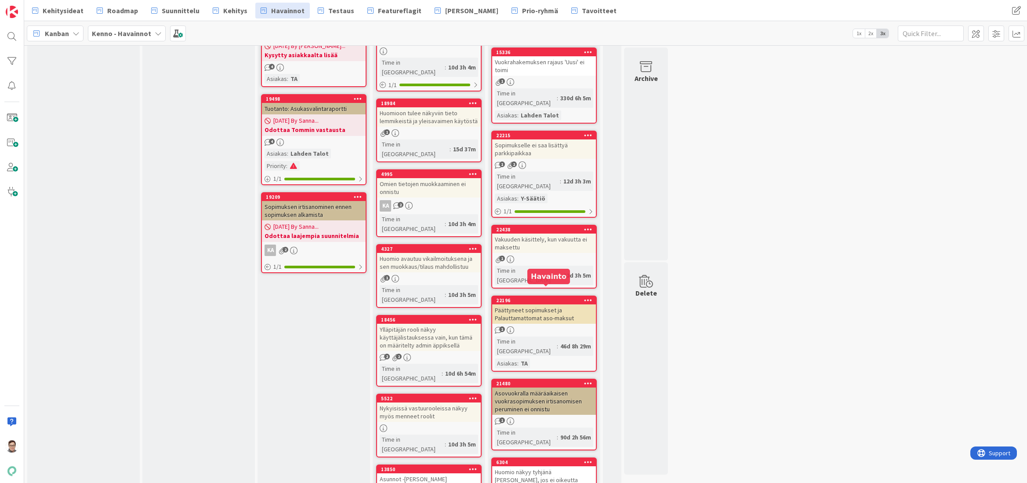
click at [586, 458] on icon at bounding box center [588, 461] width 8 height 6
click at [533, 481] on link "Move to Bottom" at bounding box center [536, 487] width 119 height 13
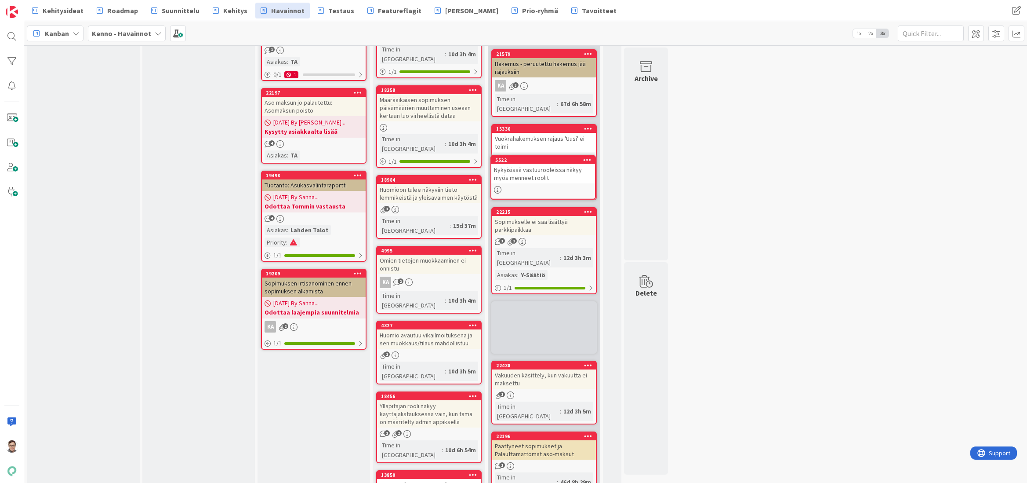
scroll to position [974, 0]
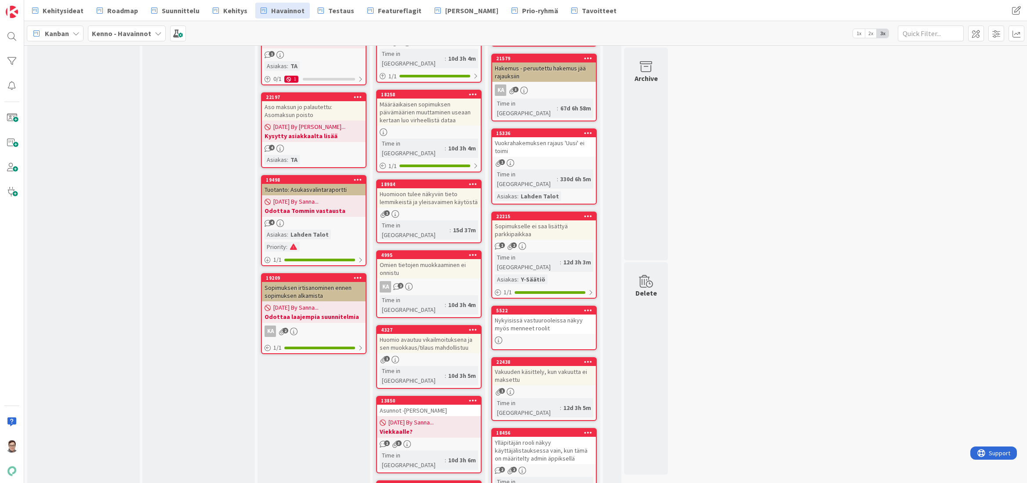
click at [590, 429] on icon at bounding box center [588, 432] width 8 height 6
click at [531, 452] on link "Move to Bottom" at bounding box center [536, 458] width 119 height 13
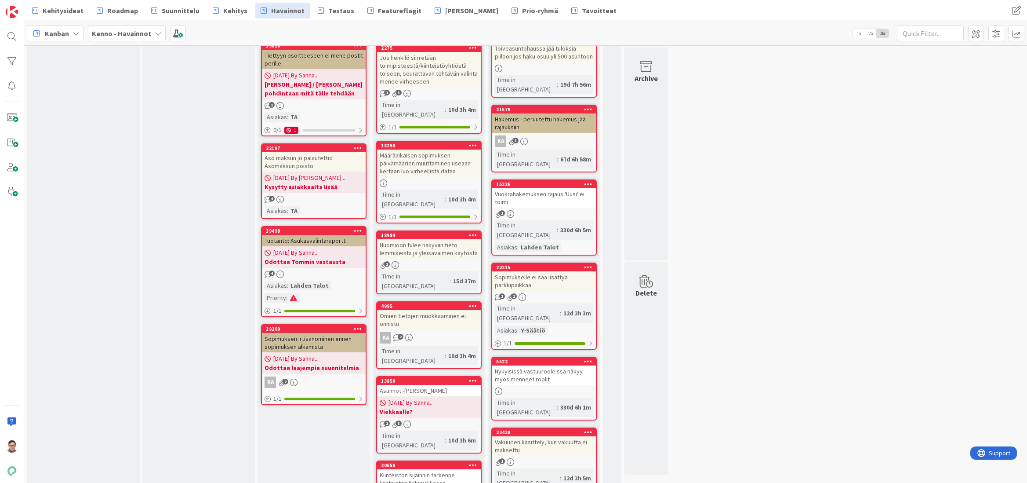
scroll to position [879, 0]
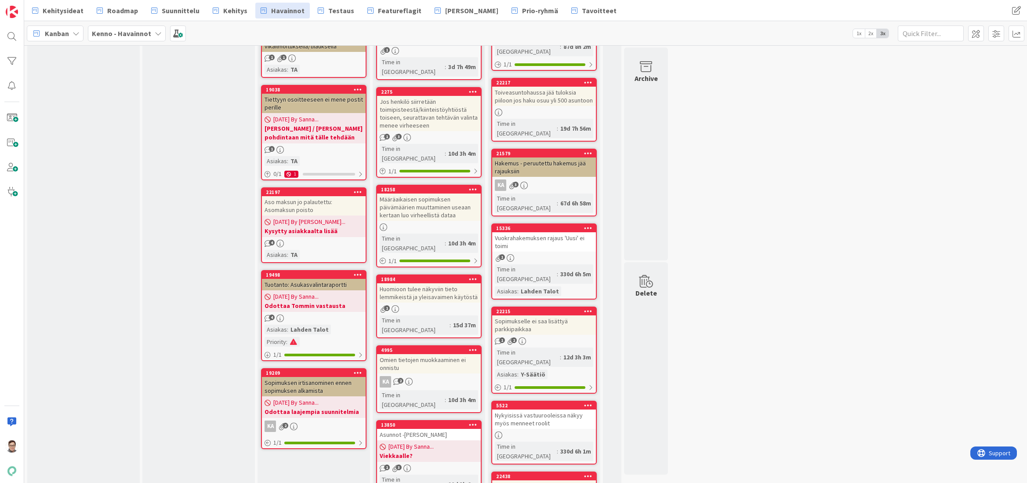
click at [427, 354] on div "Omien tietojen muokkaaminen ei onnistu" at bounding box center [429, 363] width 104 height 19
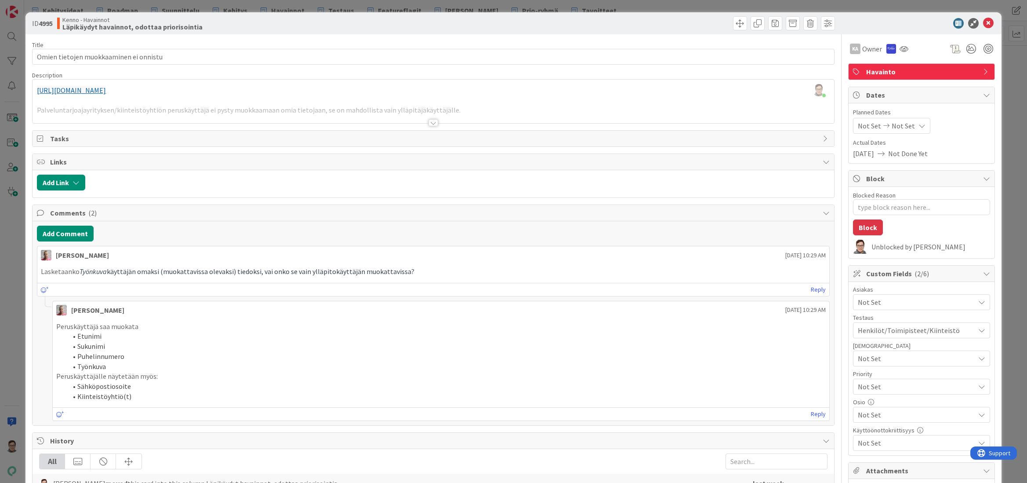
click at [433, 119] on div at bounding box center [434, 122] width 10 height 7
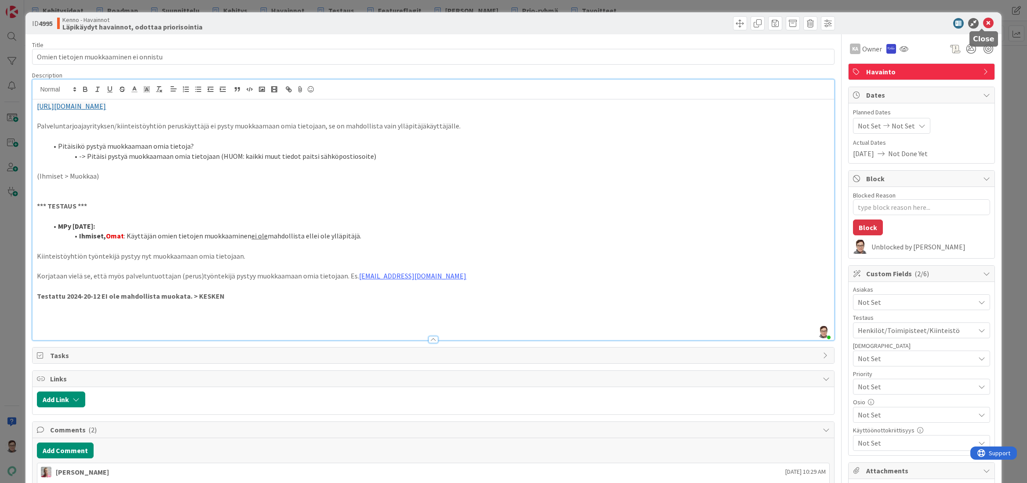
click at [983, 25] on icon at bounding box center [988, 23] width 11 height 11
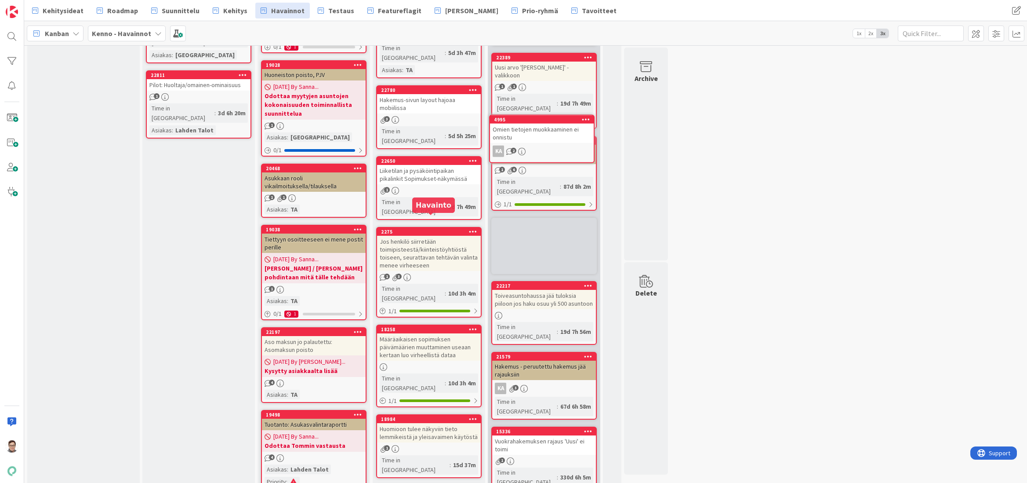
scroll to position [721, 0]
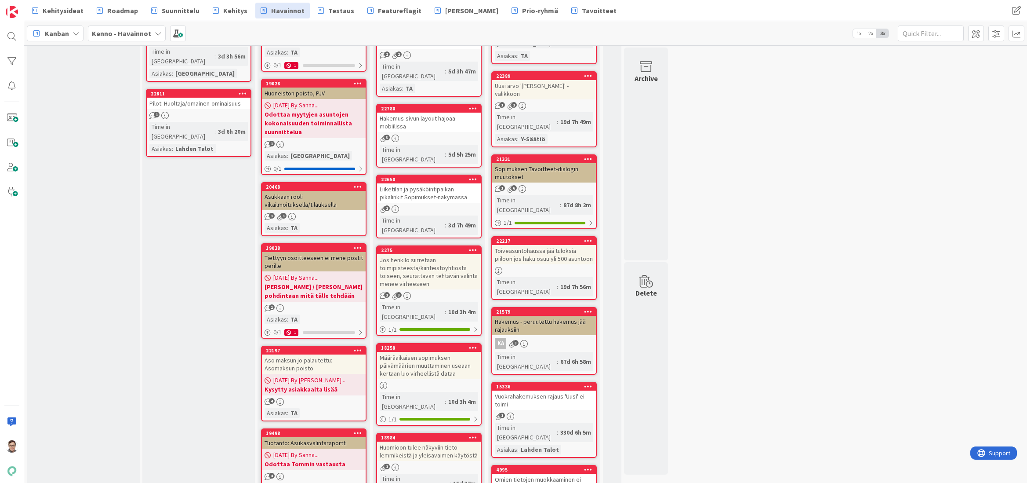
click at [425, 441] on div "Huomioon tulee näkyviin tieto lemmikeistä ja yleisavaimen käytöstä" at bounding box center [429, 450] width 104 height 19
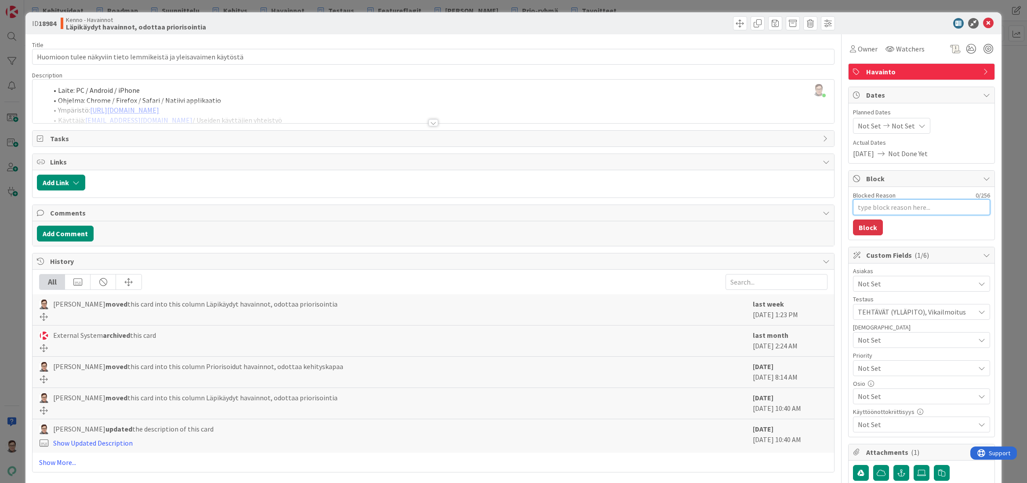
click at [882, 202] on textarea "Blocked Reason" at bounding box center [921, 207] width 137 height 16
click at [857, 226] on button "Block" at bounding box center [868, 227] width 30 height 16
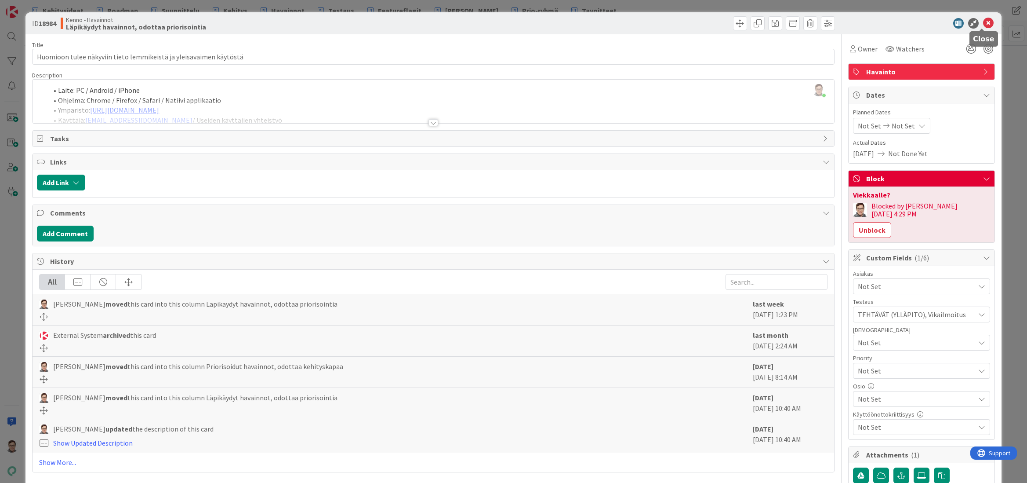
click at [983, 24] on icon at bounding box center [988, 23] width 11 height 11
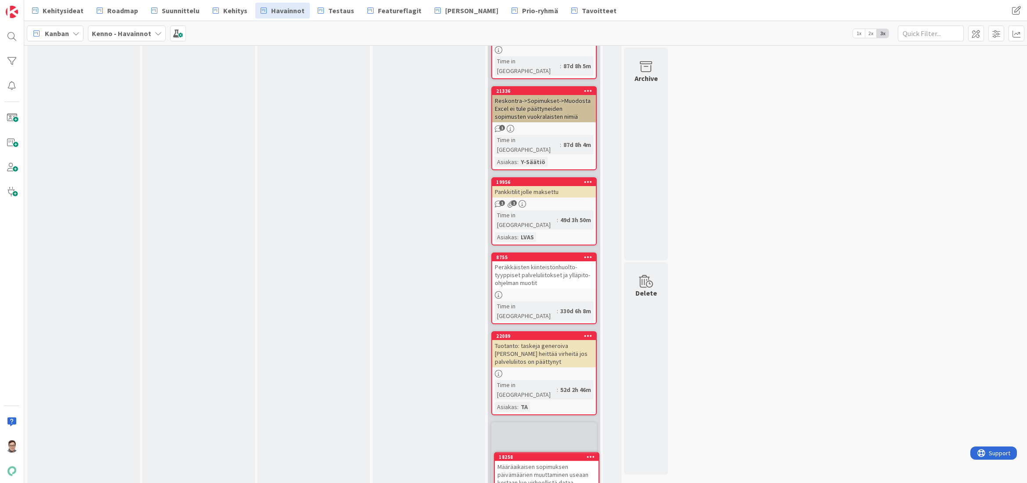
scroll to position [2965, 0]
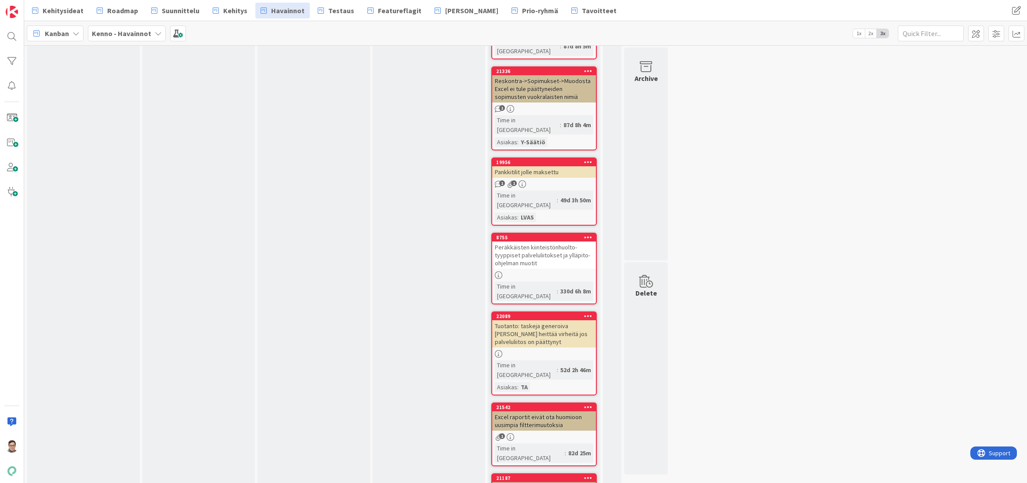
click at [765, 472] on div "2 Uudet havainnot [GEOGRAPHIC_DATA] tulleet havainnot, jotka pitää käsitellä. L…" at bounding box center [526, 286] width 1000 height 6409
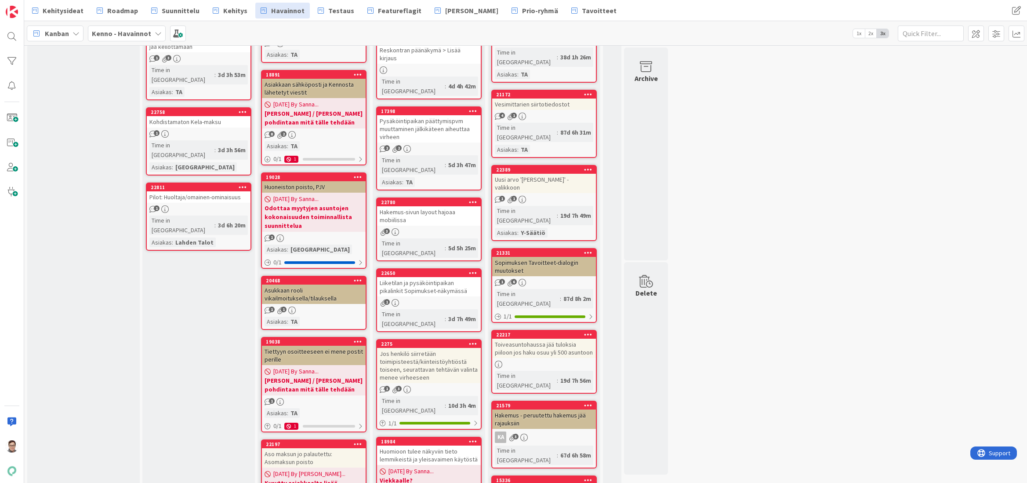
scroll to position [586, 0]
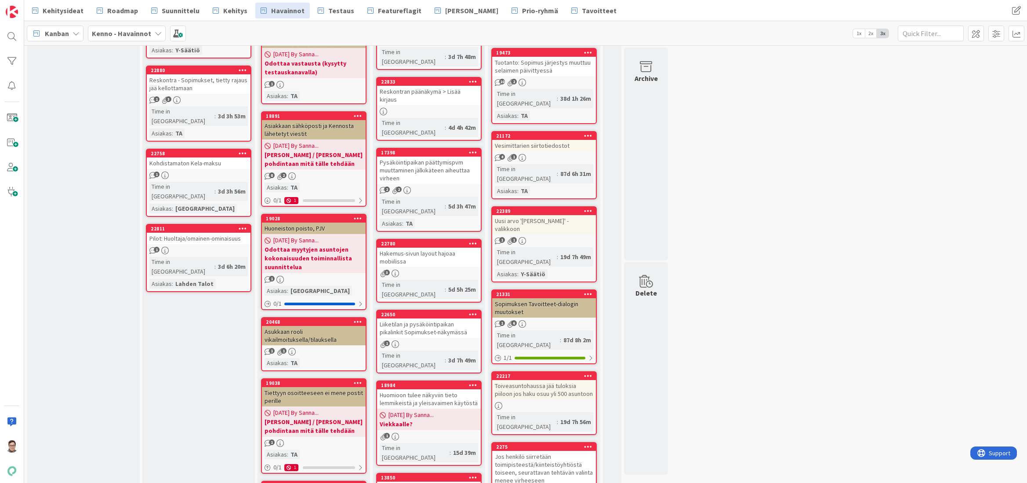
click at [587, 443] on icon at bounding box center [588, 446] width 8 height 6
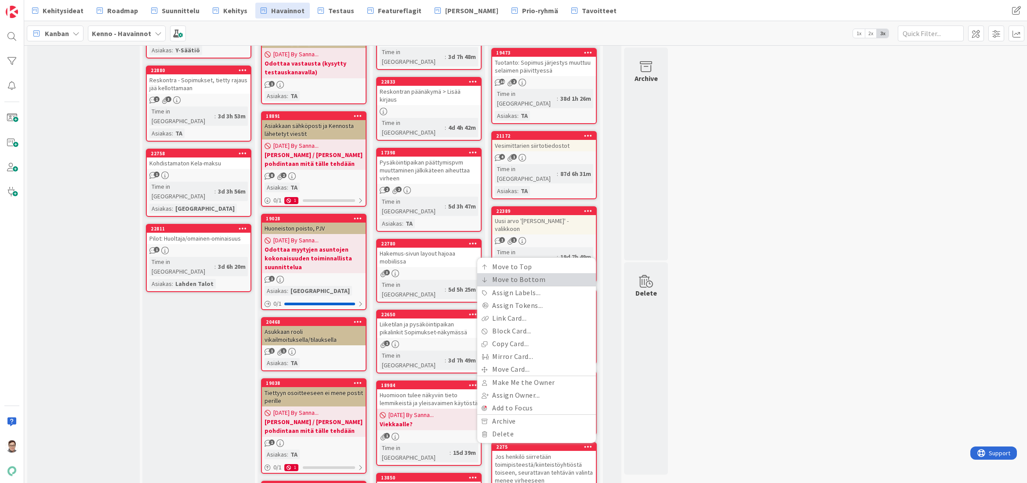
click at [505, 273] on link "Move to Bottom" at bounding box center [536, 279] width 119 height 13
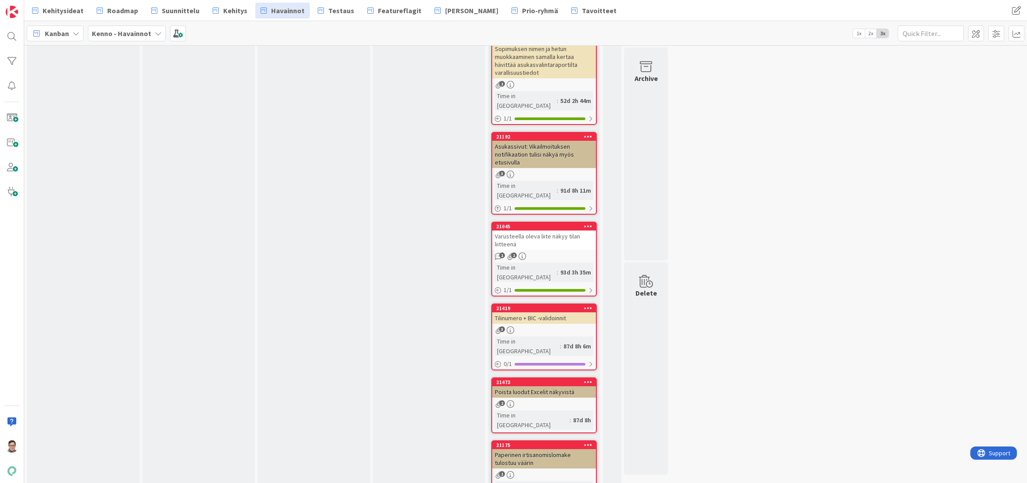
scroll to position [5101, 0]
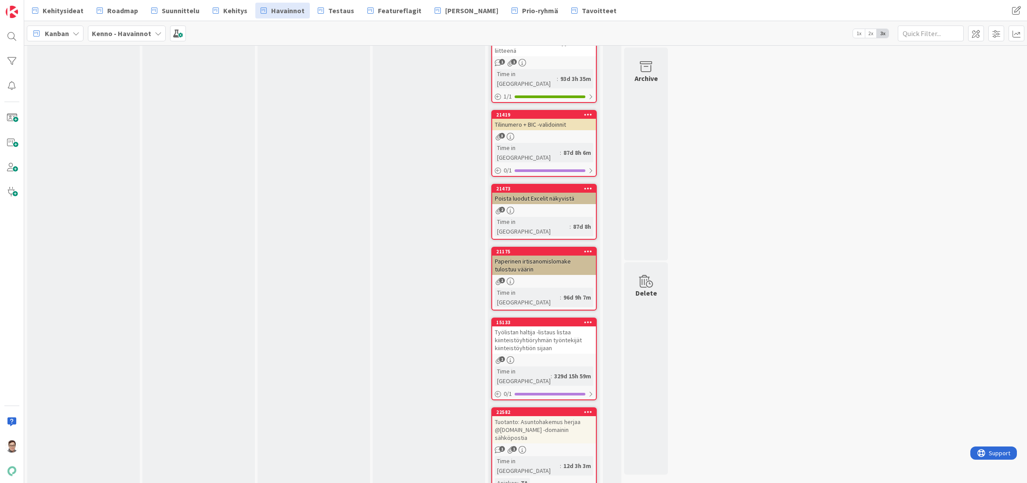
scroll to position [5321, 0]
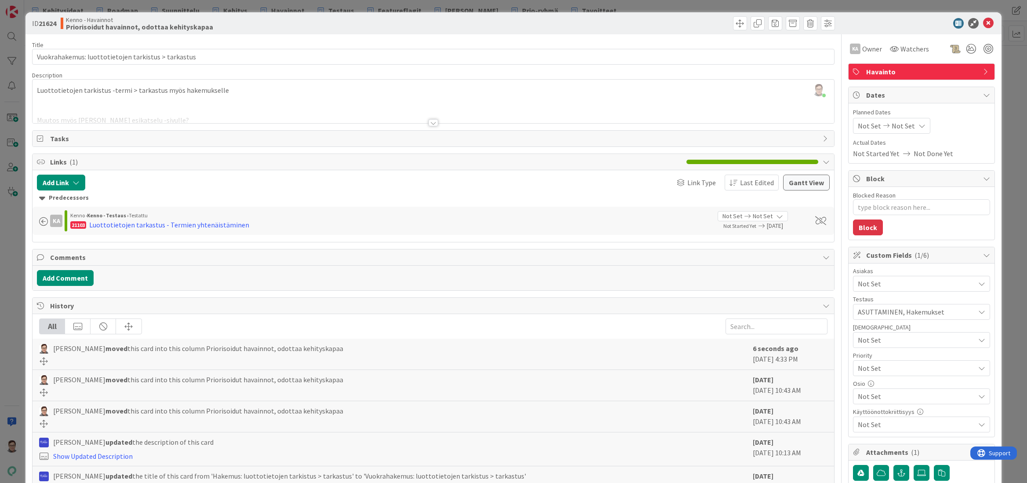
drag, startPoint x: 84, startPoint y: 476, endPoint x: 88, endPoint y: 482, distance: 7.6
click at [84, 476] on span "[PERSON_NAME] updated the title of this card from 'Hakemus: luottotietojen tark…" at bounding box center [289, 475] width 473 height 11
click at [876, 202] on textarea "Blocked Reason" at bounding box center [921, 207] width 137 height 16
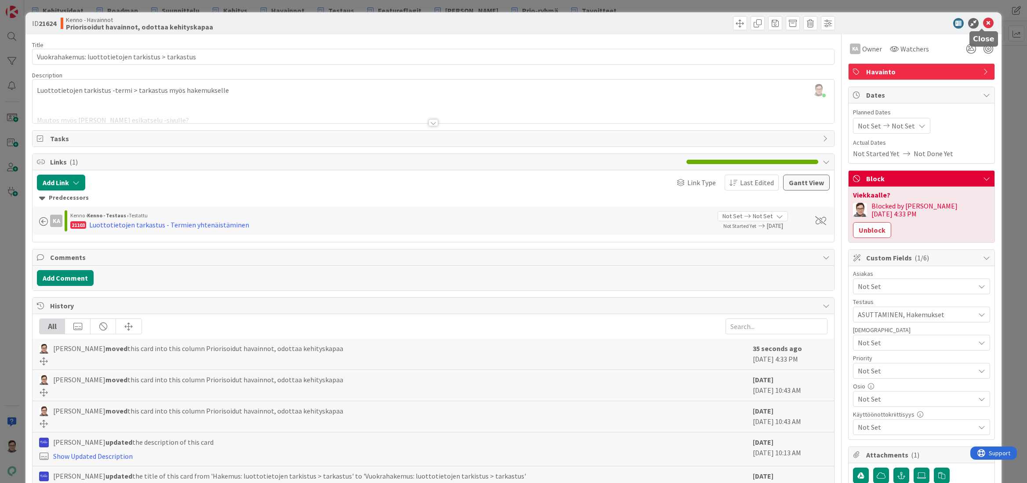
click at [985, 22] on icon at bounding box center [988, 23] width 11 height 11
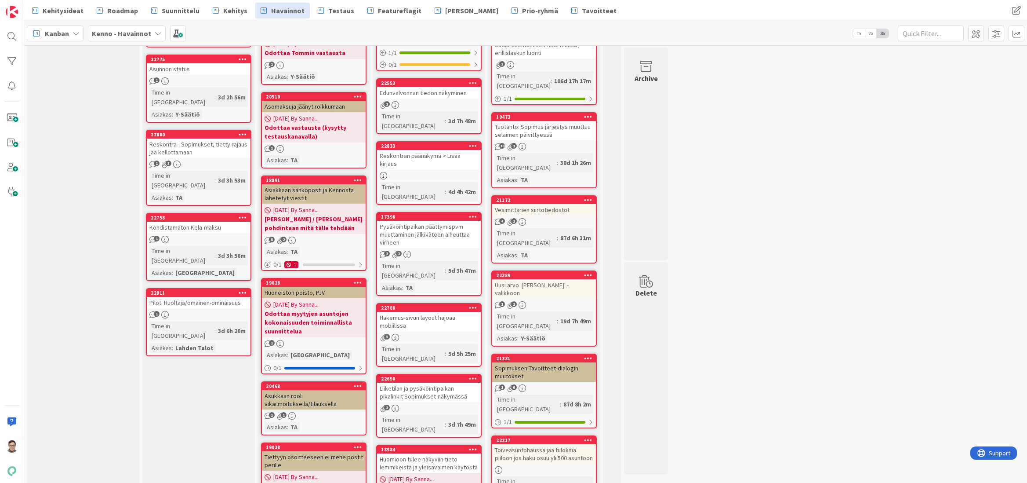
scroll to position [498, 0]
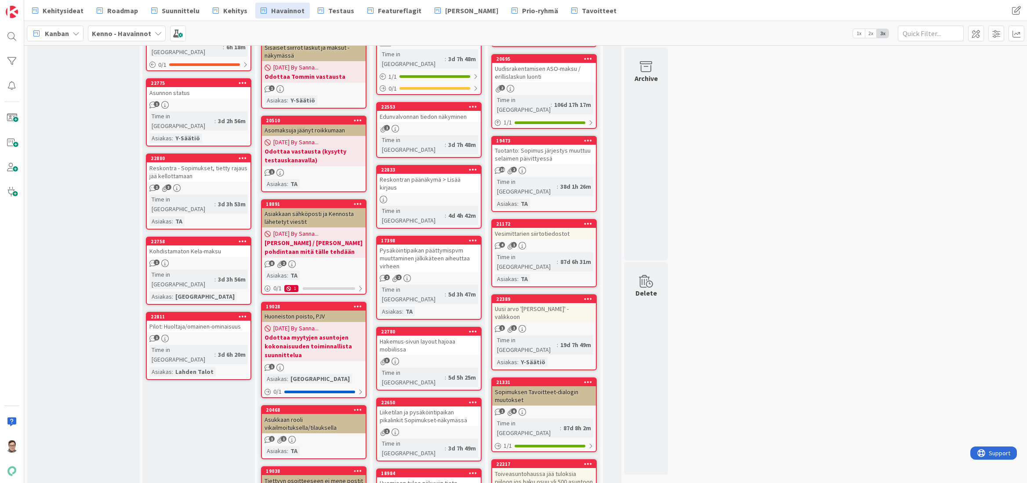
click at [432, 406] on div "Liiketilan ja pysäköintipaikan pikalinkit Sopimukset-näkymässä" at bounding box center [429, 415] width 104 height 19
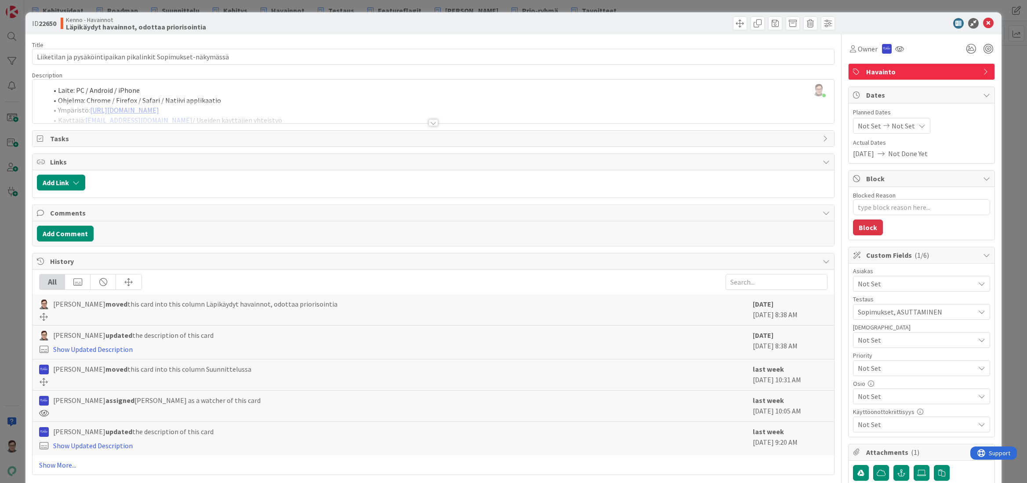
click at [287, 475] on div "Title 62 / 128 Liiketilan ja pysäköintipaikan pikalinkit Sopimukset-näkymässä D…" at bounding box center [433, 428] width 802 height 789
click at [873, 210] on textarea "Blocked Reason" at bounding box center [921, 207] width 137 height 16
click at [866, 227] on button "Block" at bounding box center [868, 227] width 30 height 16
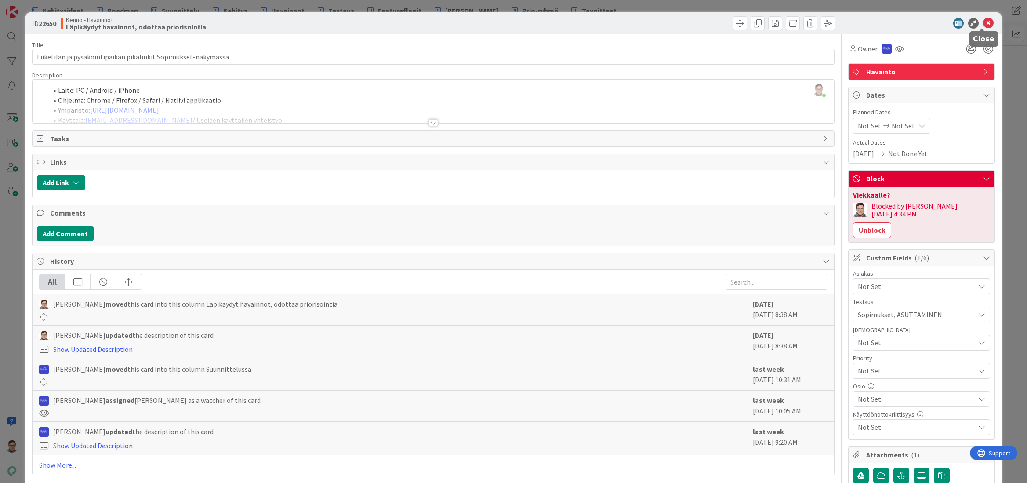
click at [983, 24] on icon at bounding box center [988, 23] width 11 height 11
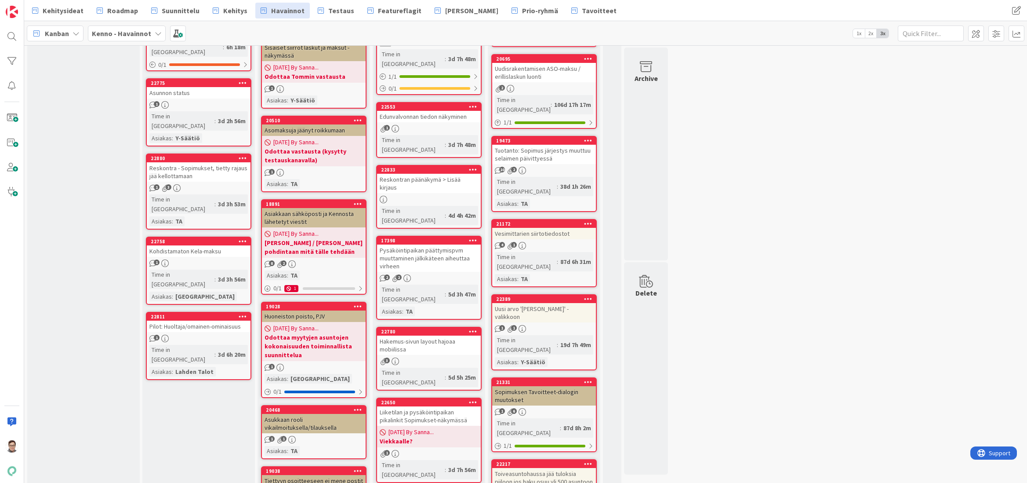
click at [424, 335] on div "Hakemus-sivun layout hajoaa mobiilissa" at bounding box center [429, 344] width 104 height 19
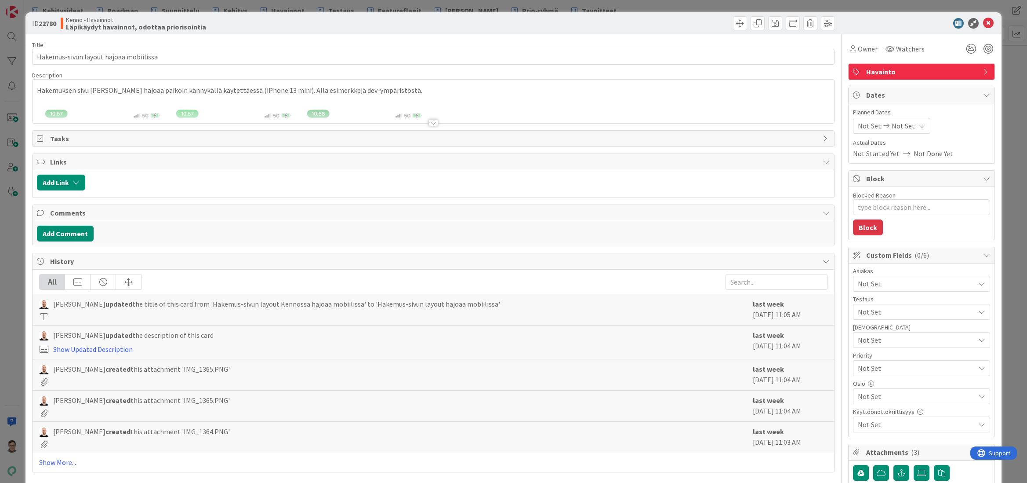
click at [431, 123] on div at bounding box center [434, 122] width 10 height 7
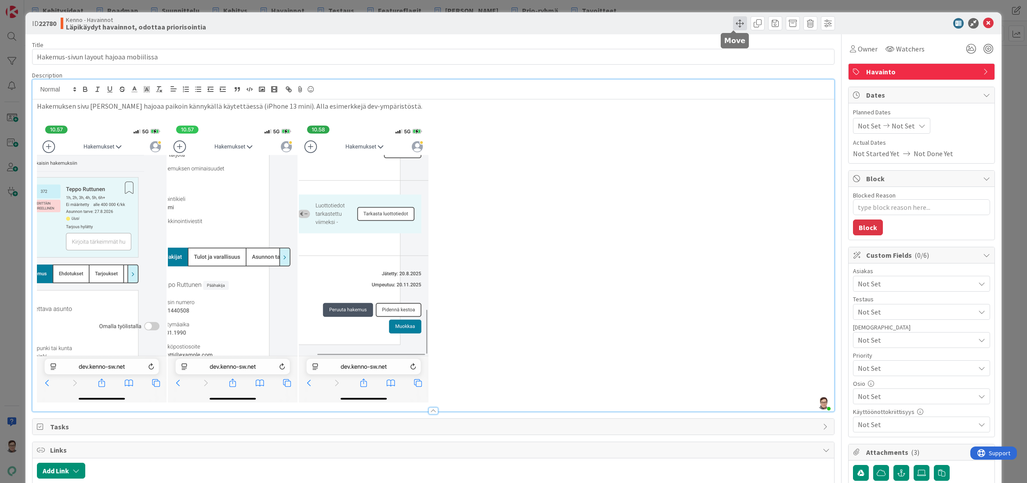
click at [733, 23] on span at bounding box center [740, 23] width 14 height 14
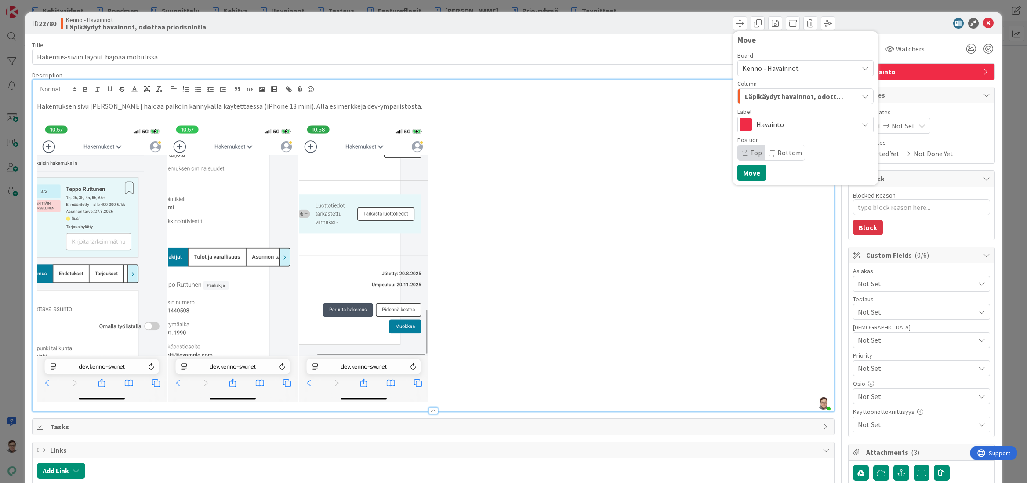
click at [758, 69] on span "Kenno - Havainnot" at bounding box center [770, 68] width 57 height 9
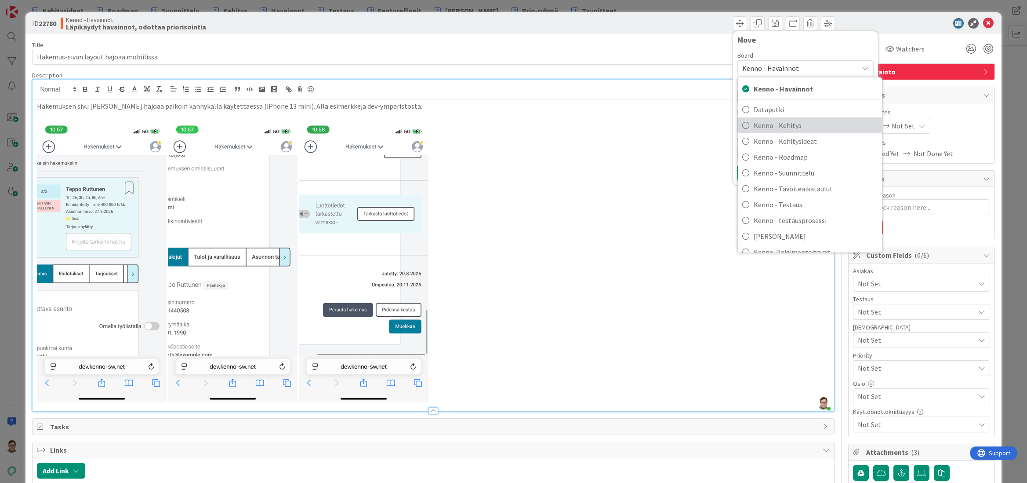
click at [778, 129] on span "Kenno - Kehitys" at bounding box center [816, 125] width 124 height 13
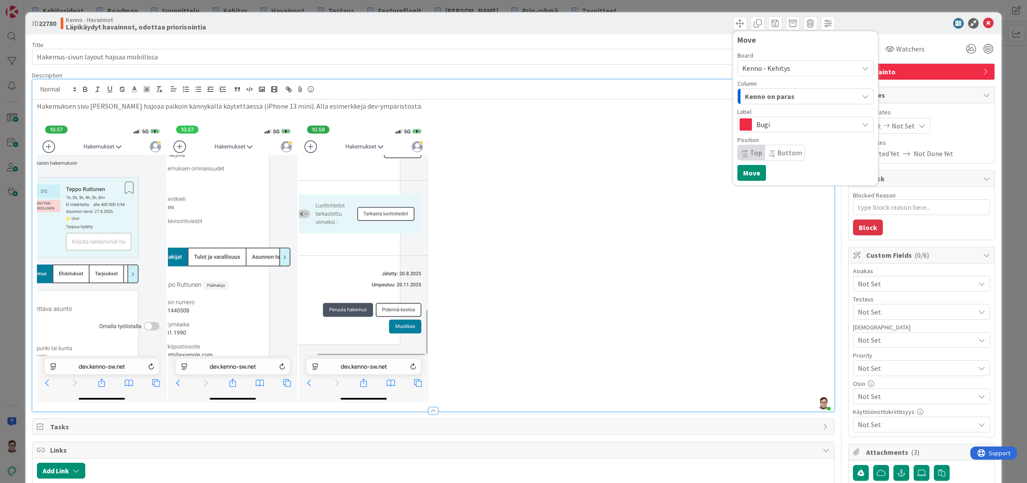
click at [771, 95] on span "Kenno on paras" at bounding box center [770, 96] width 50 height 11
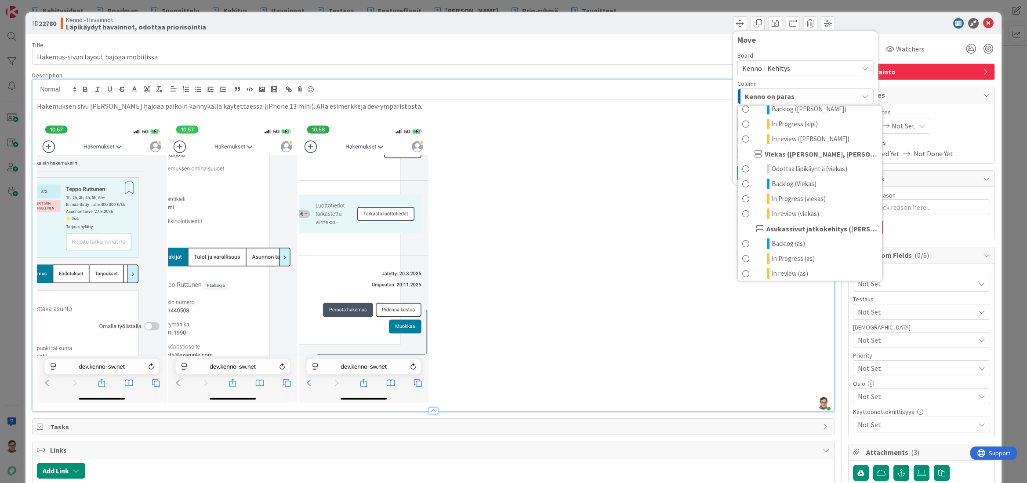
scroll to position [483, 0]
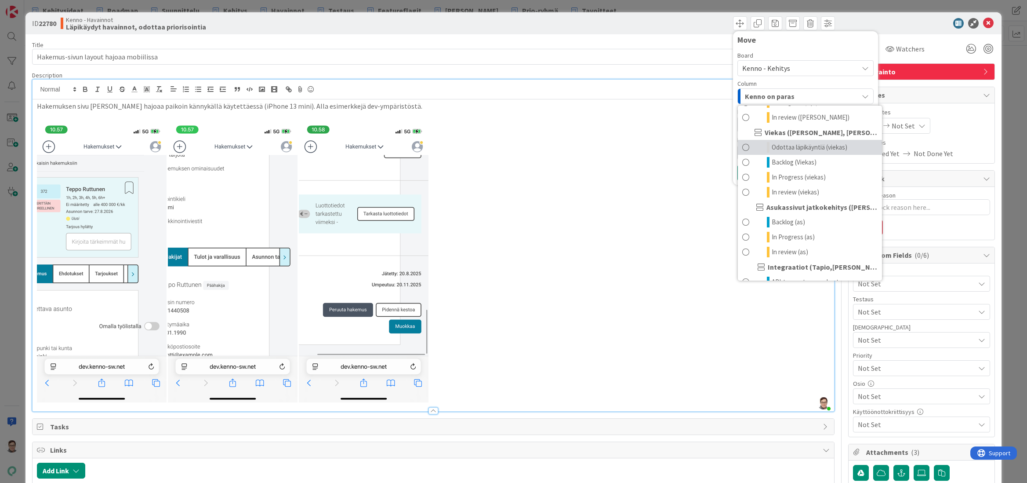
click at [788, 145] on span "Odottaa läpikäyntiä (viekas)" at bounding box center [810, 147] width 76 height 11
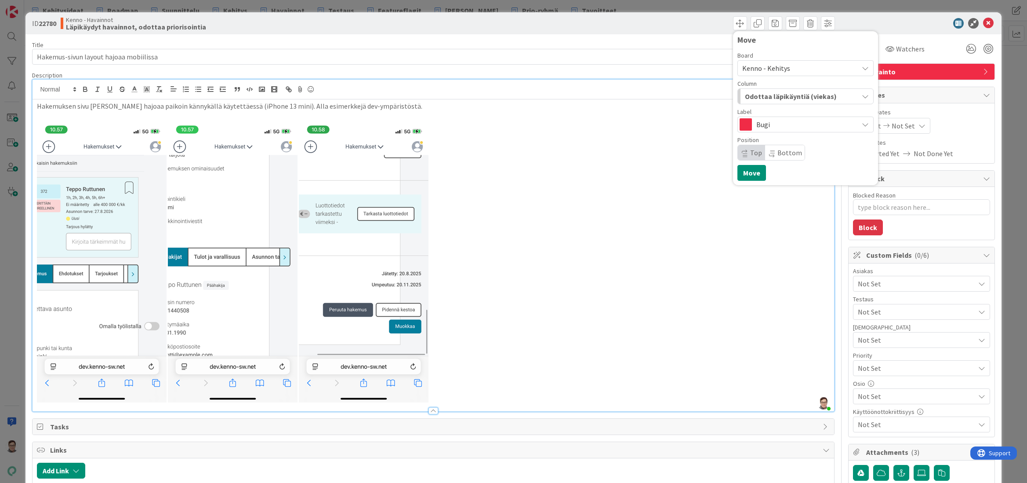
click at [781, 150] on span "Bottom" at bounding box center [790, 152] width 25 height 9
click at [751, 172] on button "Move" at bounding box center [752, 173] width 29 height 16
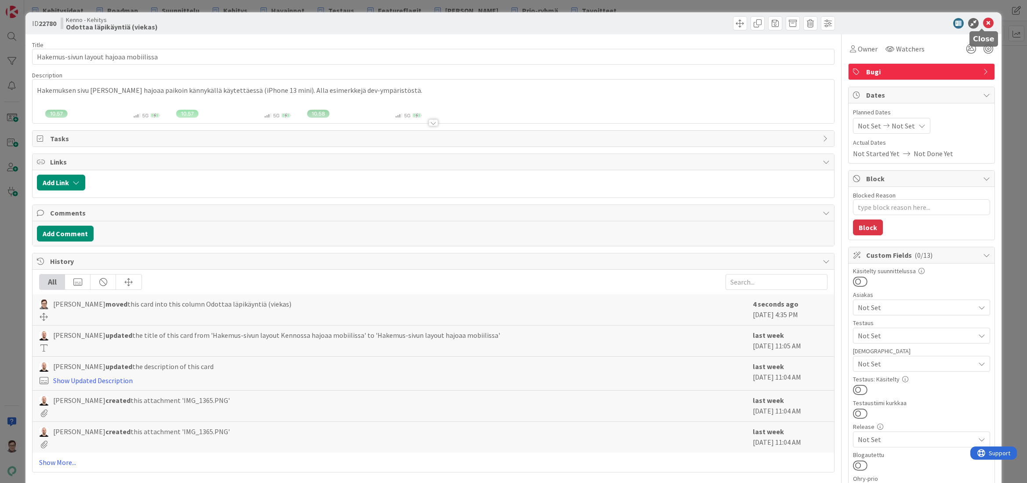
click at [983, 22] on icon at bounding box center [988, 23] width 11 height 11
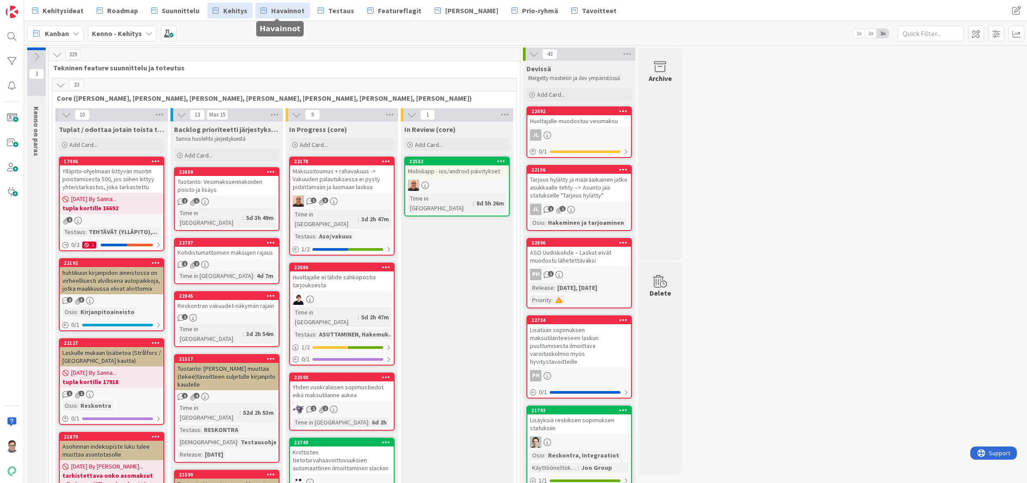
click at [286, 8] on span "Havainnot" at bounding box center [287, 10] width 33 height 11
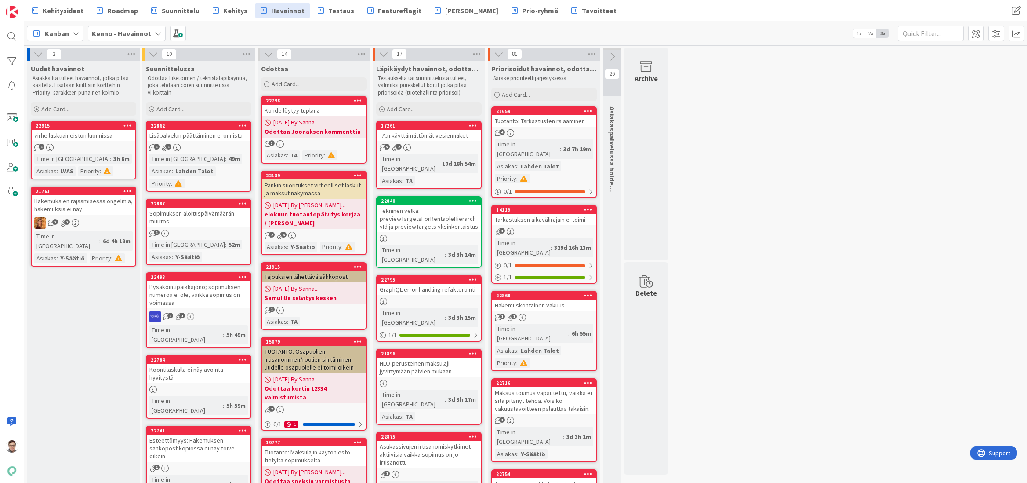
drag, startPoint x: 683, startPoint y: 476, endPoint x: 679, endPoint y: 480, distance: 5.6
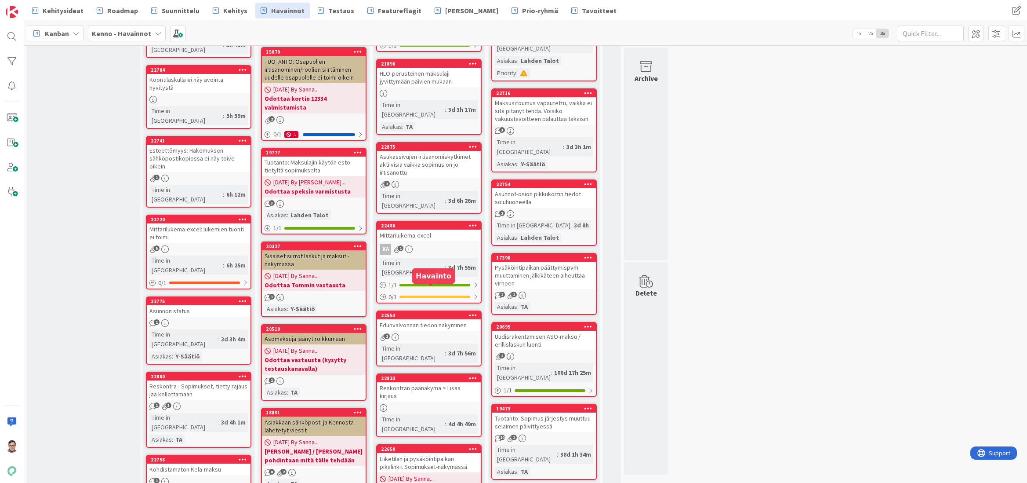
scroll to position [308, 0]
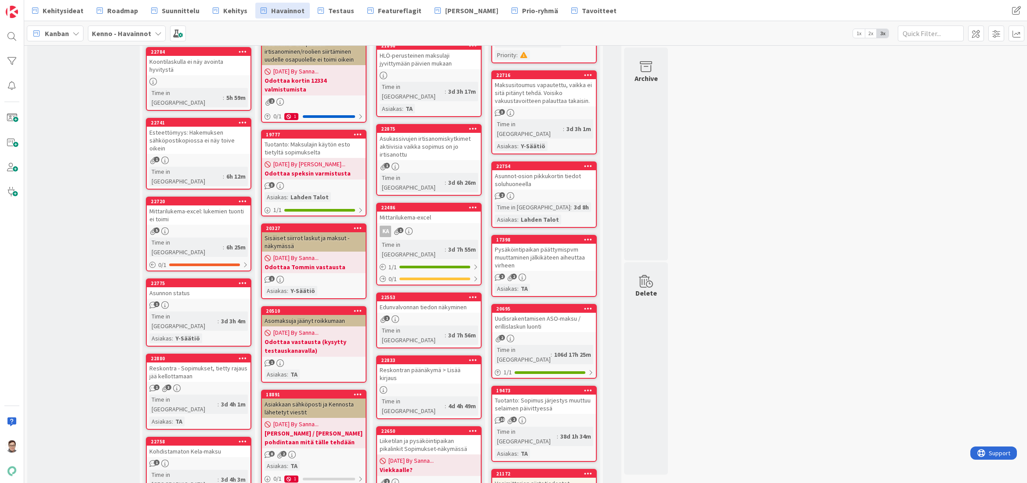
click at [422, 364] on div "Reskontran päänäkymä > Lisää kirjaus" at bounding box center [429, 373] width 104 height 19
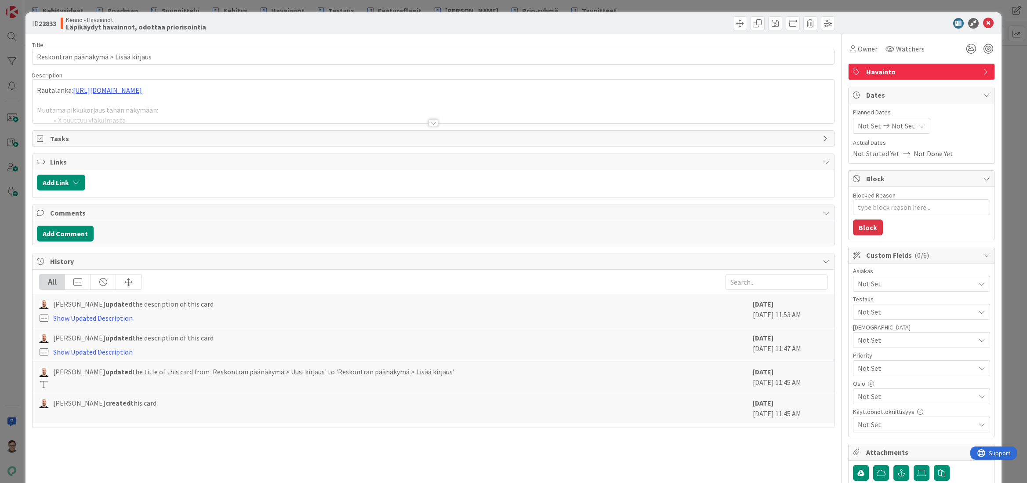
click at [429, 119] on div at bounding box center [434, 122] width 10 height 7
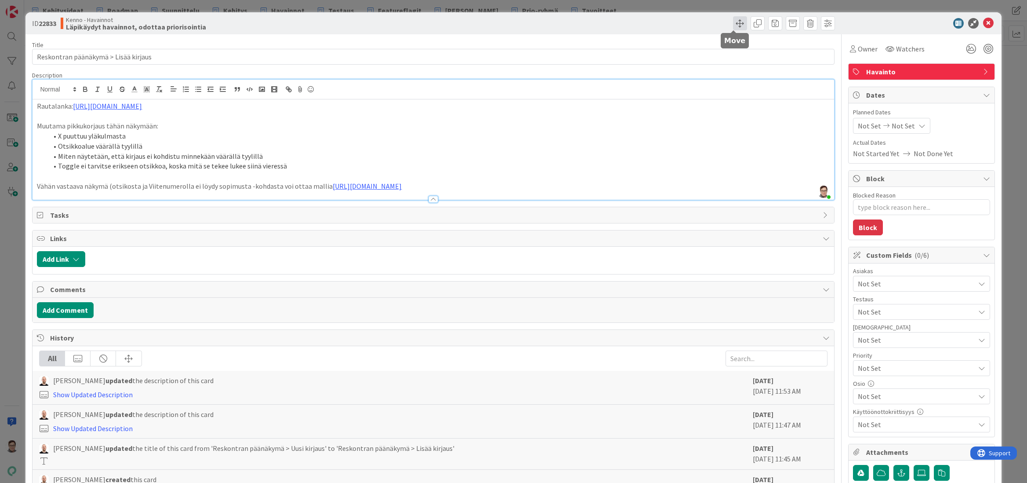
click at [735, 22] on span at bounding box center [740, 23] width 14 height 14
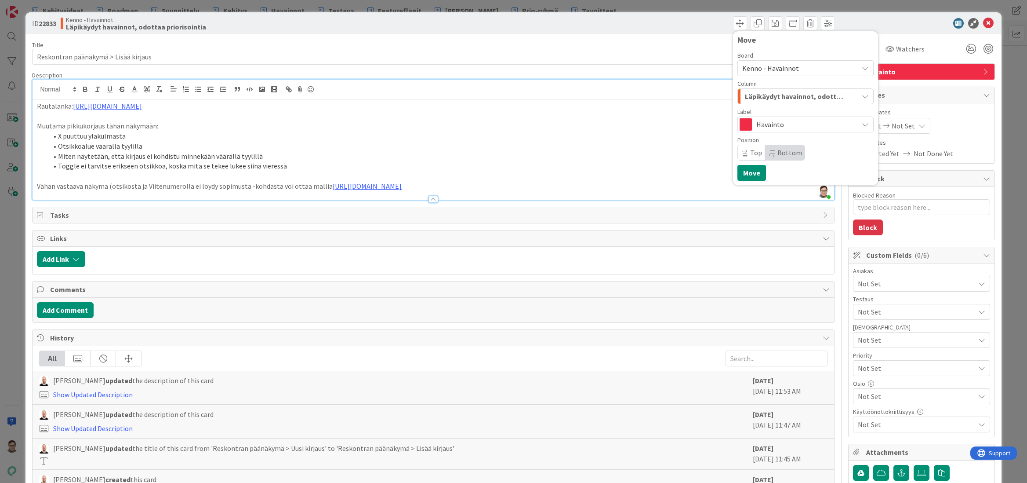
click at [773, 71] on span "Kenno - Havainnot" at bounding box center [770, 68] width 57 height 9
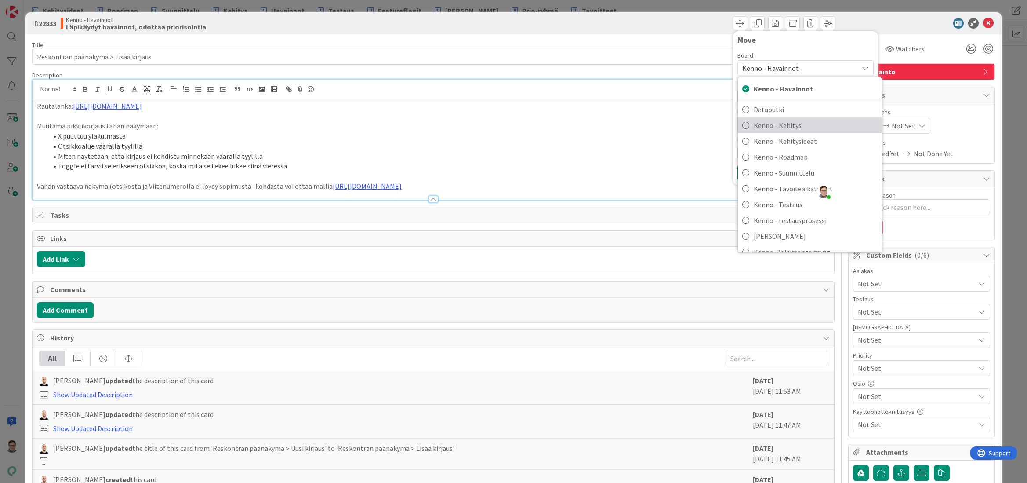
click at [778, 124] on span "Kenno - Kehitys" at bounding box center [816, 125] width 124 height 13
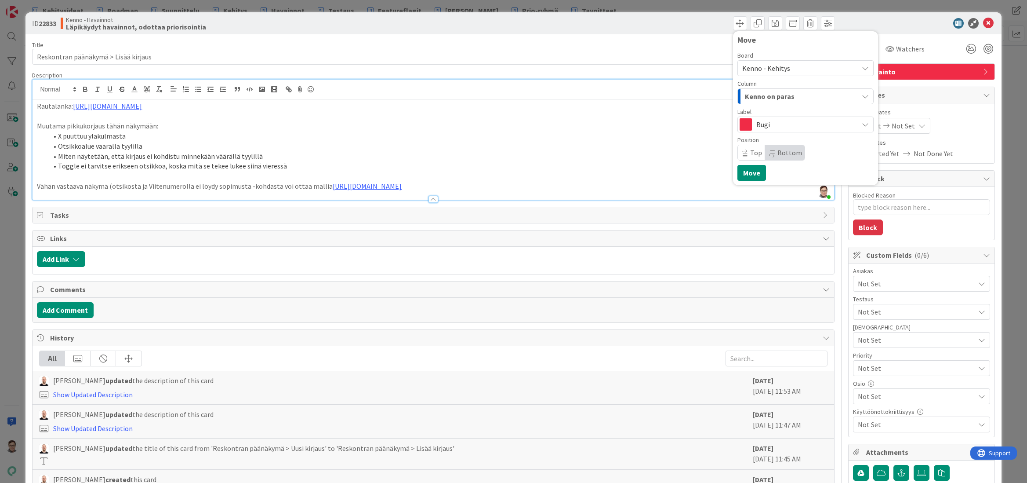
click at [777, 94] on span "Kenno on paras" at bounding box center [770, 96] width 50 height 11
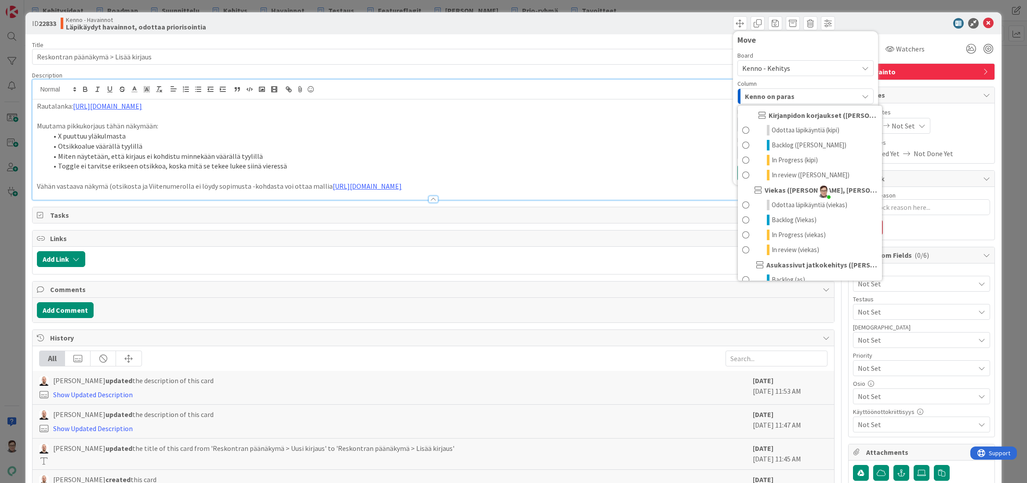
scroll to position [440, 0]
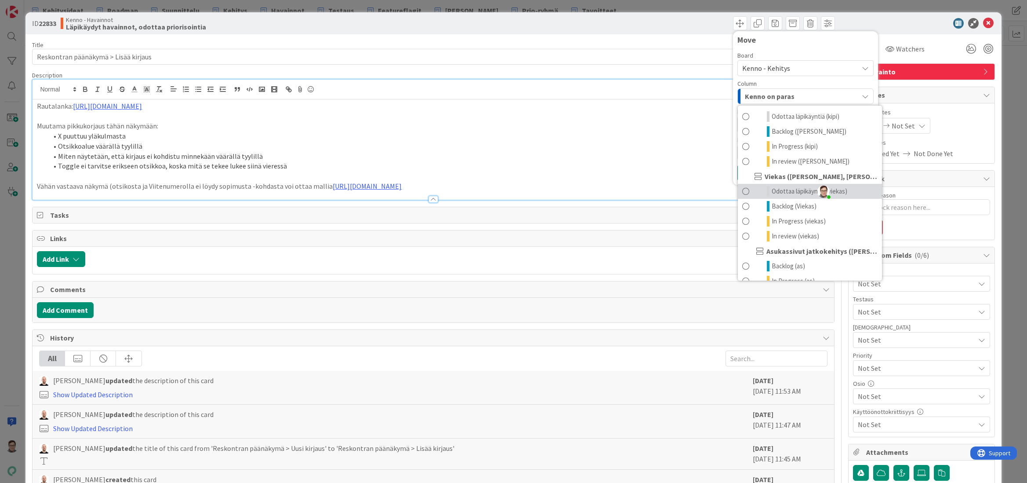
click at [781, 189] on span "Odottaa läpikäyntiä (viekas)" at bounding box center [810, 191] width 76 height 11
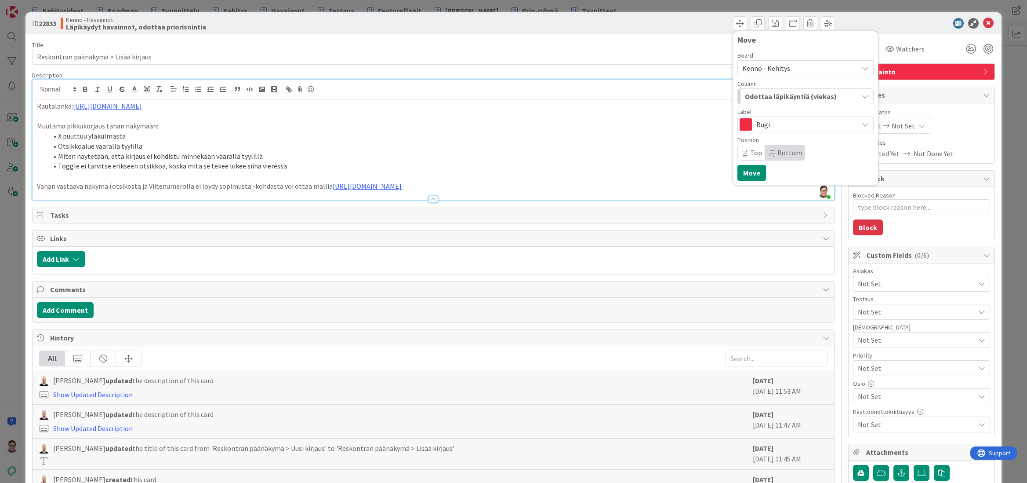
click at [778, 150] on span "Bottom" at bounding box center [790, 152] width 25 height 9
click at [744, 169] on button "Move" at bounding box center [752, 173] width 29 height 16
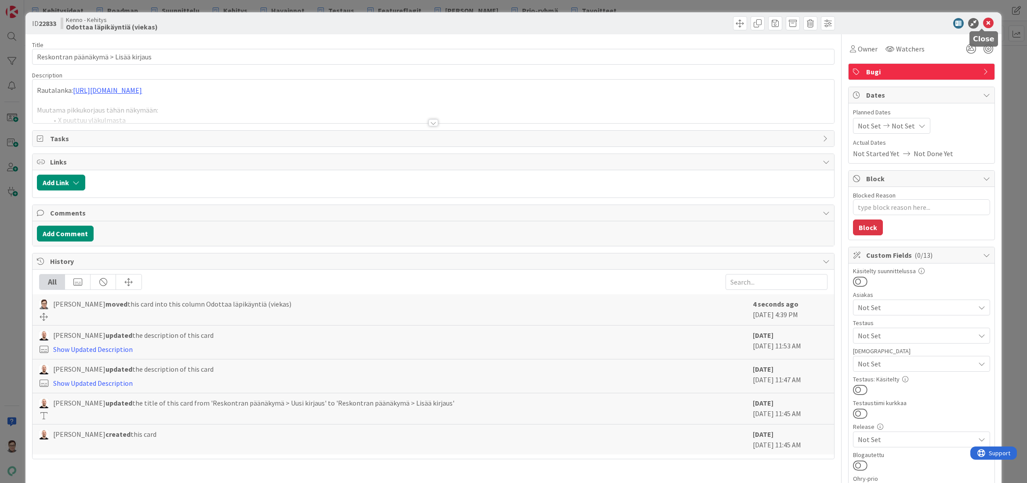
click at [983, 25] on icon at bounding box center [988, 23] width 11 height 11
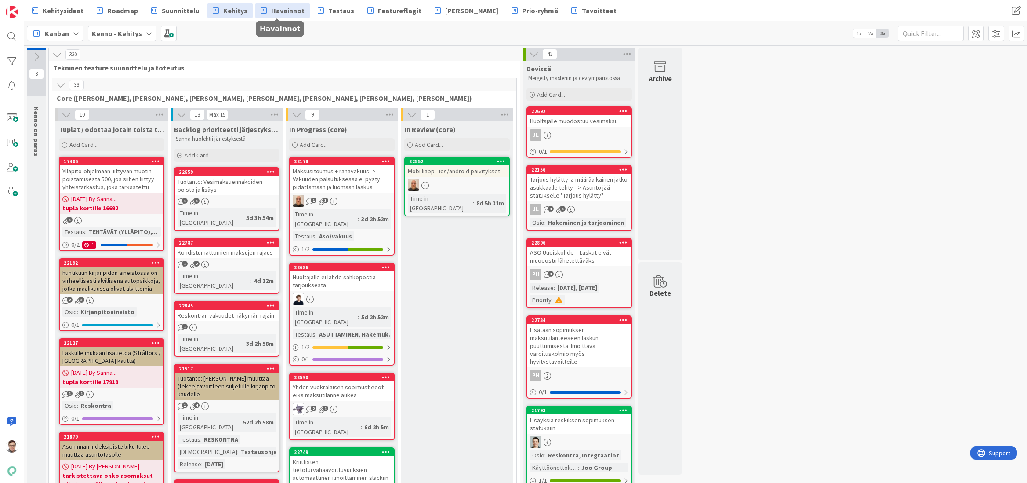
click at [277, 15] on span "Havainnot" at bounding box center [287, 10] width 33 height 11
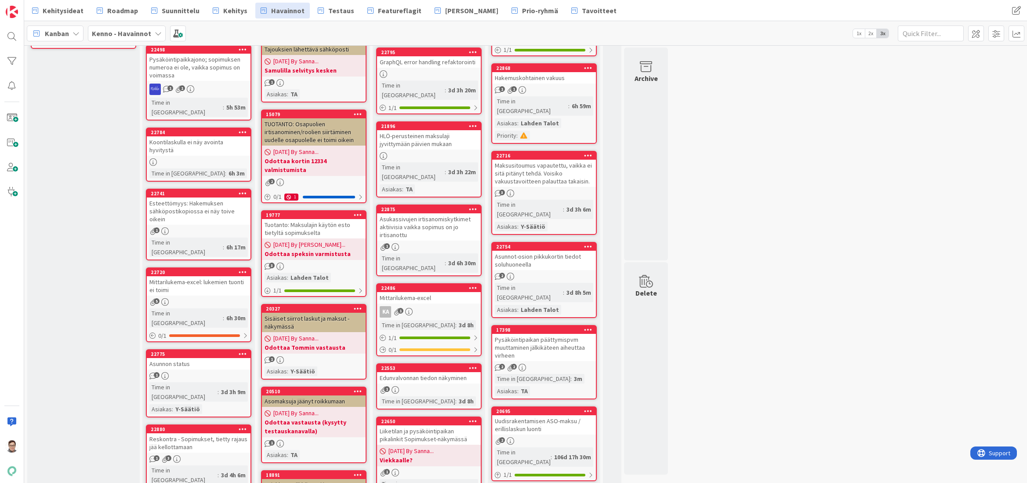
scroll to position [220, 0]
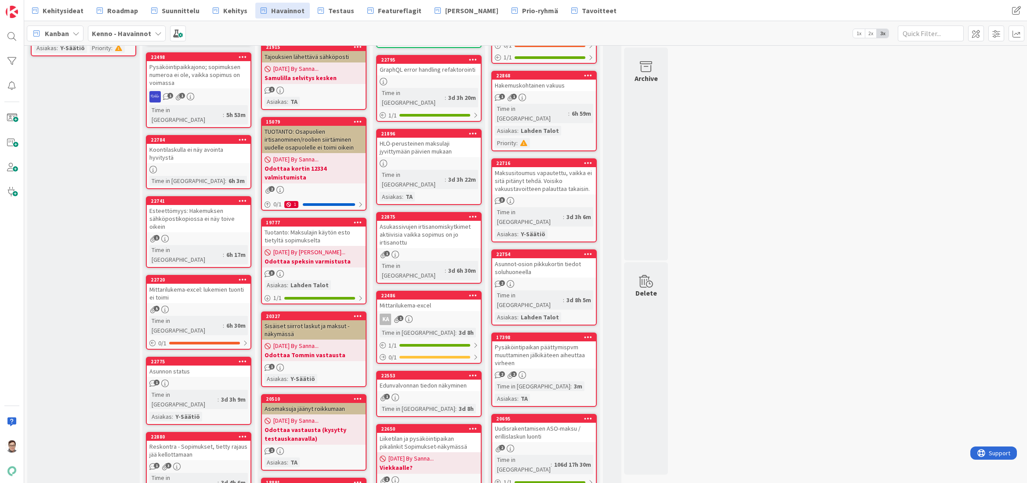
click at [427, 379] on div "Edunvalvonnan tiedon näkyminen" at bounding box center [429, 384] width 104 height 11
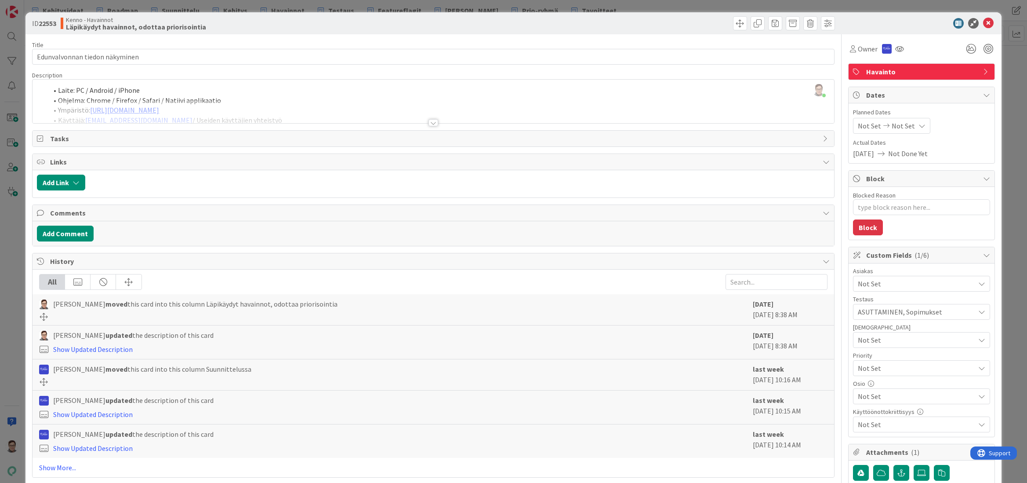
click at [429, 124] on div at bounding box center [434, 122] width 10 height 7
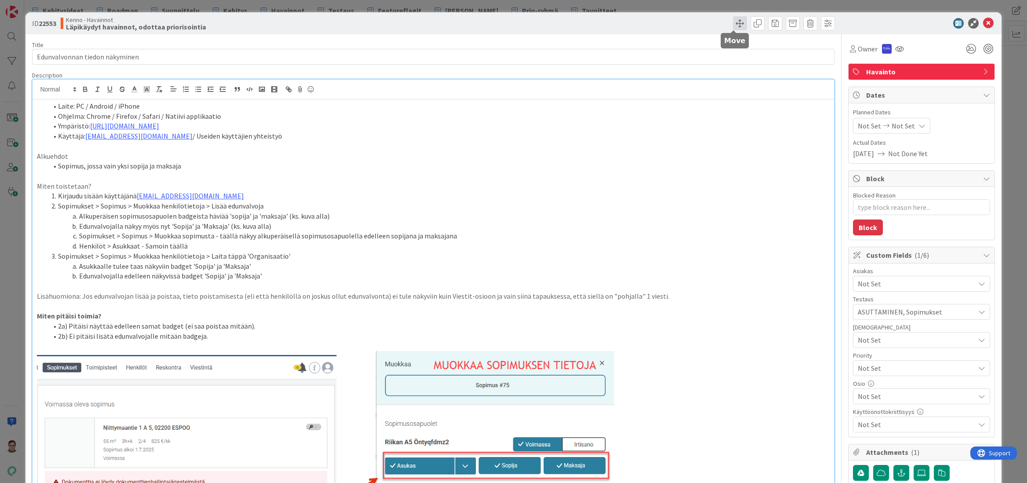
click at [734, 27] on span at bounding box center [740, 23] width 14 height 14
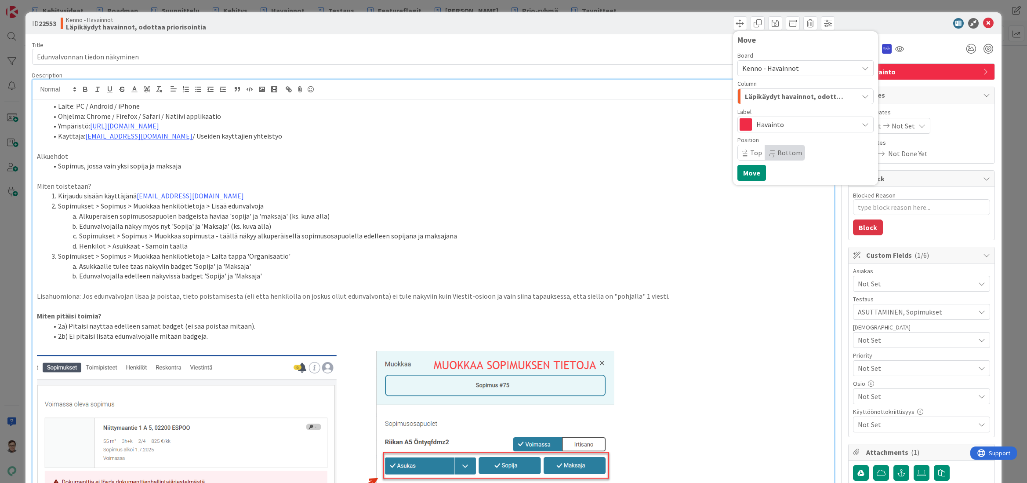
click at [768, 71] on span "Kenno - Havainnot" at bounding box center [770, 68] width 57 height 9
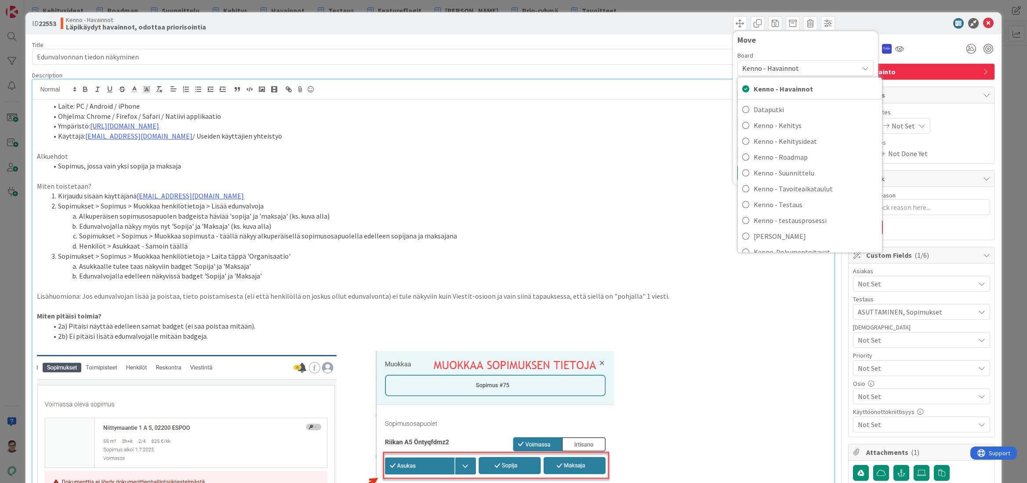
click at [626, 163] on li "Sopimus, jossa vain yksi sopija ja maksaja" at bounding box center [438, 166] width 782 height 10
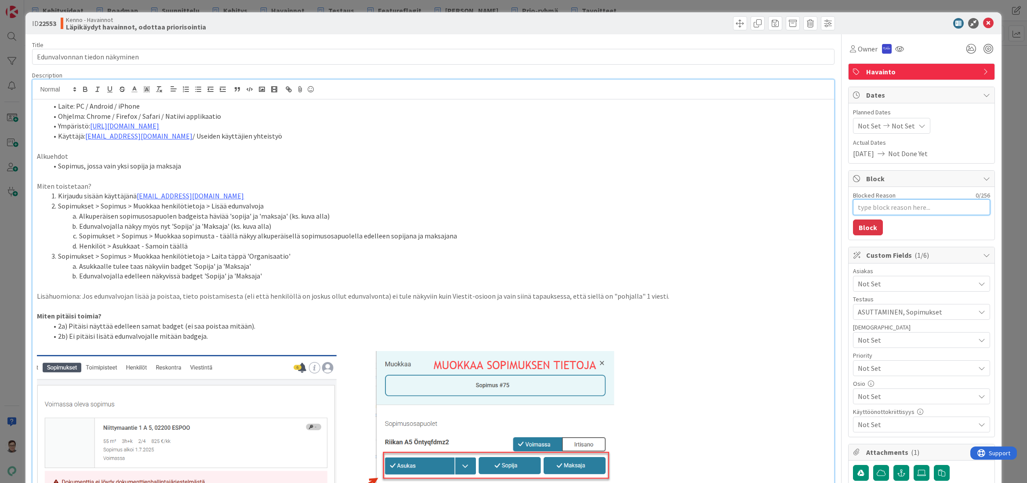
click at [860, 208] on textarea "Blocked Reason" at bounding box center [921, 207] width 137 height 16
click at [862, 228] on button "Block" at bounding box center [868, 227] width 30 height 16
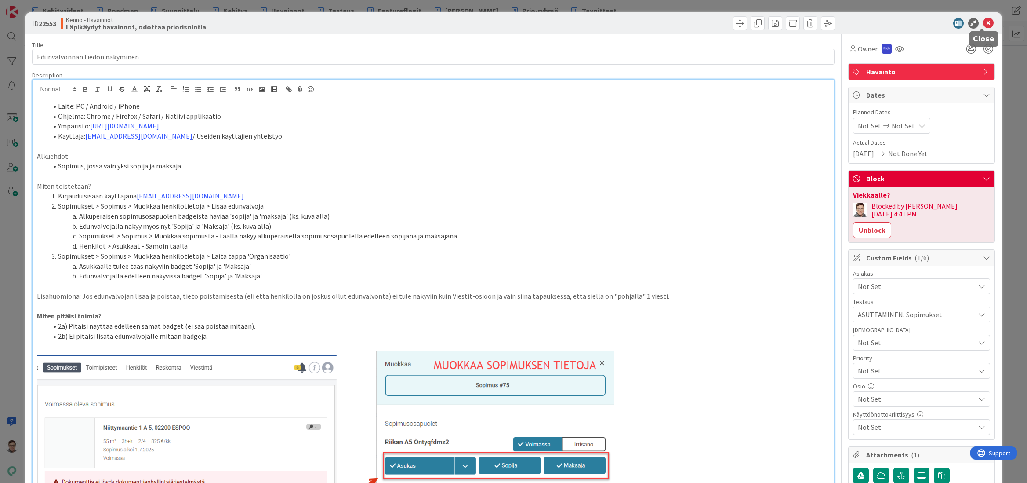
click at [983, 24] on icon at bounding box center [988, 23] width 11 height 11
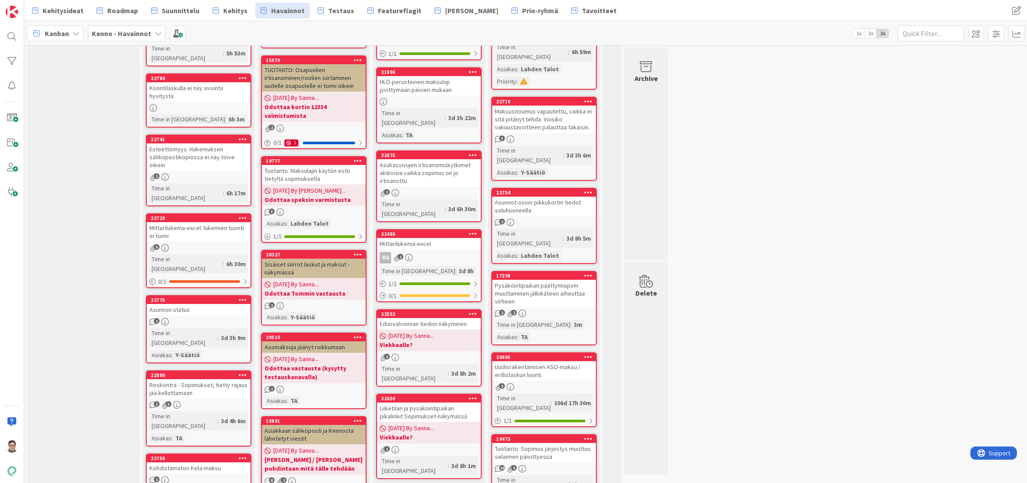
scroll to position [264, 0]
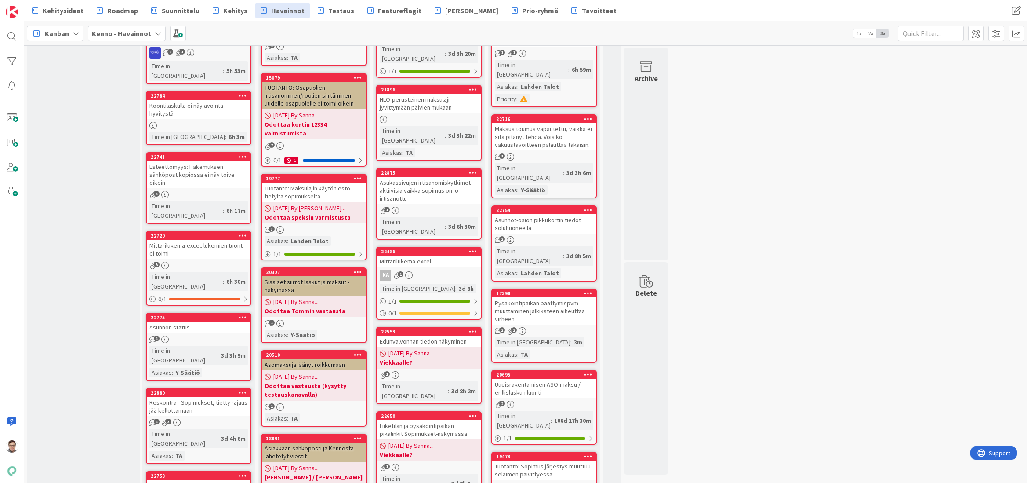
click at [428, 269] on div "KA 1" at bounding box center [429, 274] width 104 height 11
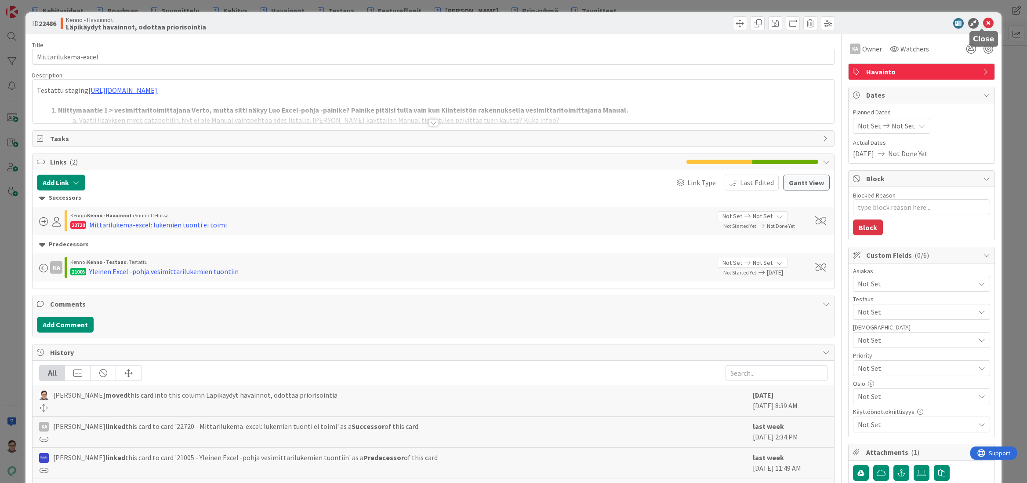
click at [983, 25] on icon at bounding box center [988, 23] width 11 height 11
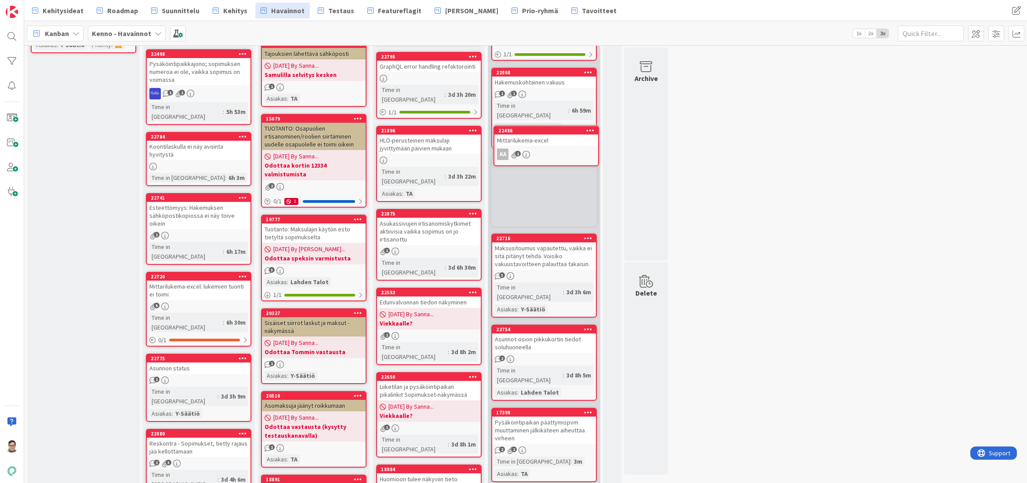
scroll to position [204, 0]
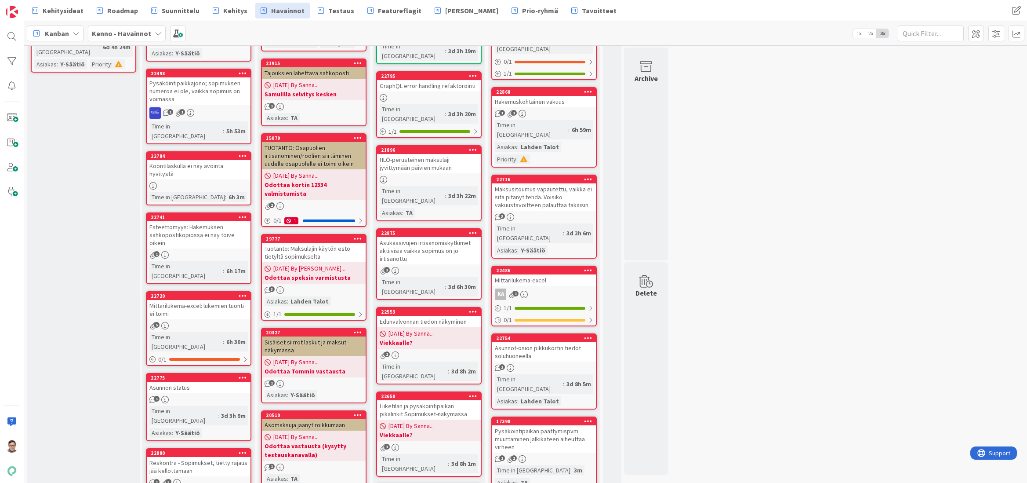
click at [471, 229] on icon at bounding box center [473, 232] width 8 height 6
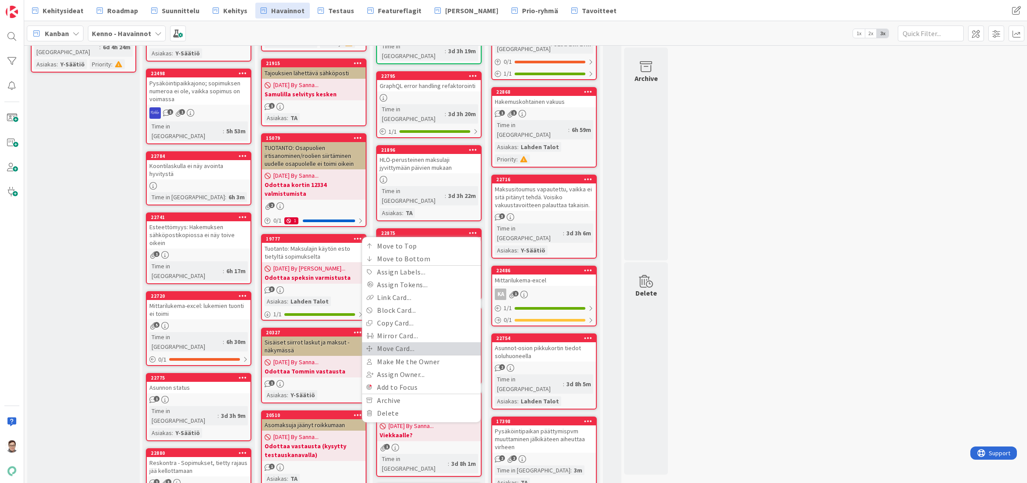
click at [386, 342] on link "Move Card..." at bounding box center [421, 348] width 119 height 13
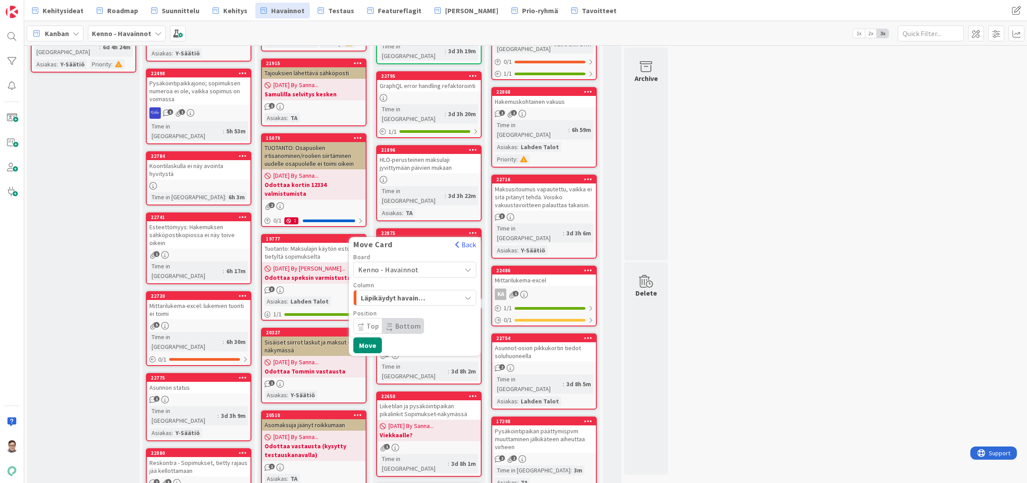
click at [393, 265] on span "Kenno - Havainnot" at bounding box center [388, 269] width 61 height 9
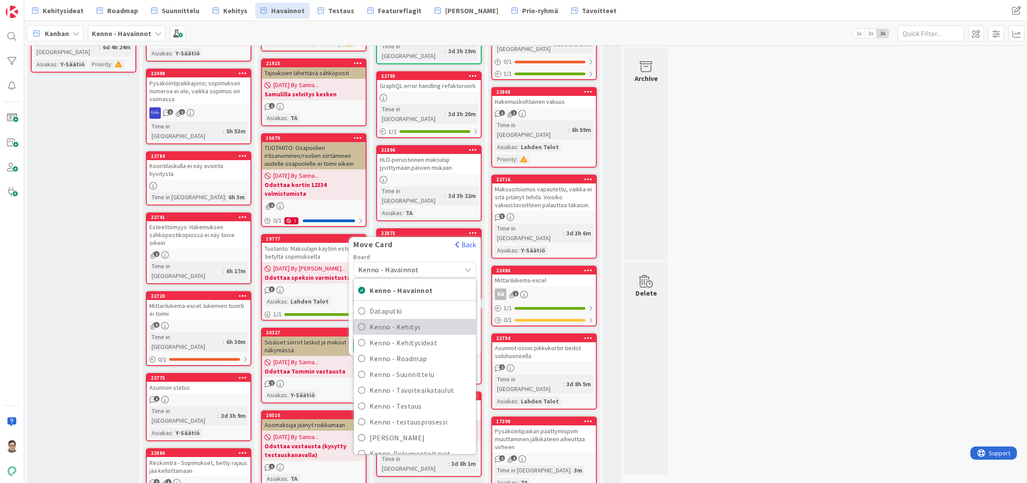
click at [400, 320] on span "Kenno - Kehitys" at bounding box center [421, 326] width 102 height 13
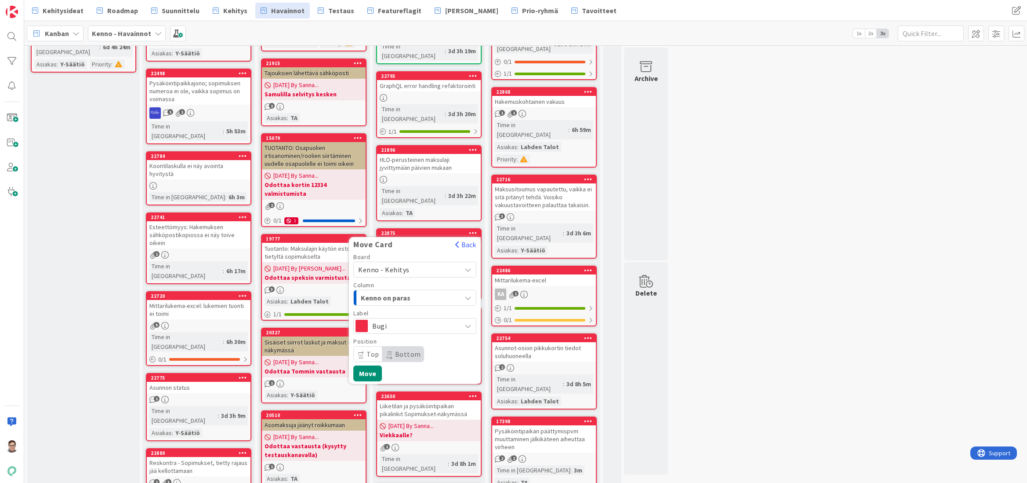
click at [400, 292] on span "Kenno on paras" at bounding box center [394, 297] width 66 height 11
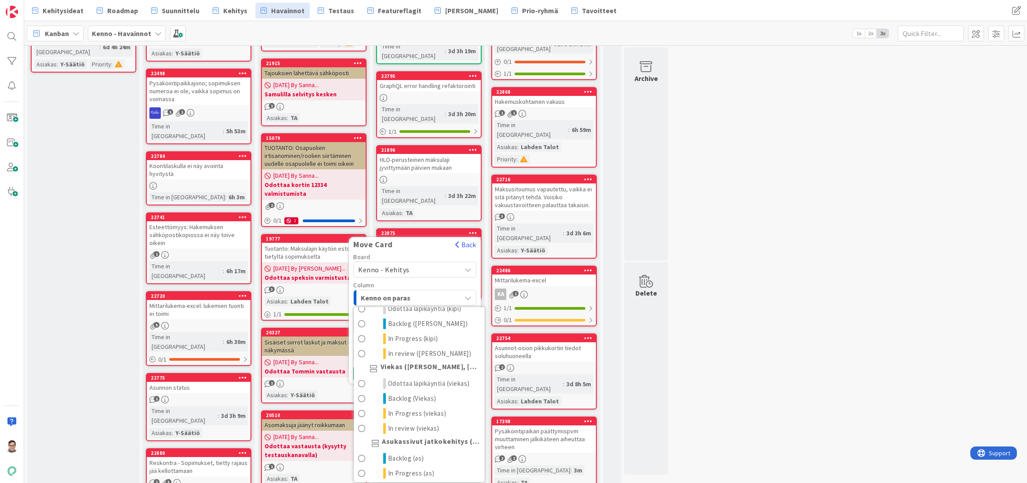
scroll to position [483, 0]
click at [399, 362] on link "Odottaa läpikäyntiä (viekas)" at bounding box center [419, 369] width 131 height 15
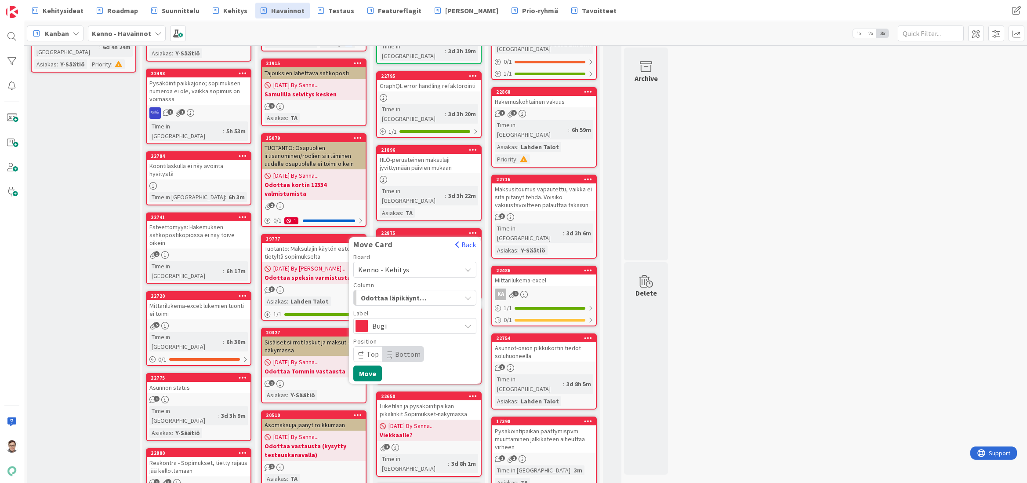
click at [374, 349] on span "Top" at bounding box center [373, 353] width 13 height 9
click at [368, 365] on button "Move" at bounding box center [367, 373] width 29 height 16
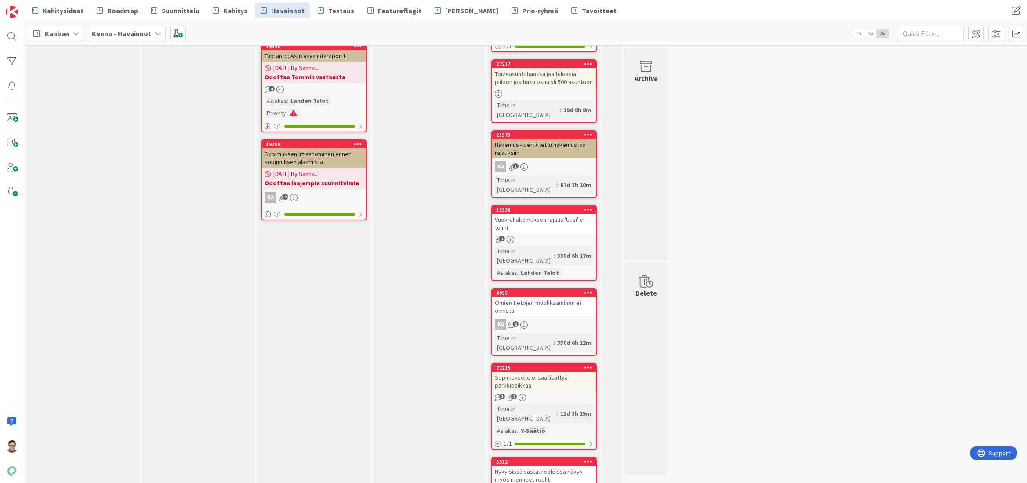
scroll to position [1119, 0]
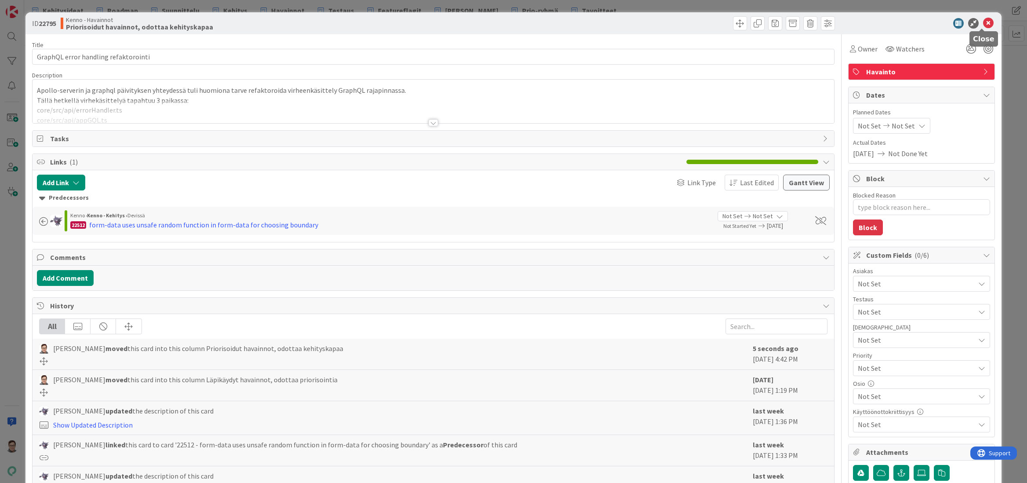
click at [983, 20] on icon at bounding box center [988, 23] width 11 height 11
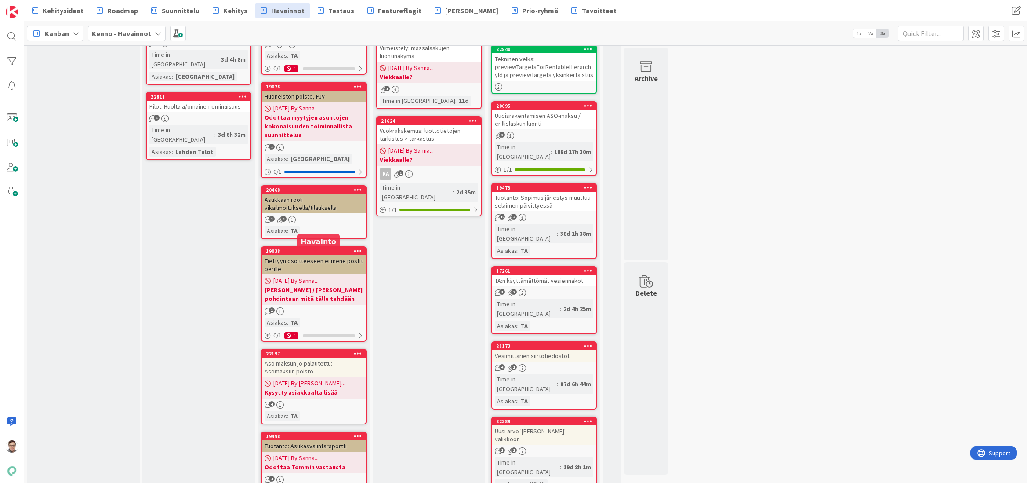
scroll to position [703, 0]
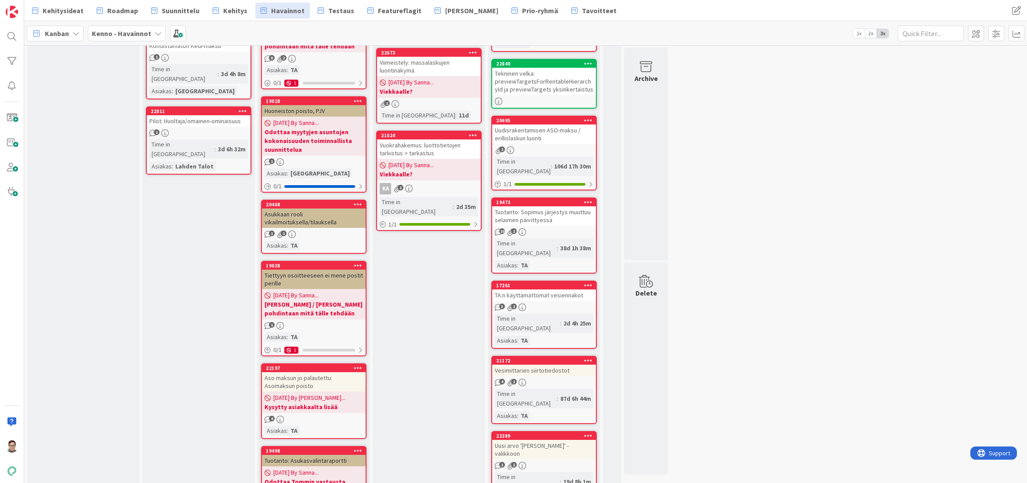
click at [313, 212] on div "Asukkaan rooli vikailmoituksella/tilauksella" at bounding box center [314, 217] width 104 height 19
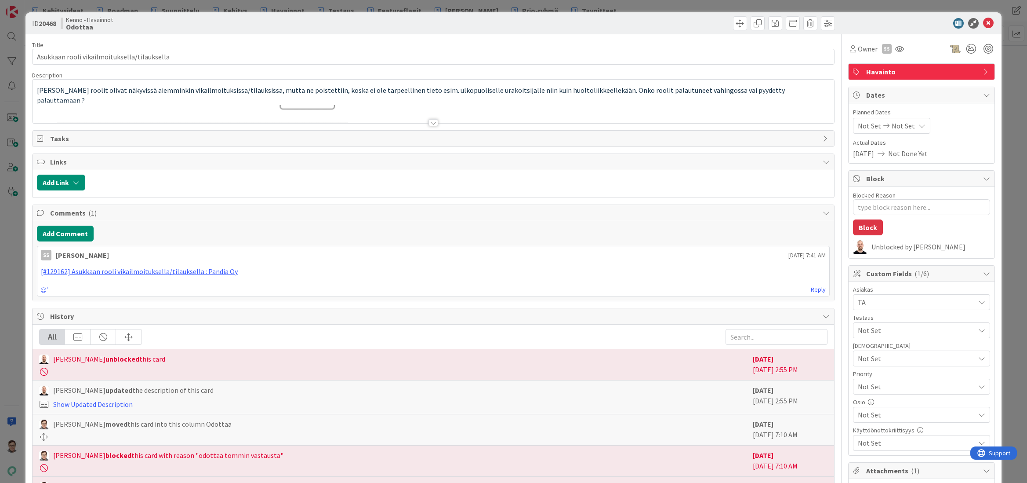
click at [431, 122] on div at bounding box center [434, 122] width 10 height 7
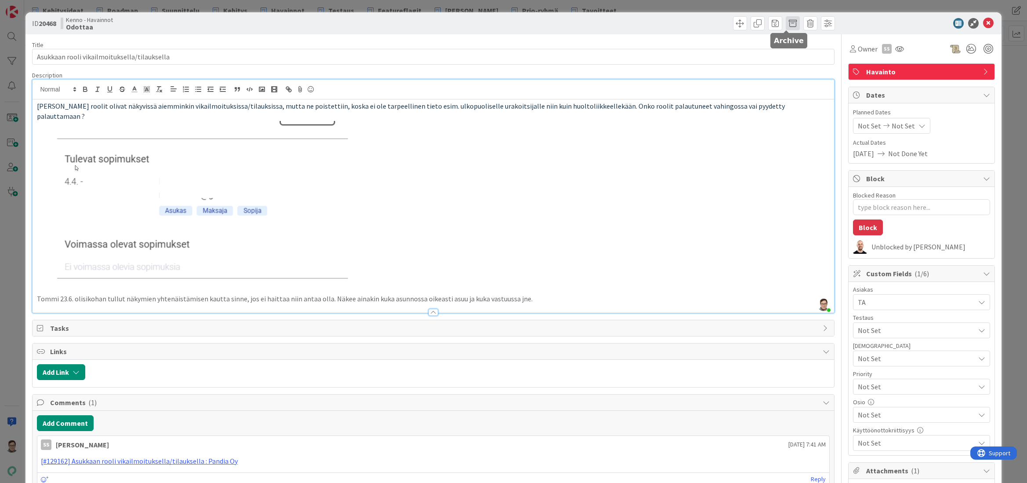
click at [786, 23] on span at bounding box center [793, 23] width 14 height 14
click at [794, 62] on button "Archive" at bounding box center [807, 65] width 35 height 16
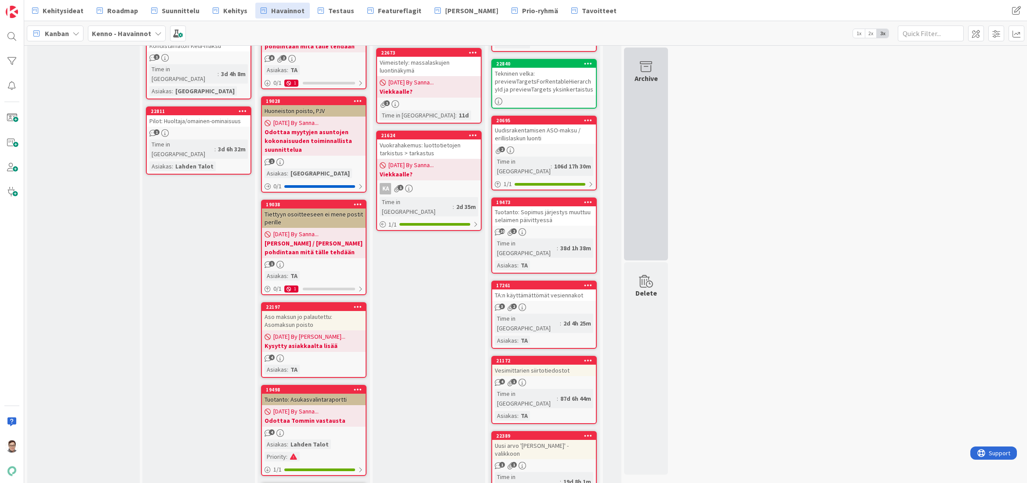
click at [644, 96] on div "Archive" at bounding box center [646, 153] width 44 height 213
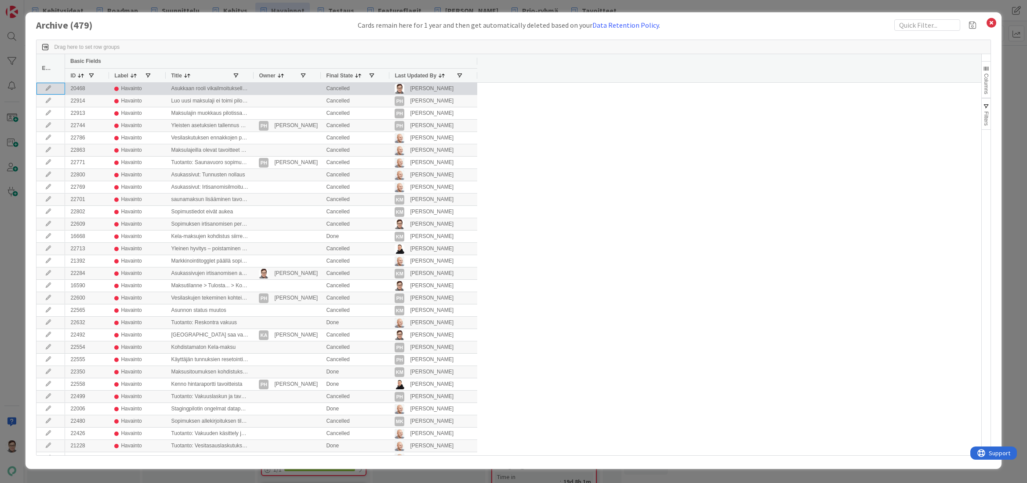
click at [47, 88] on icon at bounding box center [48, 88] width 13 height 5
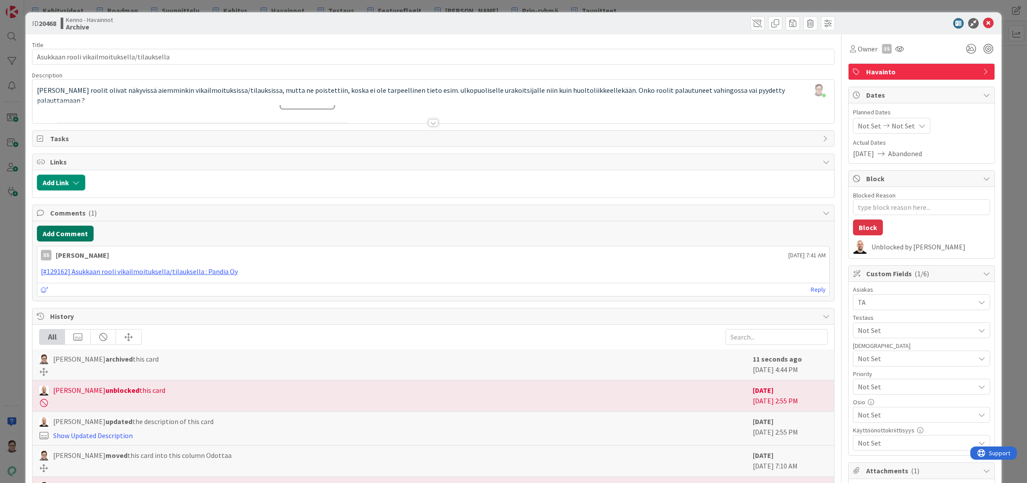
click at [73, 231] on button "Add Comment" at bounding box center [65, 233] width 57 height 16
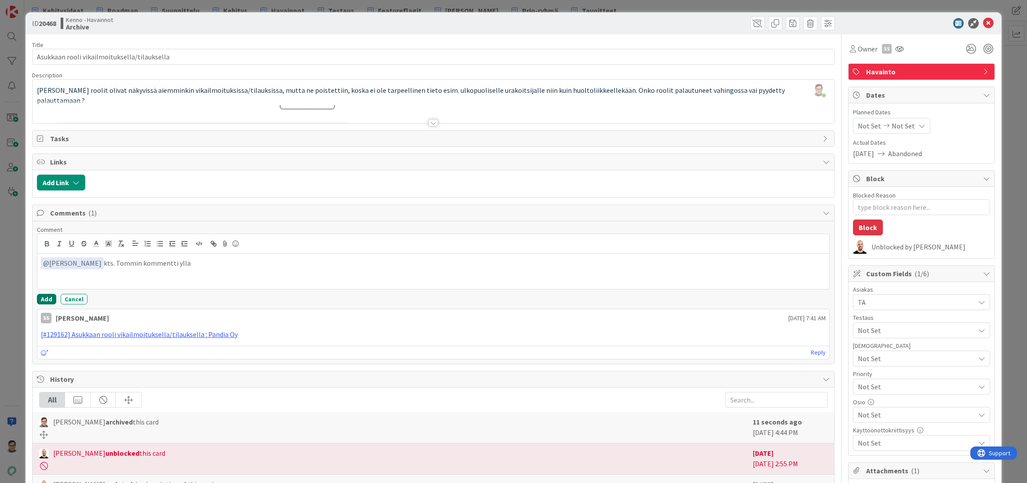
click at [46, 299] on button "Add" at bounding box center [46, 299] width 19 height 11
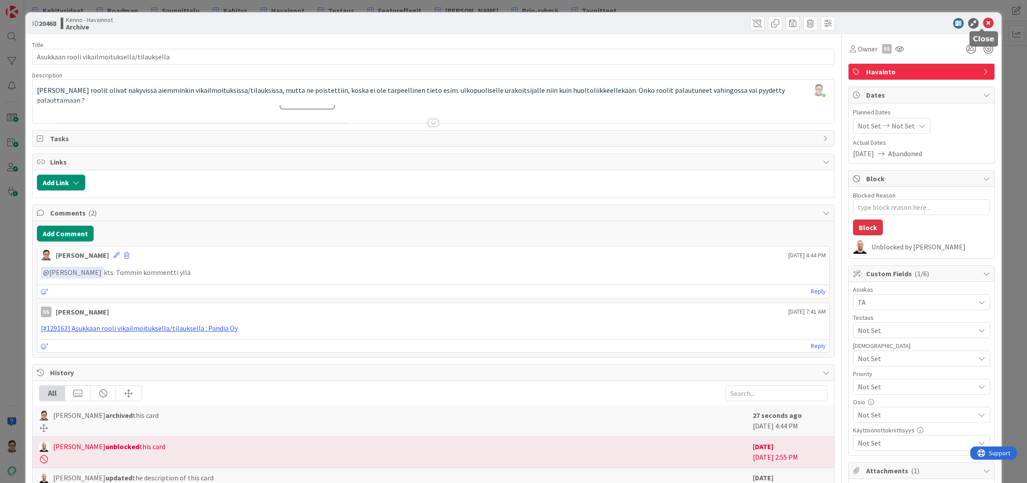
click at [986, 22] on icon at bounding box center [988, 23] width 11 height 11
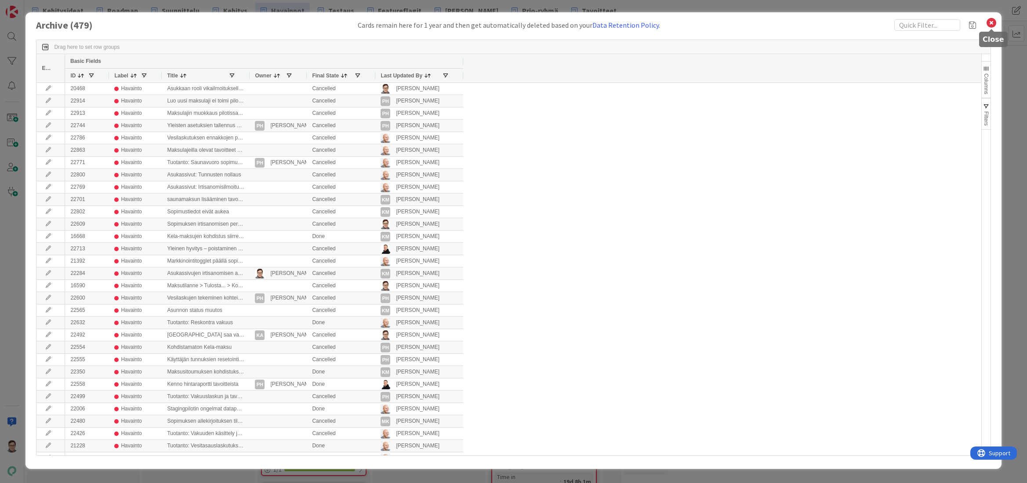
click at [990, 24] on icon at bounding box center [991, 23] width 11 height 12
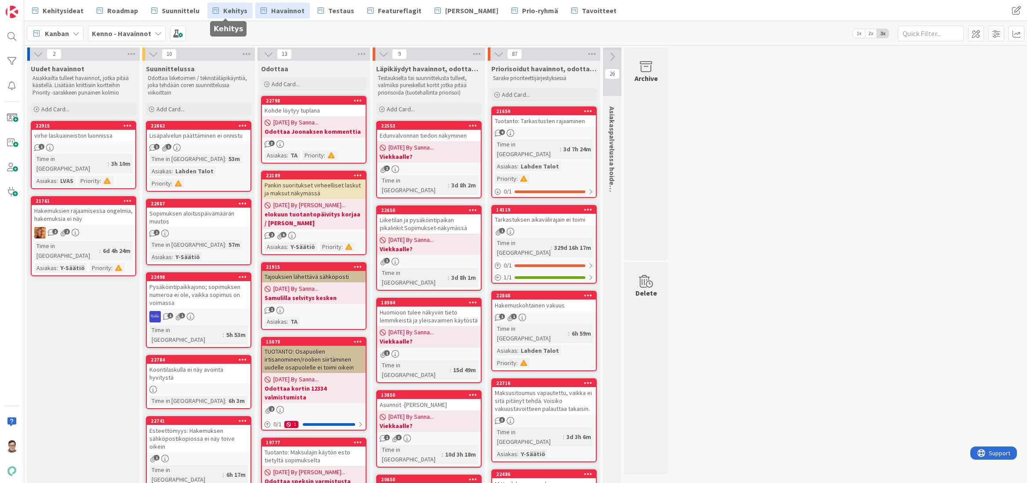
click at [223, 10] on span "Kehitys" at bounding box center [235, 10] width 24 height 11
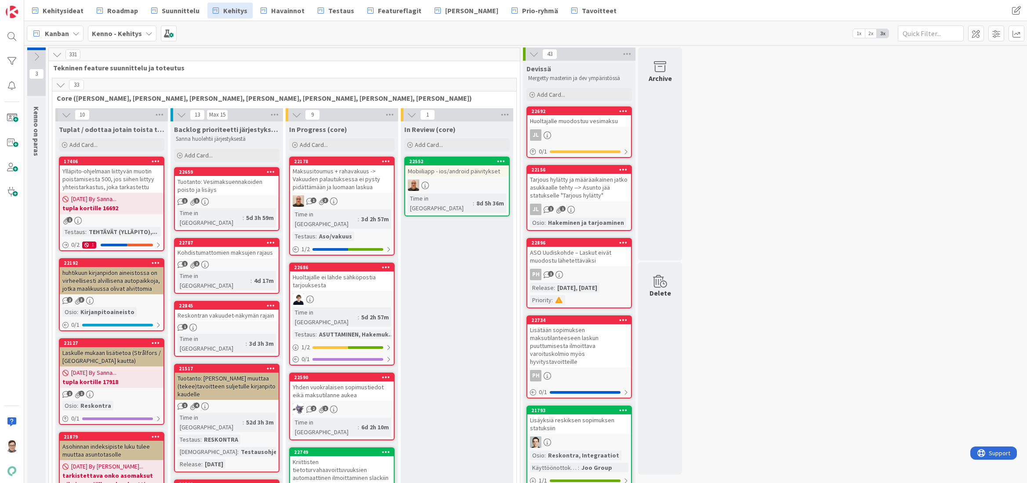
click at [60, 84] on icon at bounding box center [61, 85] width 10 height 10
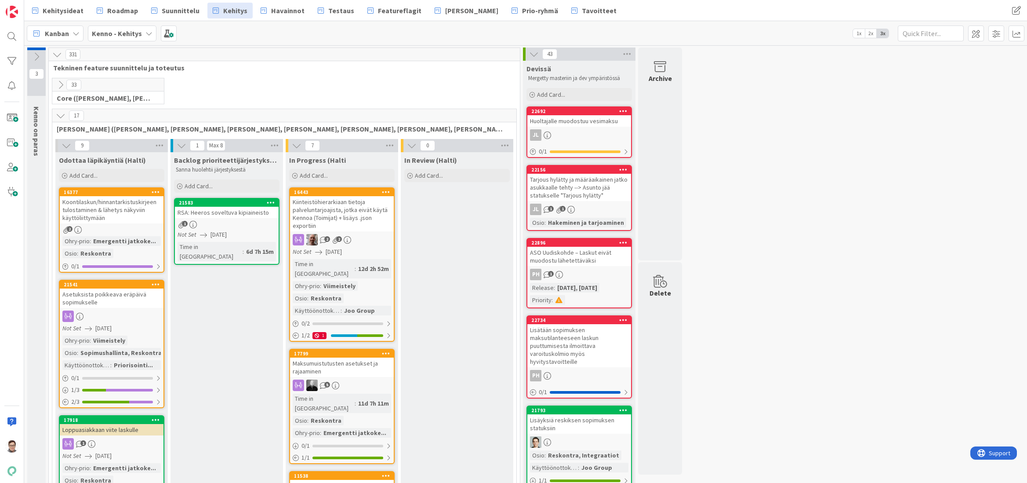
drag, startPoint x: 727, startPoint y: 477, endPoint x: 715, endPoint y: 427, distance: 51.7
